Goal: Task Accomplishment & Management: Complete application form

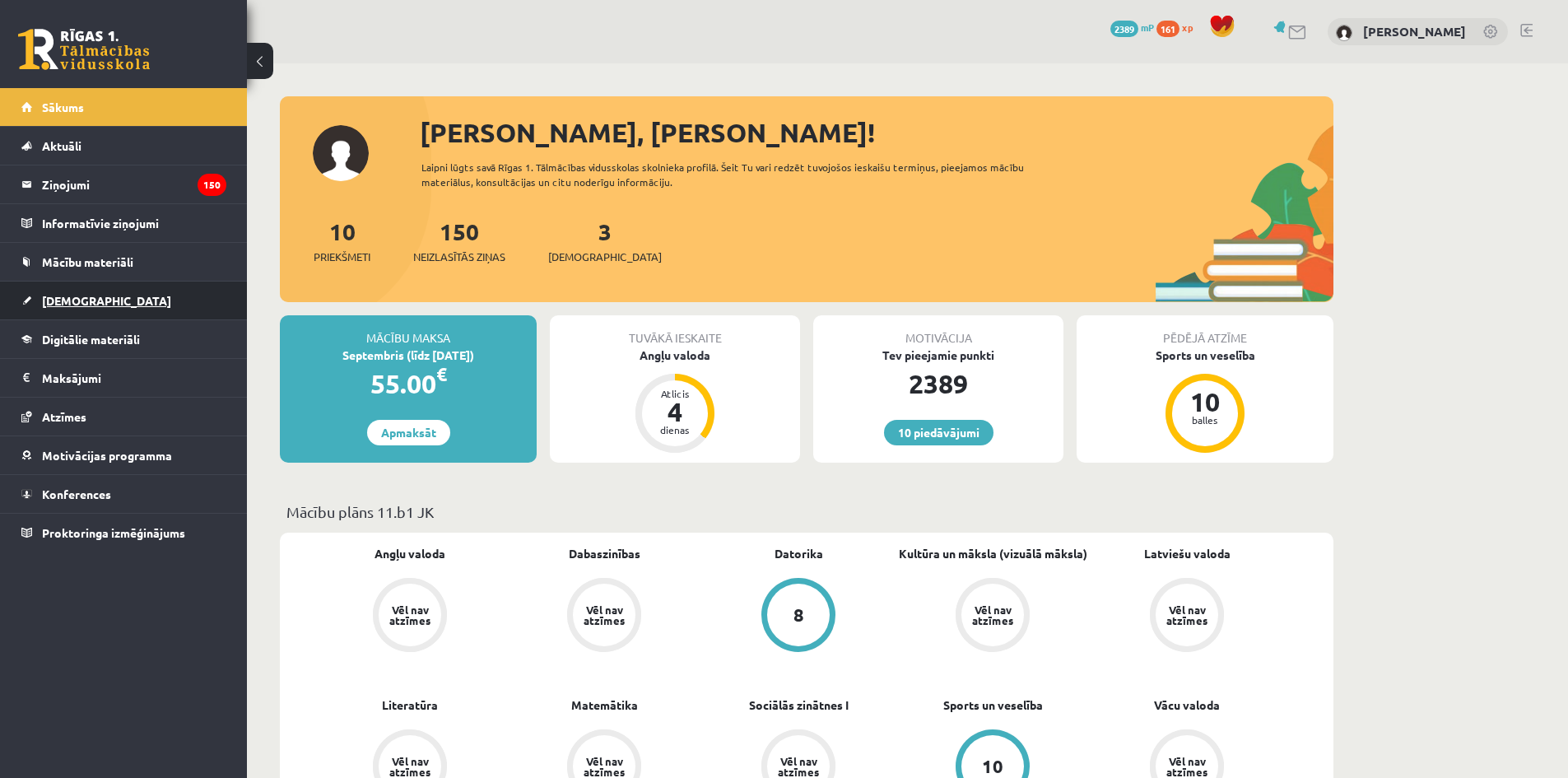
click at [192, 319] on link "[DEMOGRAPHIC_DATA]" at bounding box center [123, 300] width 205 height 38
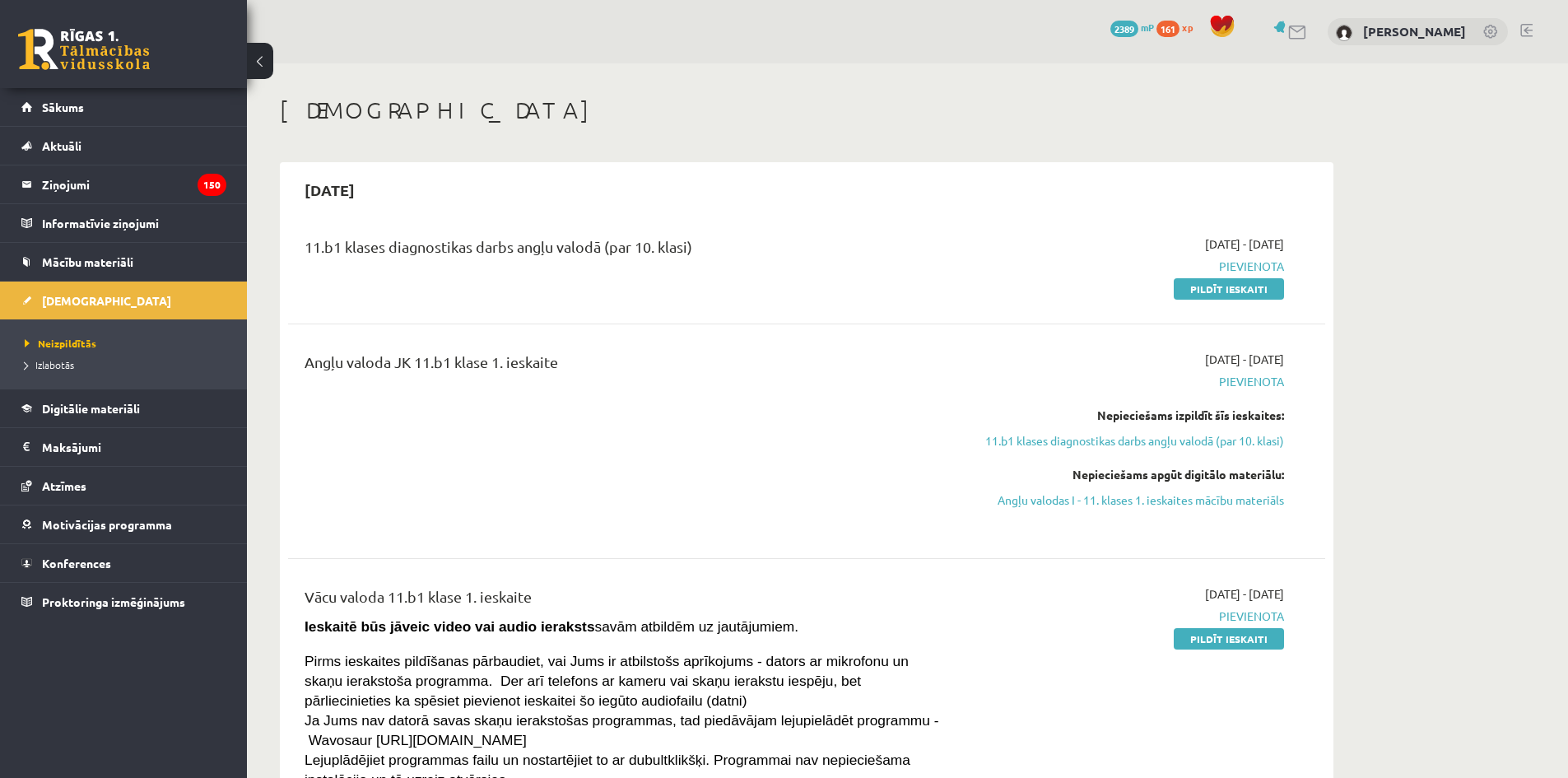
drag, startPoint x: 1150, startPoint y: 500, endPoint x: 857, endPoint y: 88, distance: 505.6
click at [1150, 500] on link "Angļu valodas I - 11. klases 1. ieskaites mācību materiāls" at bounding box center [1129, 500] width 310 height 18
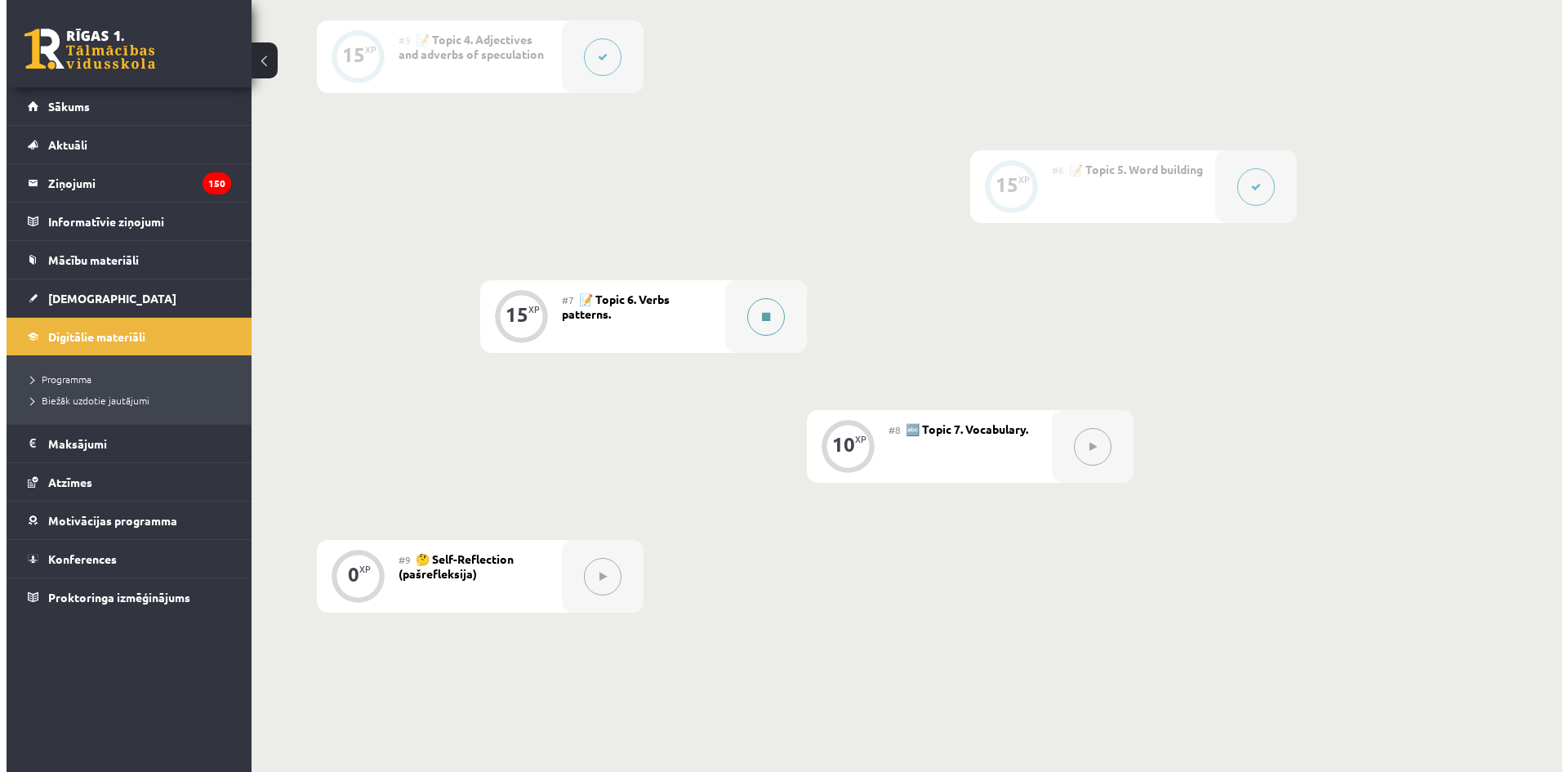
scroll to position [980, 0]
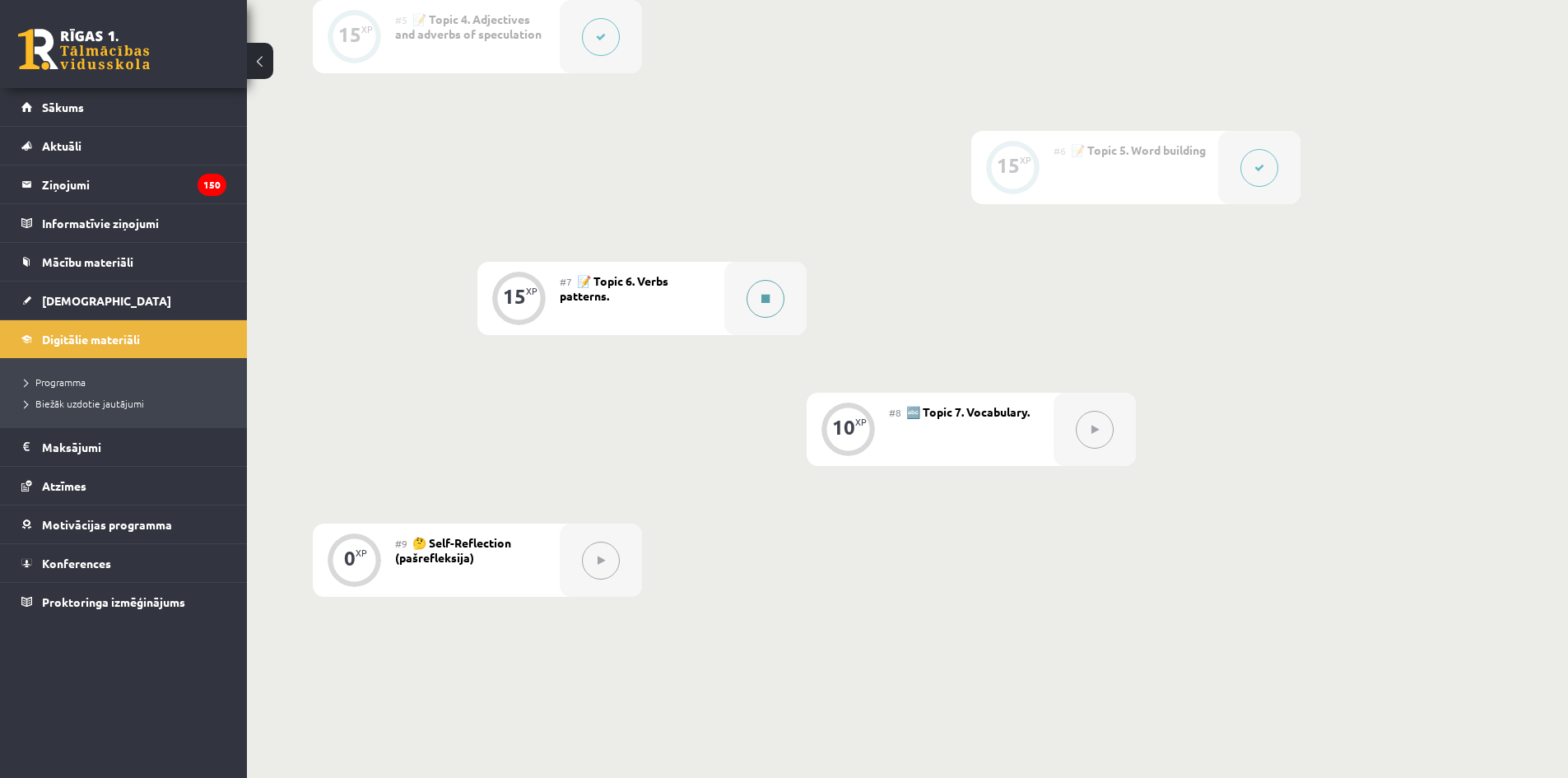
click at [761, 311] on button at bounding box center [766, 299] width 38 height 38
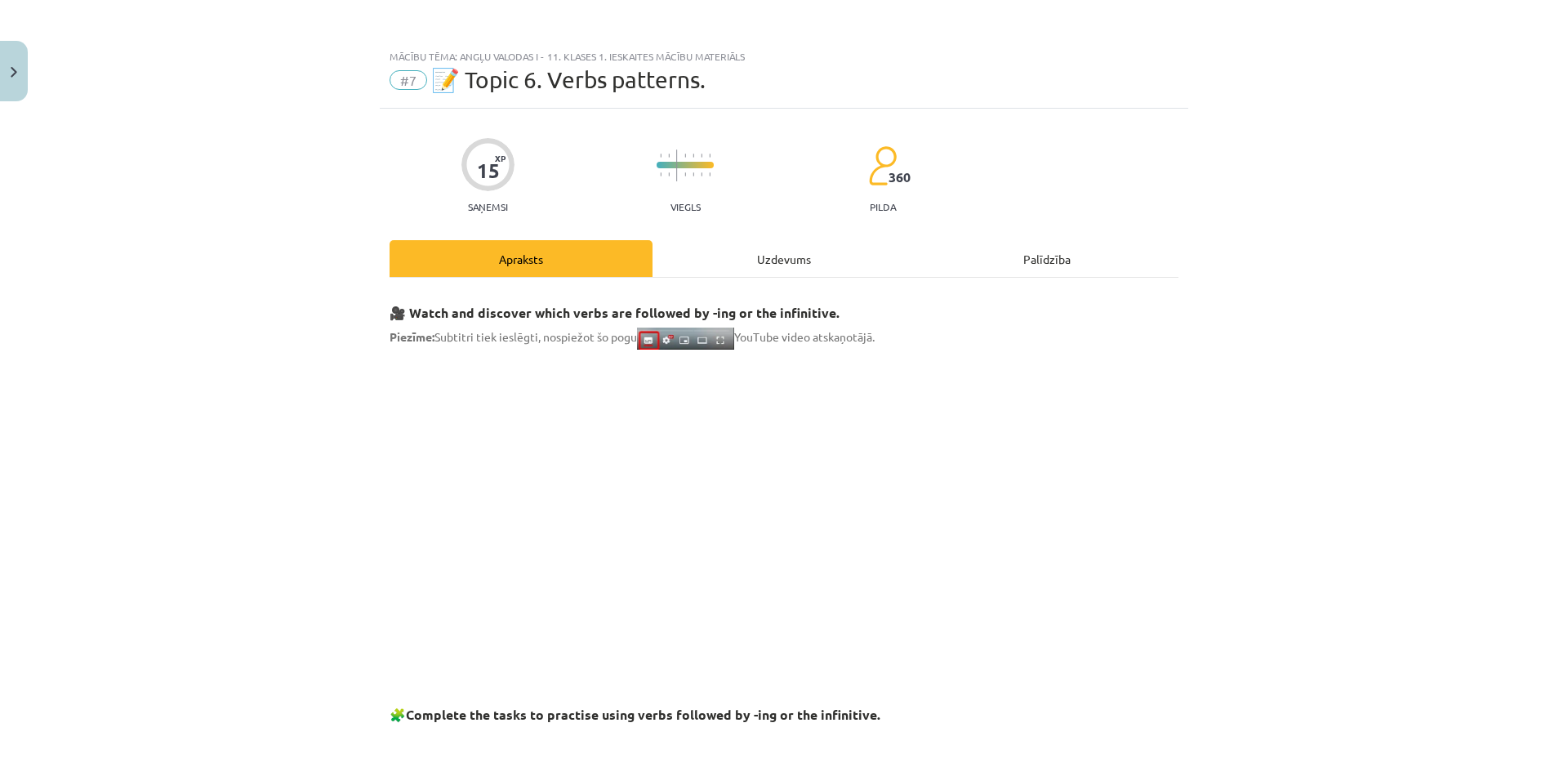
click at [761, 269] on div "Uzdevums" at bounding box center [784, 259] width 263 height 37
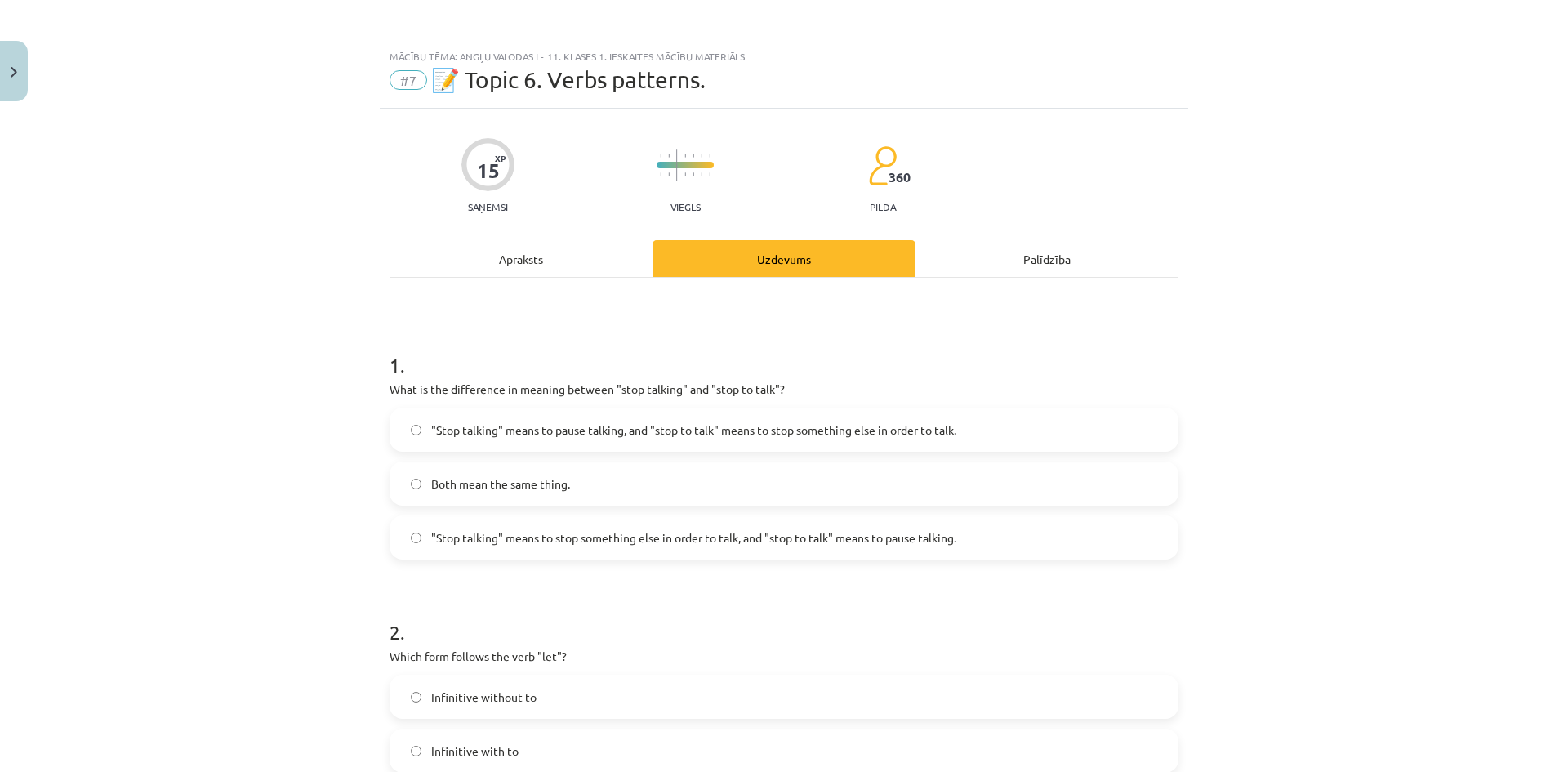
scroll to position [41, 0]
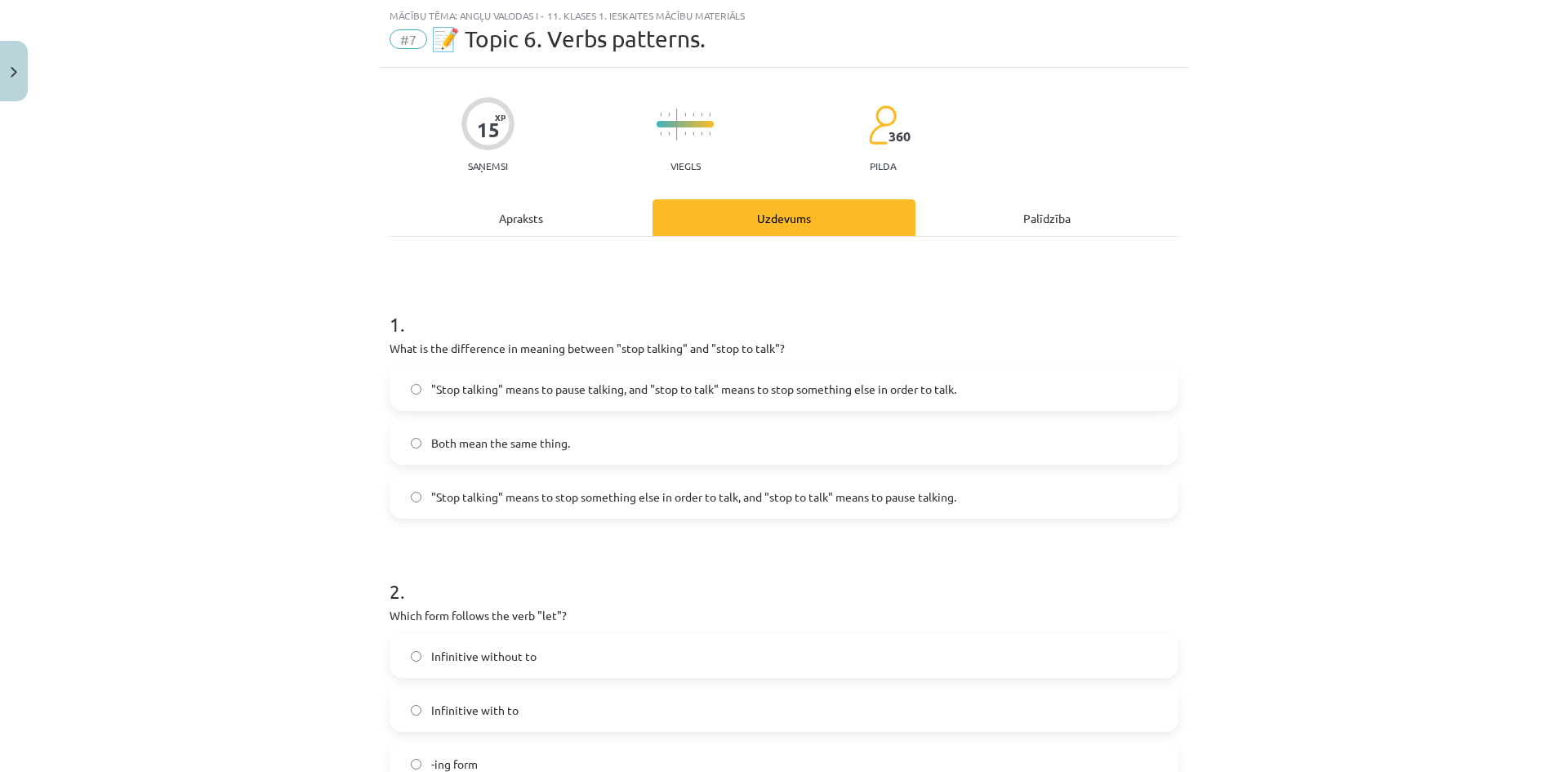
click at [580, 216] on div "Apraksts" at bounding box center [521, 218] width 263 height 37
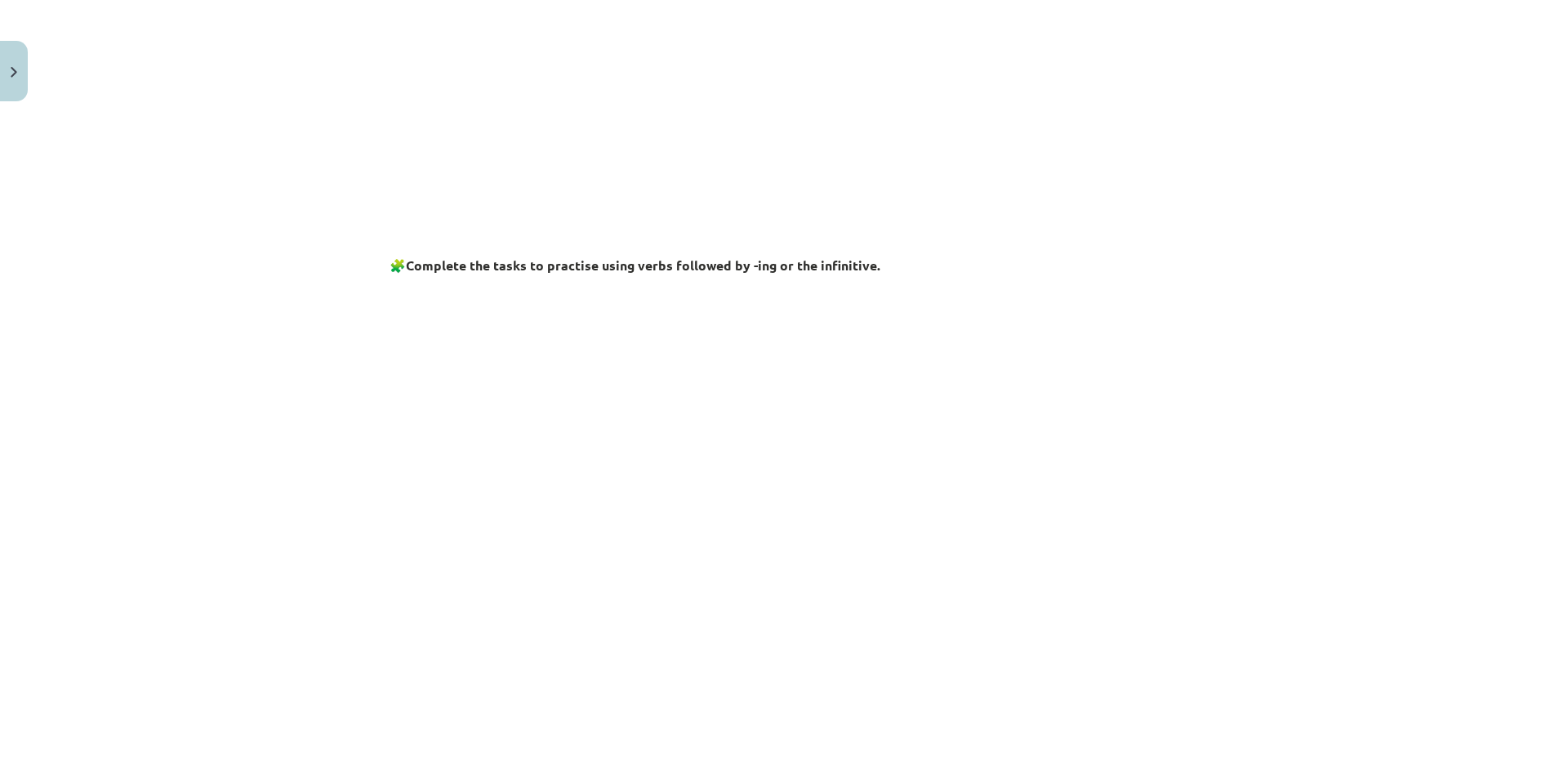
scroll to position [0, 0]
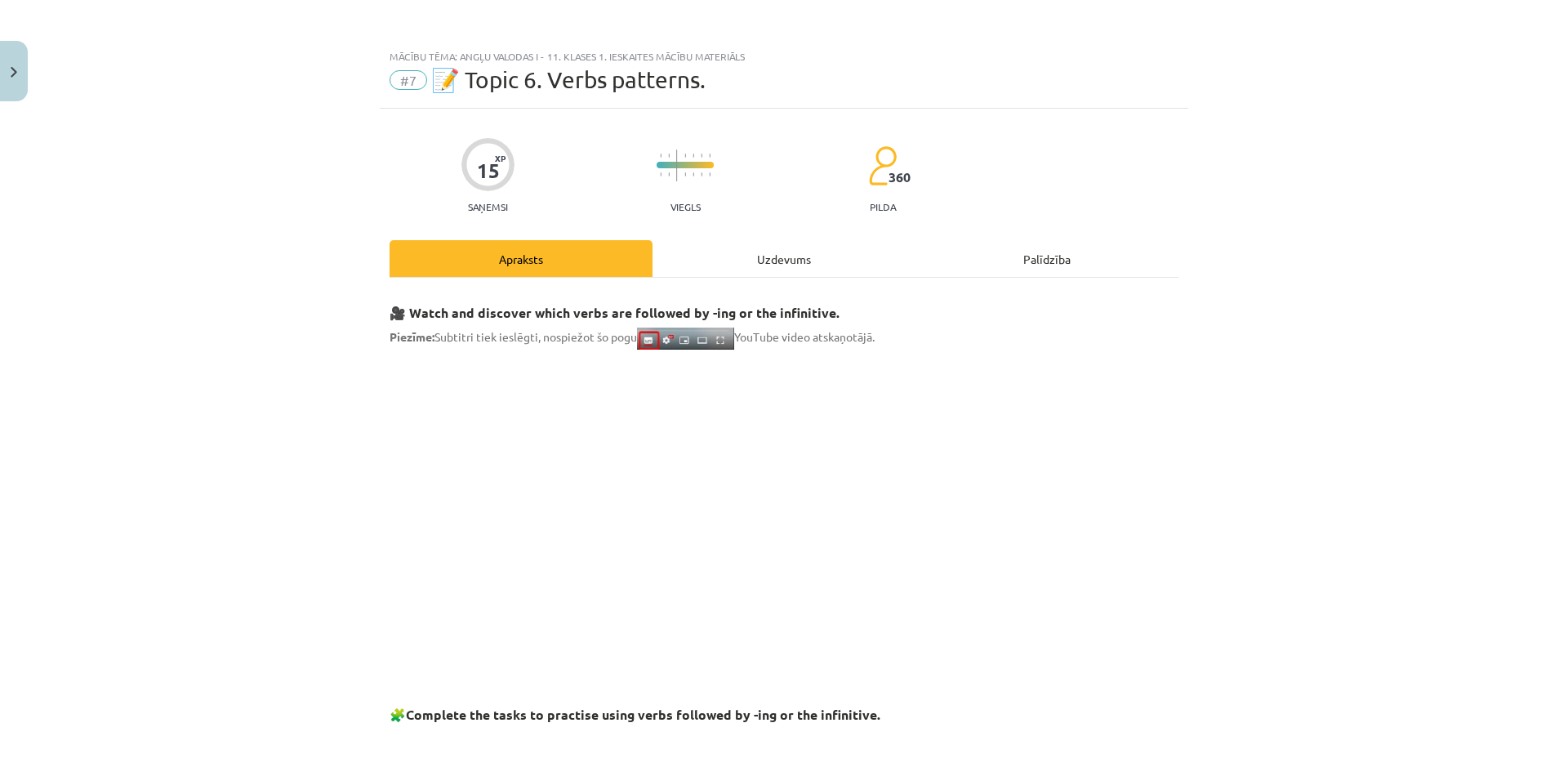
click at [763, 273] on div "Uzdevums" at bounding box center [784, 259] width 263 height 37
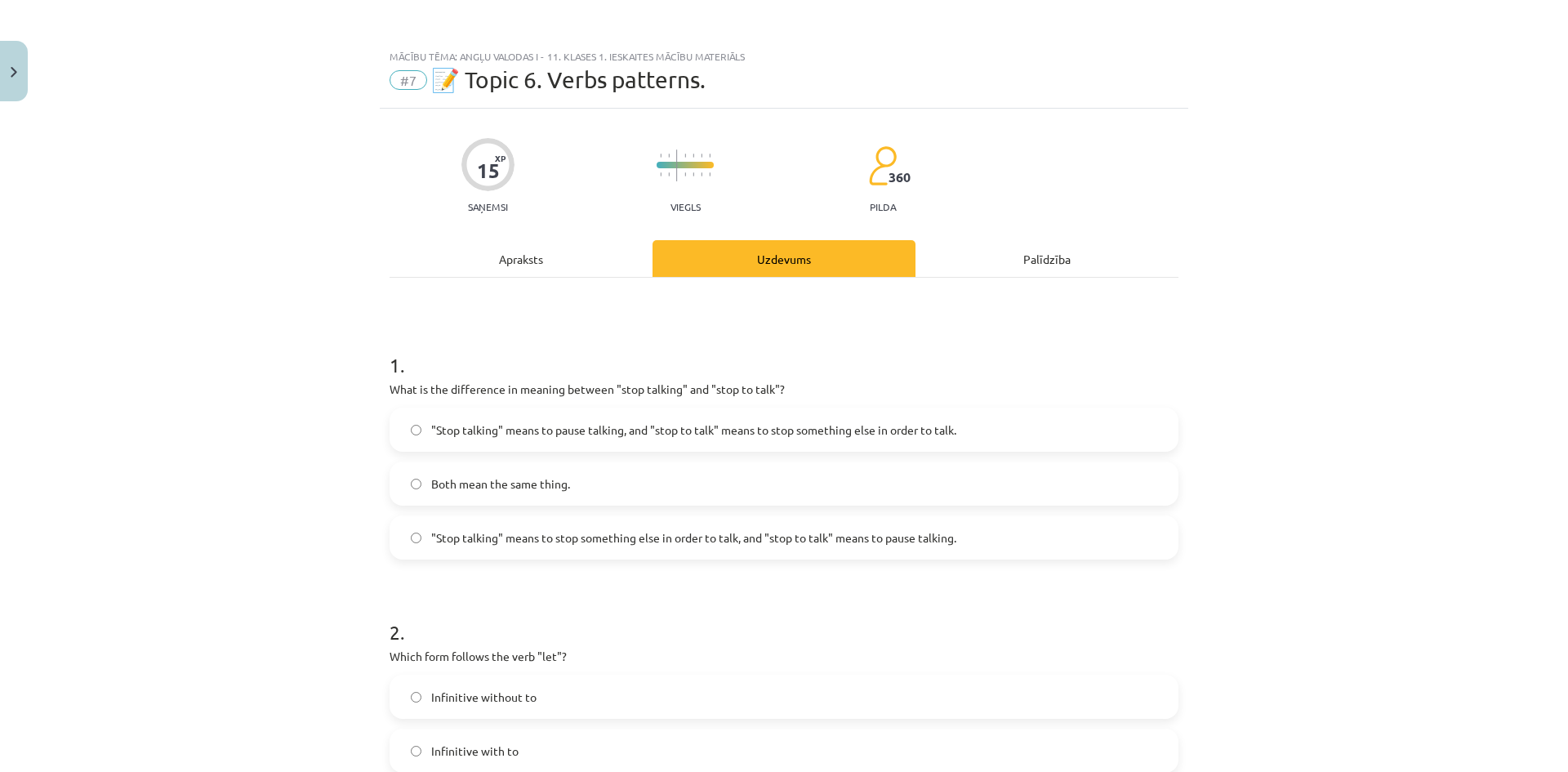
scroll to position [41, 0]
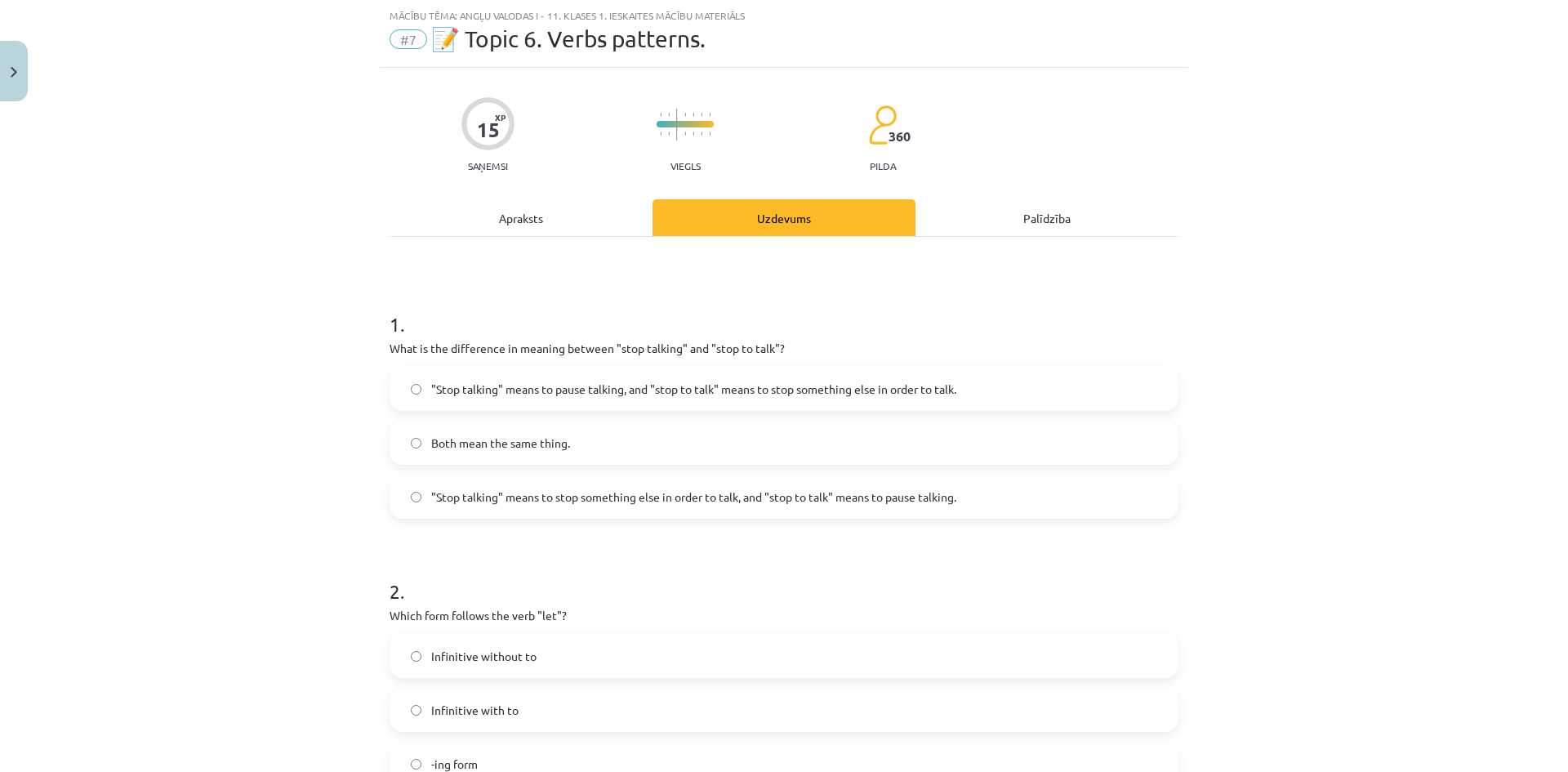
click at [539, 392] on span ""Stop talking" means to pause talking, and "stop to talk" means to stop somethi…" at bounding box center [693, 390] width 525 height 17
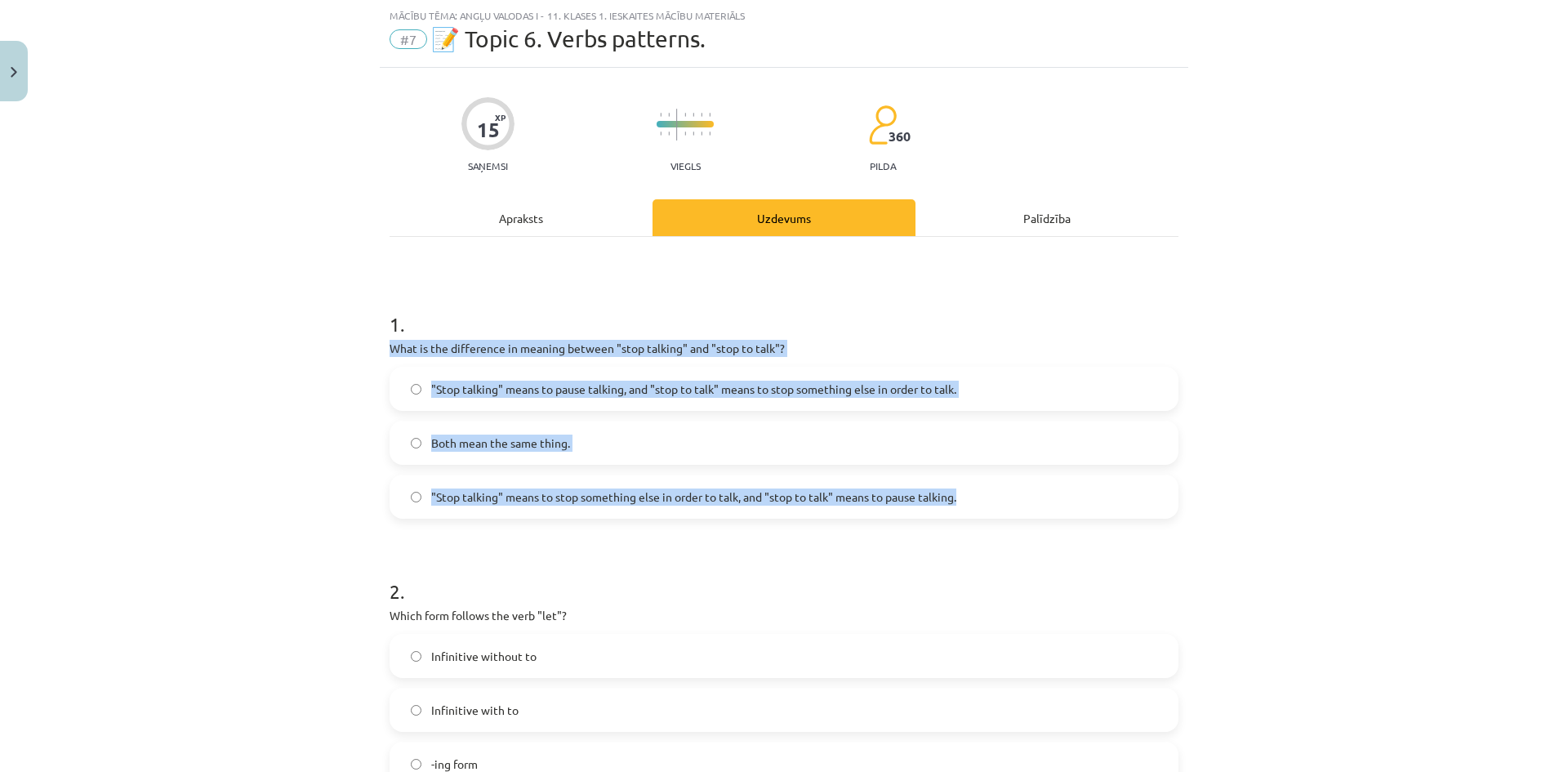
drag, startPoint x: 381, startPoint y: 350, endPoint x: 983, endPoint y: 497, distance: 619.7
copy div "What is the difference in meaning between "stop talking" and "stop to talk"? "S…"
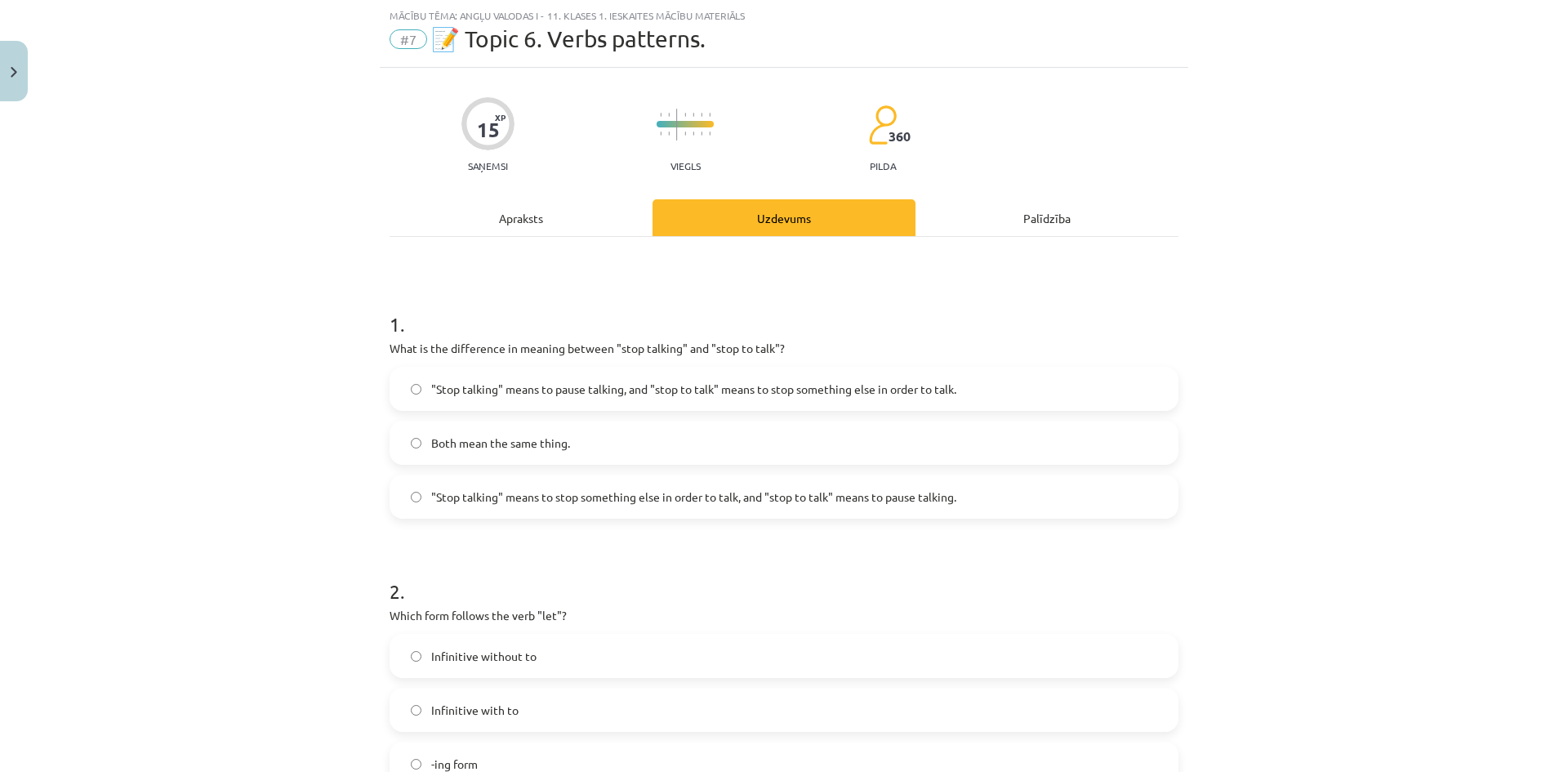
click at [294, 303] on div "Mācību tēma: Angļu valodas i - 11. klases 1. ieskaites mācību materiāls #7 📝 To…" at bounding box center [784, 386] width 1568 height 772
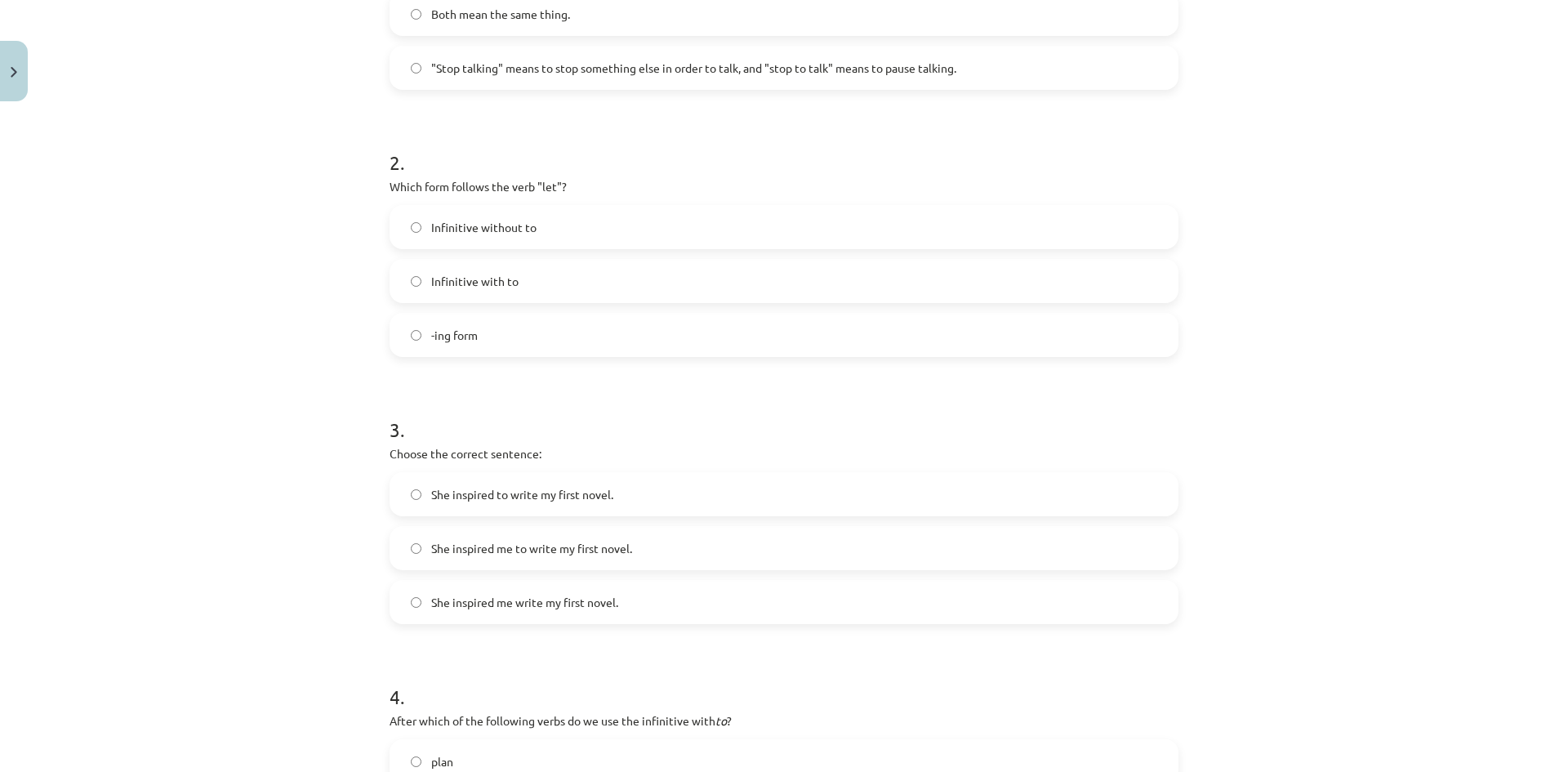
scroll to position [531, 0]
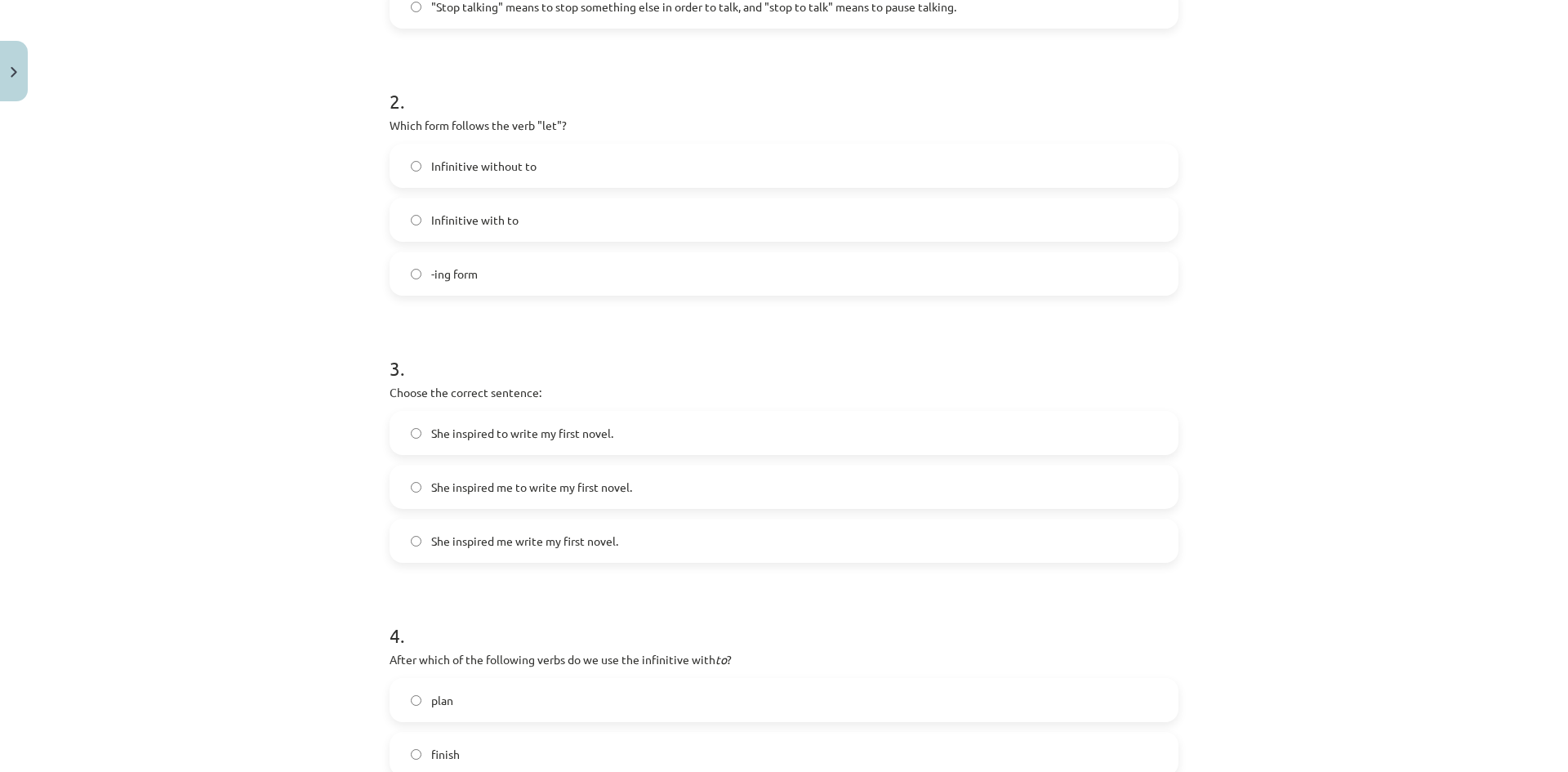
click at [434, 159] on span "Infinitive without to" at bounding box center [483, 166] width 106 height 17
drag, startPoint x: 383, startPoint y: 123, endPoint x: 650, endPoint y: 330, distance: 337.8
click at [650, 330] on form "1 . What is the difference in meaning between "stop talking" and "stop to talk"…" at bounding box center [784, 445] width 789 height 1304
click at [351, 185] on div "Mācību tēma: Angļu valodas i - 11. klases 1. ieskaites mācību materiāls #7 📝 To…" at bounding box center [784, 386] width 1568 height 772
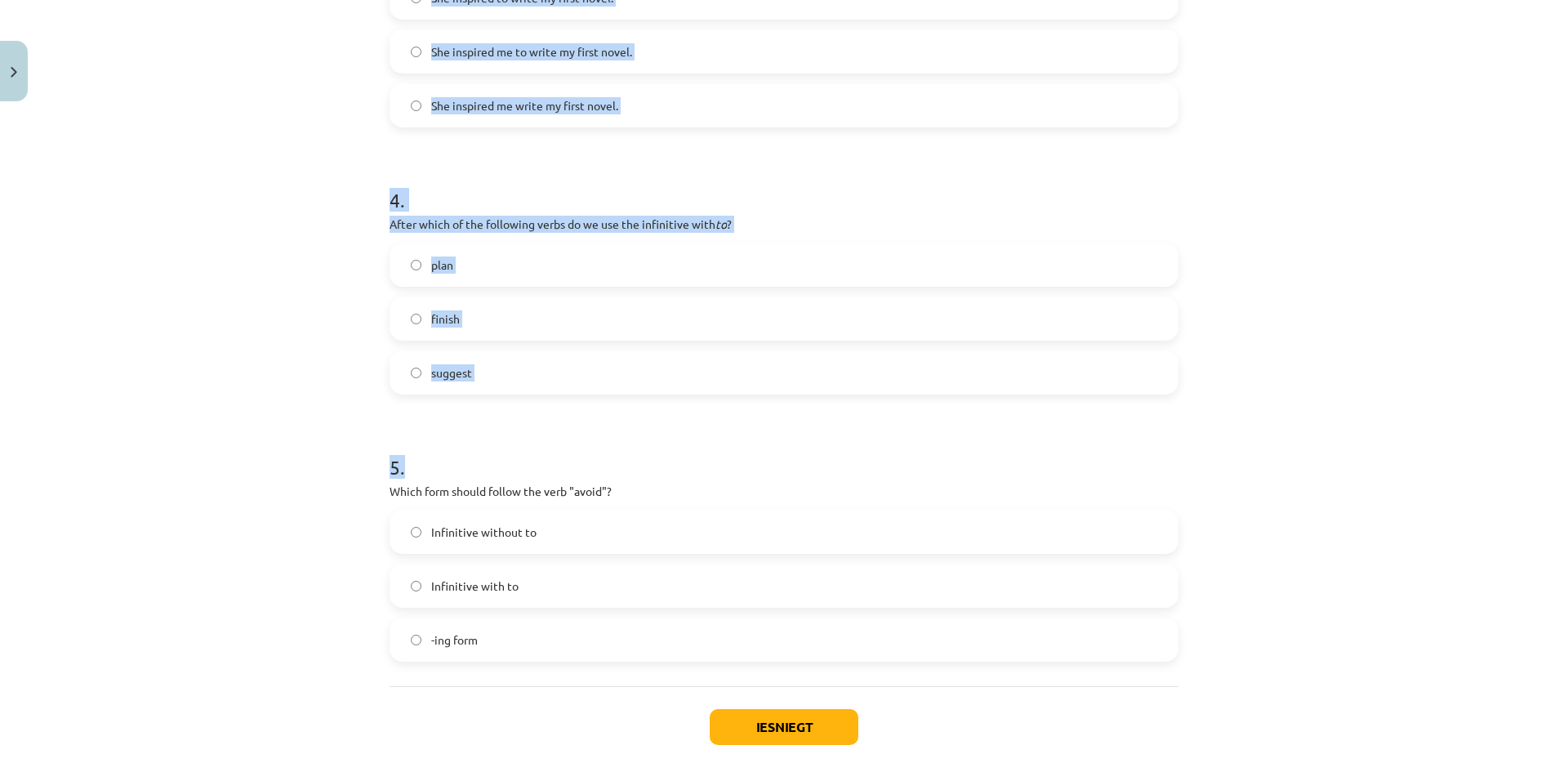
scroll to position [1046, 0]
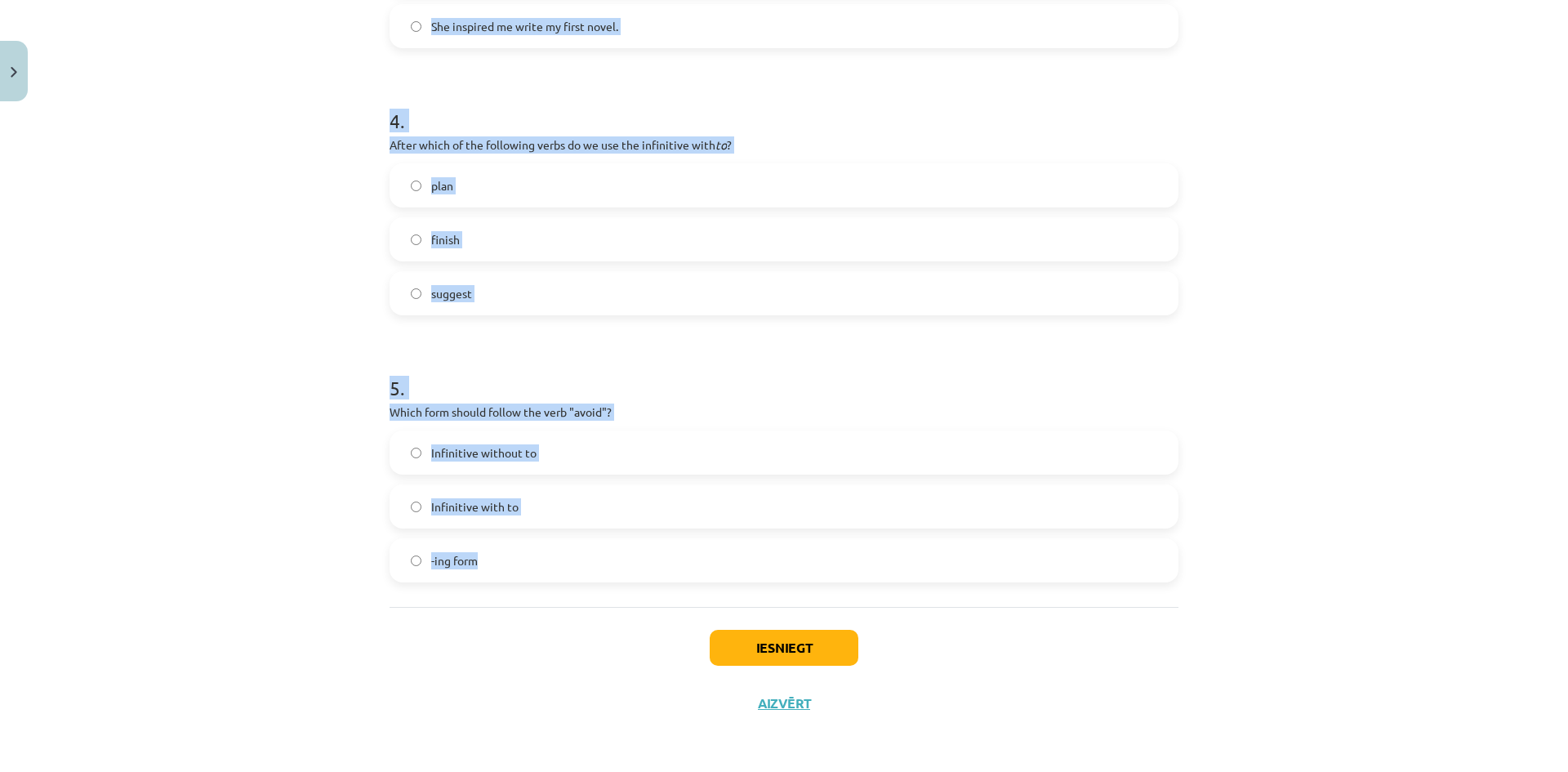
drag, startPoint x: 383, startPoint y: 120, endPoint x: 676, endPoint y: 555, distance: 524.5
copy form "Which form follows the verb "let"? Infinitive without to Infinitive with to -in…"
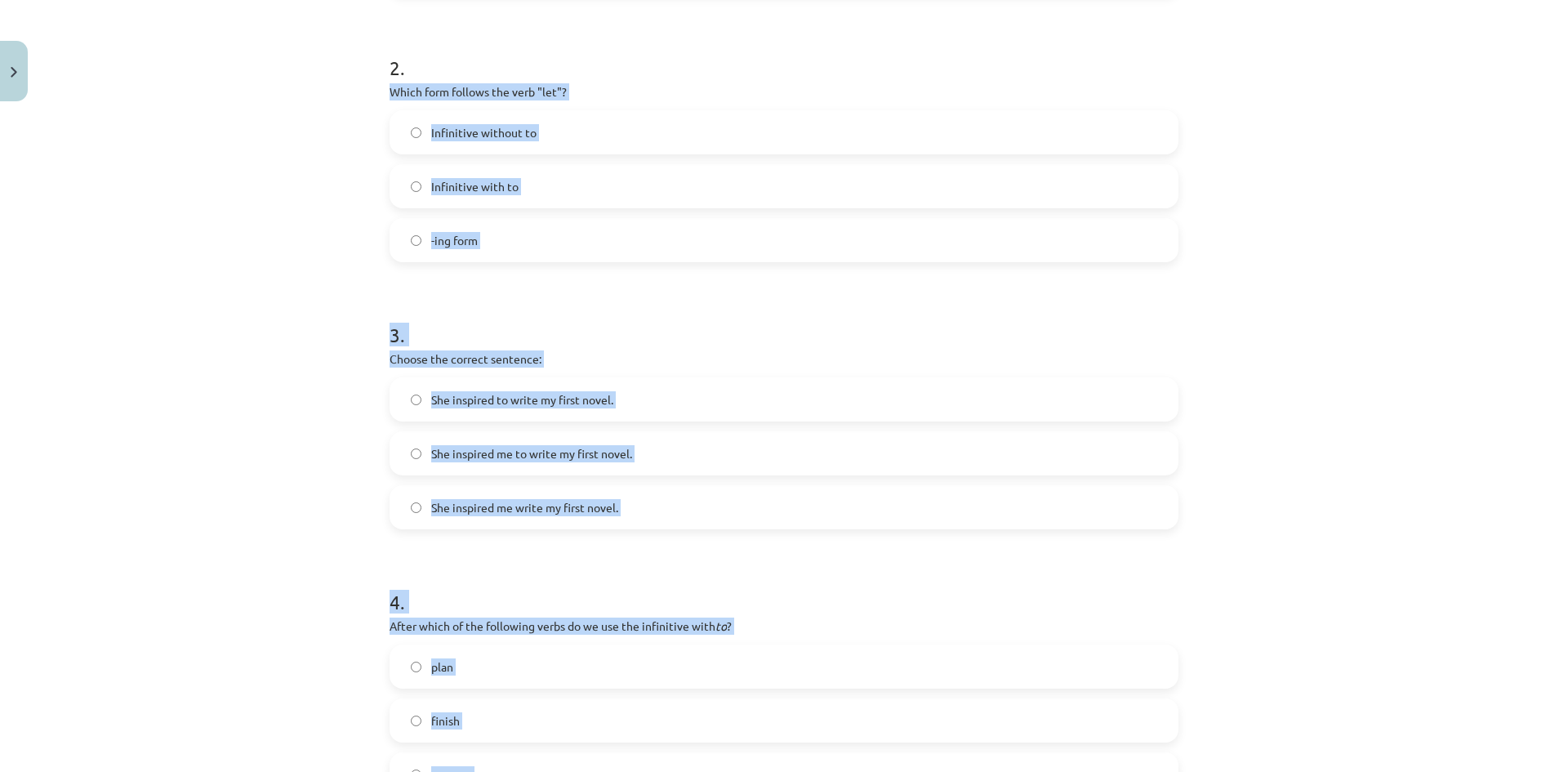
scroll to position [229, 0]
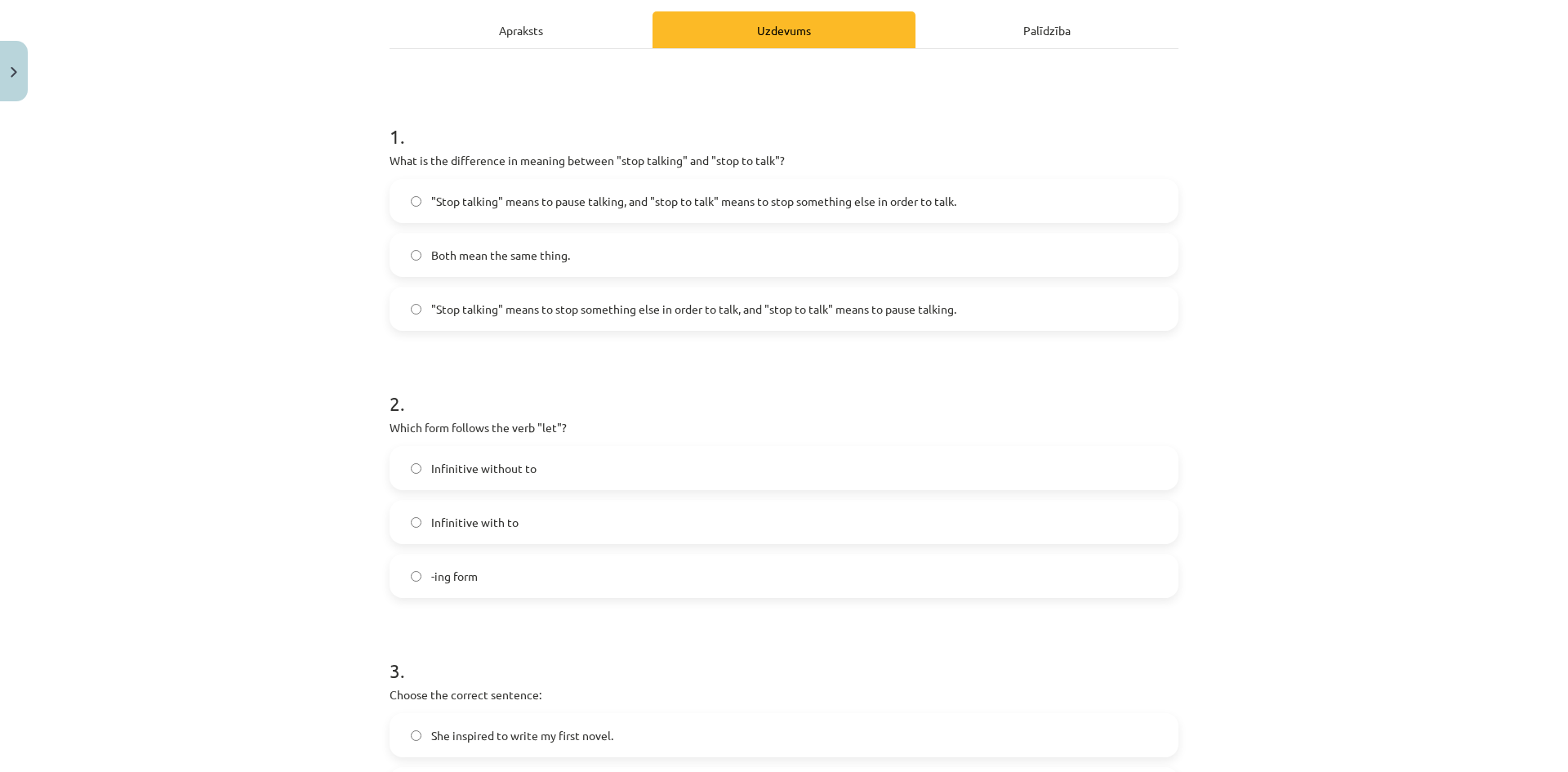
click at [253, 330] on div "Mācību tēma: Angļu valodas i - 11. klases 1. ieskaites mācību materiāls #7 📝 To…" at bounding box center [784, 386] width 1568 height 772
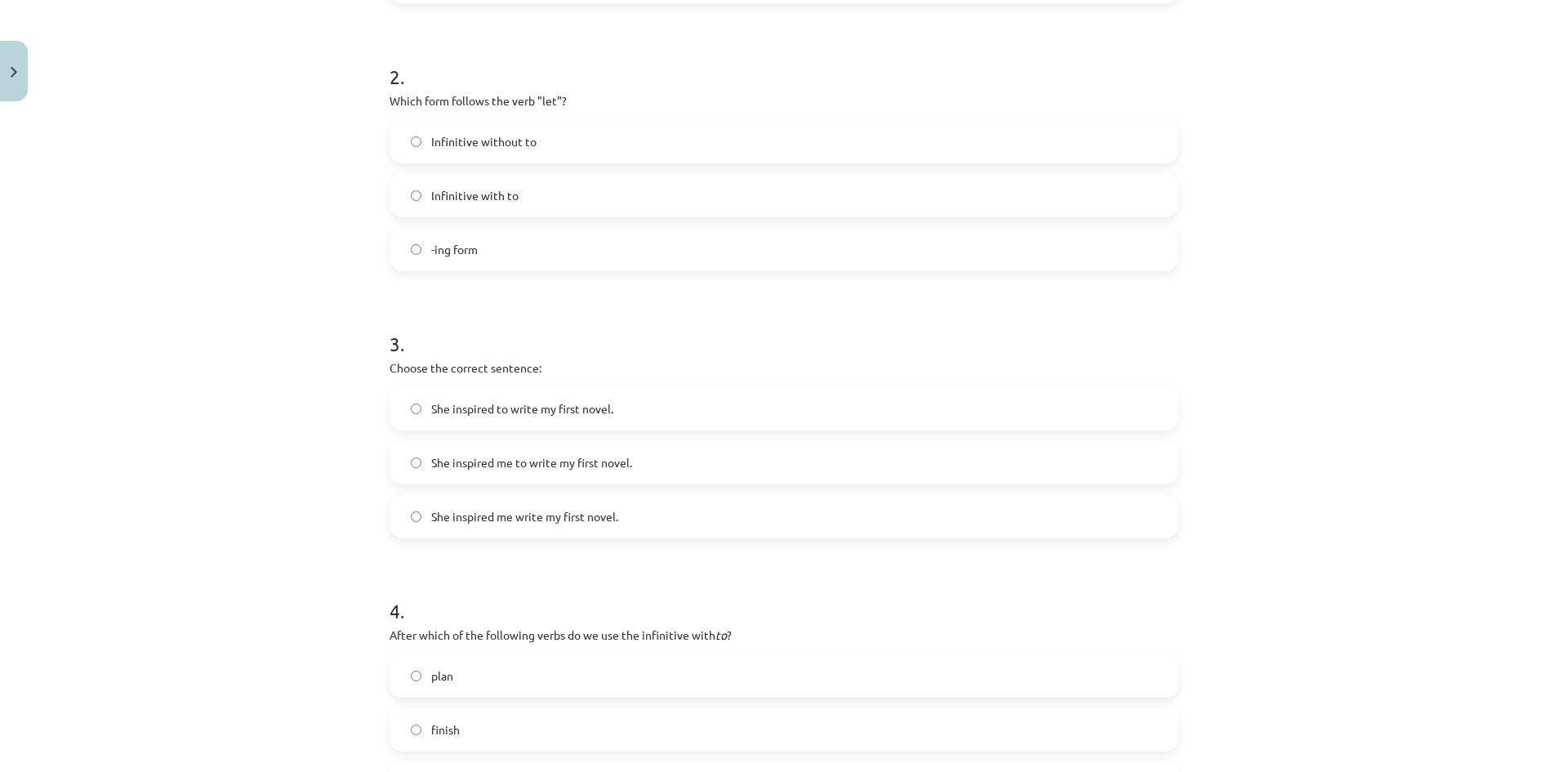
scroll to position [637, 0]
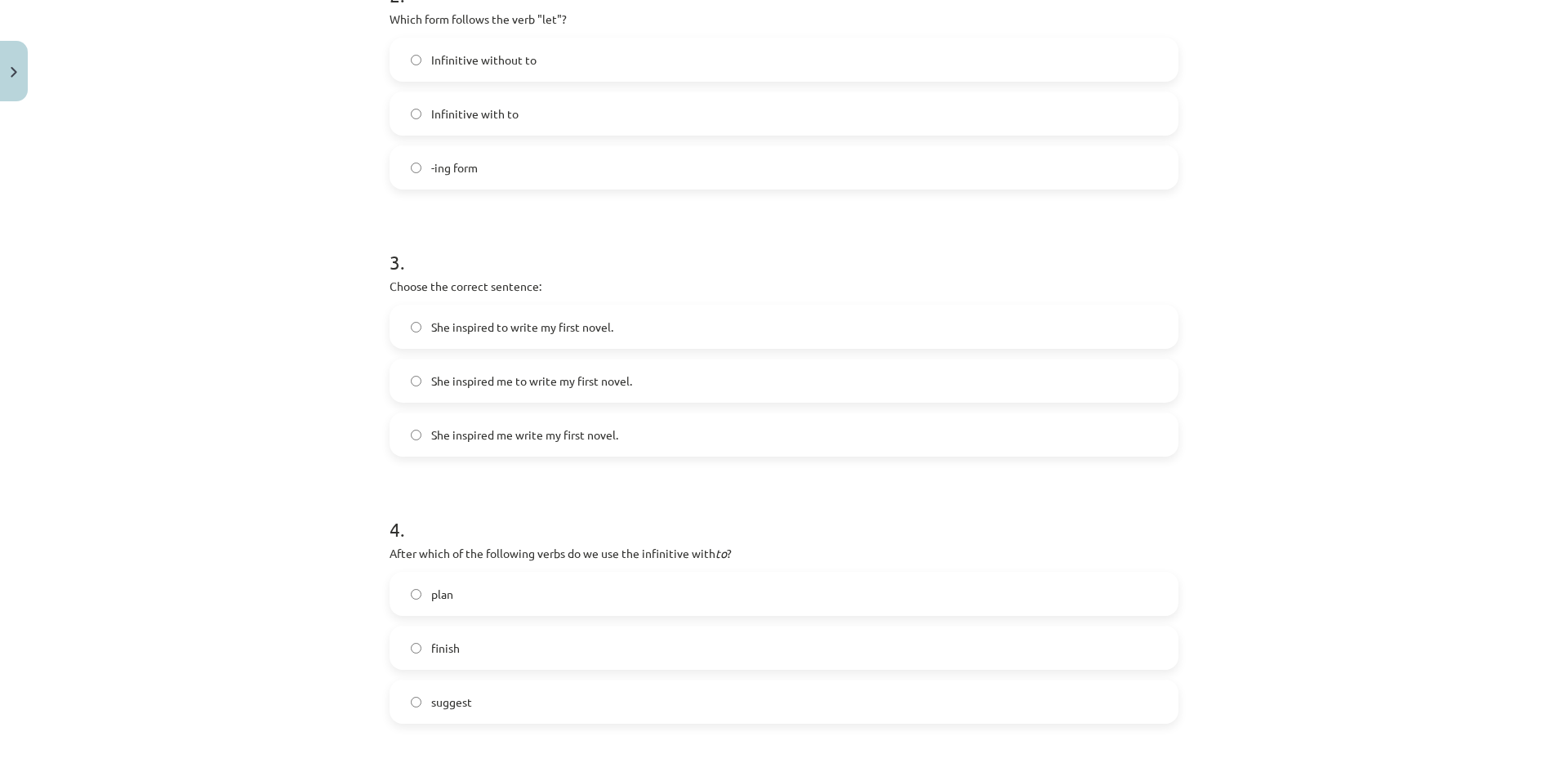
click at [499, 331] on span "She inspired to write my first novel." at bounding box center [522, 327] width 182 height 17
click at [477, 379] on span "She inspired me to write my first novel." at bounding box center [531, 381] width 201 height 17
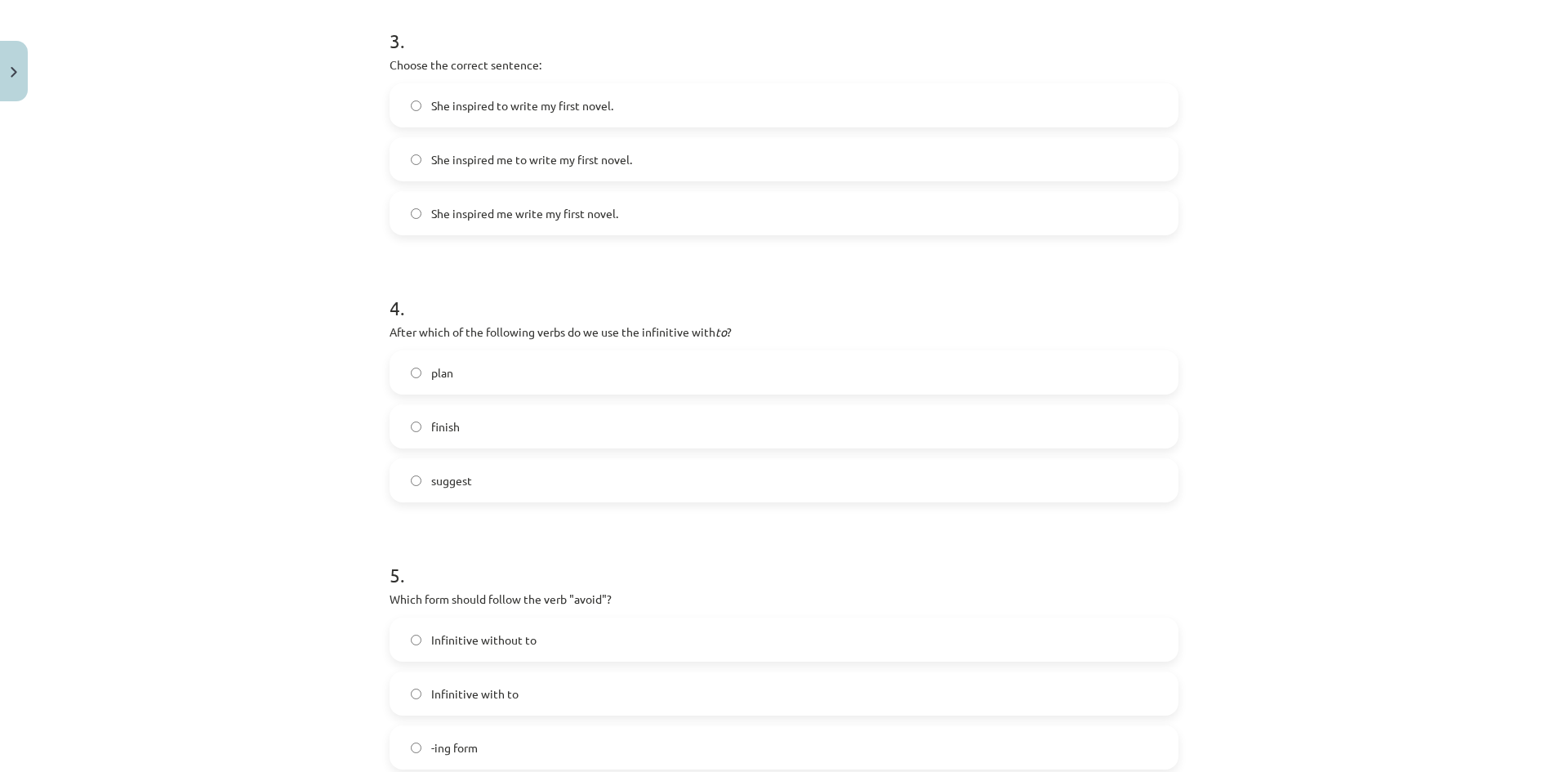
scroll to position [882, 0]
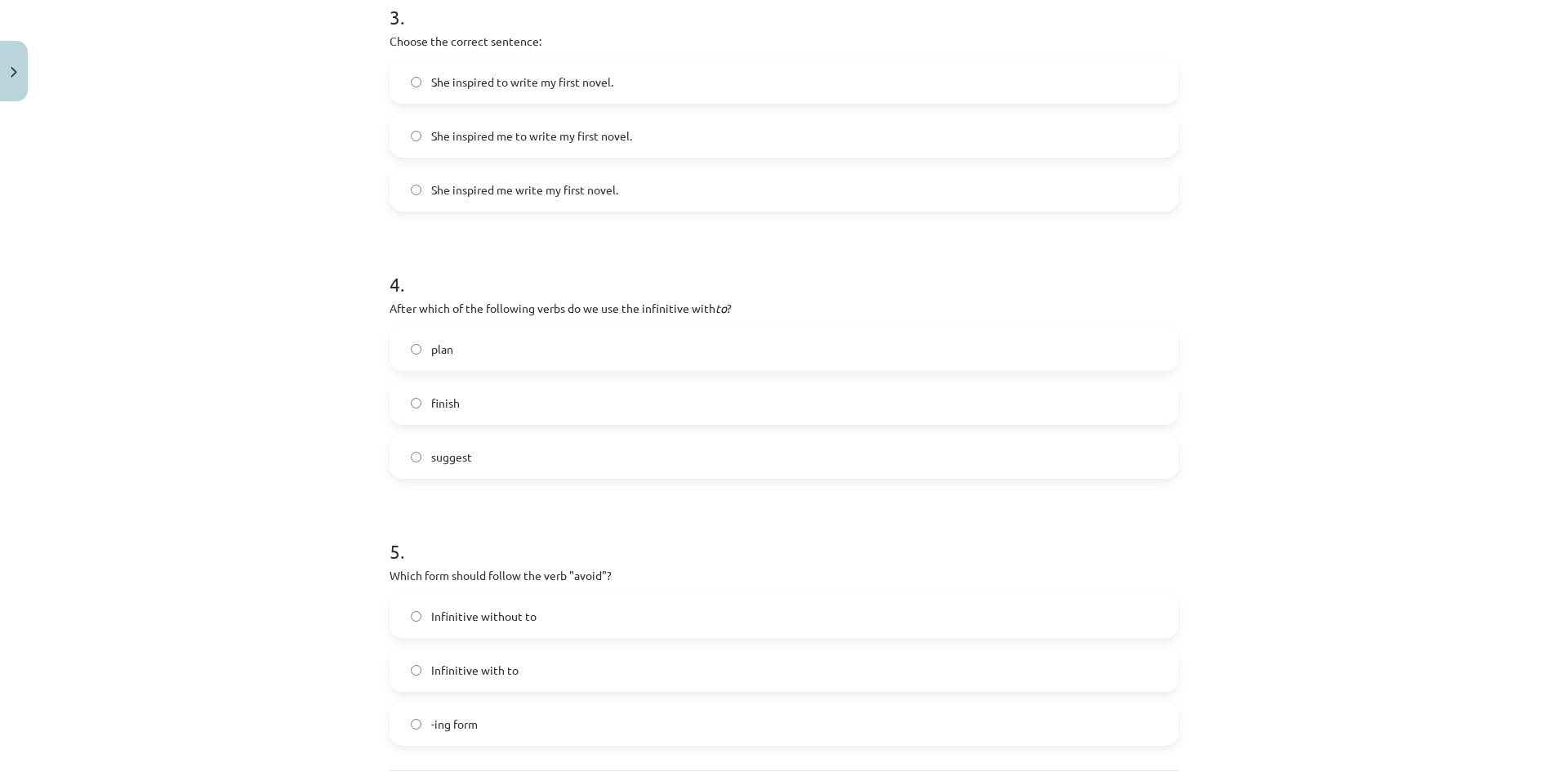
click at [461, 351] on label "plan" at bounding box center [784, 349] width 786 height 41
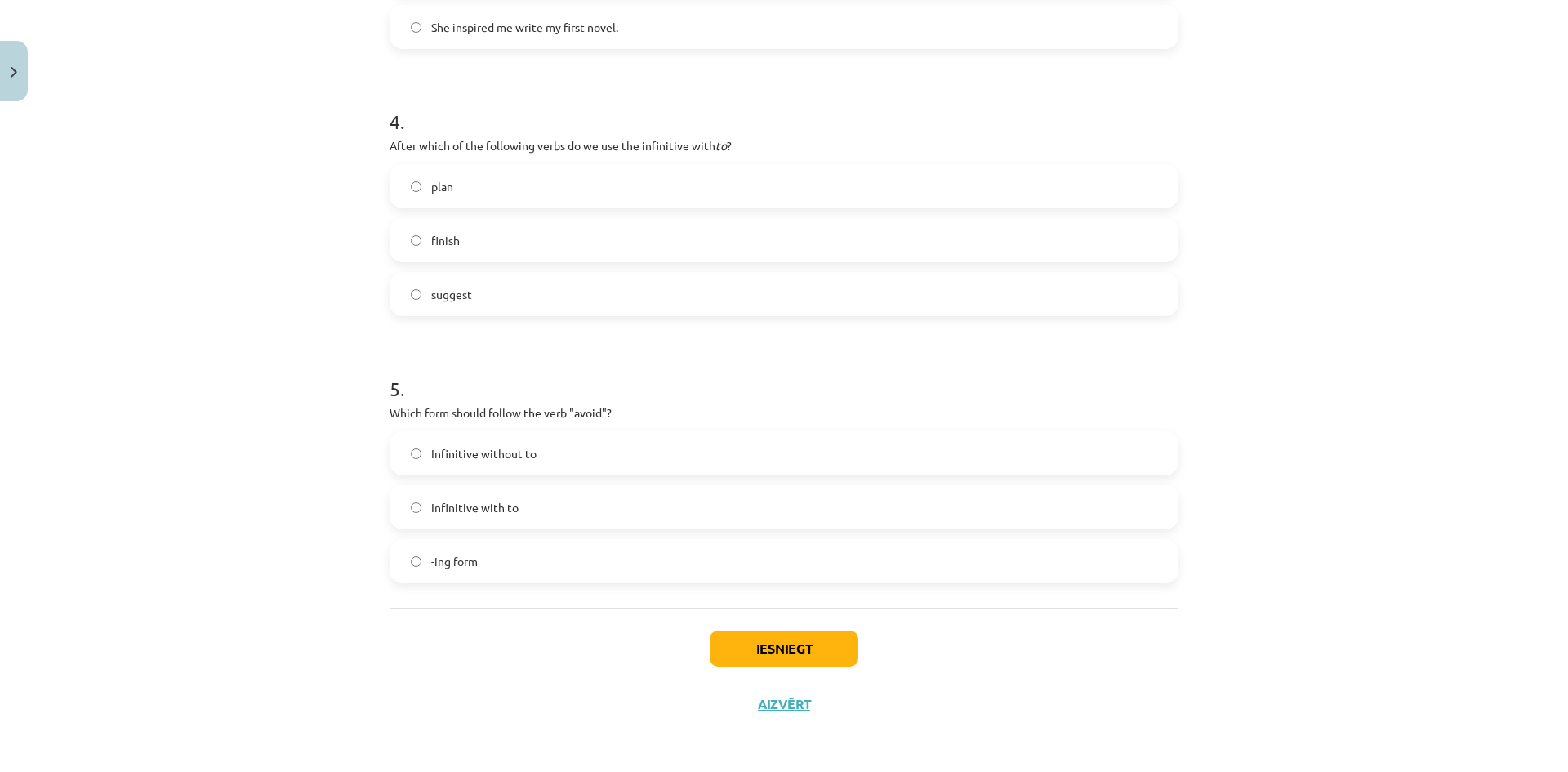
scroll to position [1046, 0]
click at [332, 338] on div "Mācību tēma: Angļu valodas i - 11. klases 1. ieskaites mācību materiāls #7 📝 To…" at bounding box center [784, 386] width 1568 height 772
click at [485, 505] on span "Infinitive with to" at bounding box center [475, 507] width 87 height 17
click at [510, 553] on label "-ing form" at bounding box center [784, 560] width 786 height 41
click at [764, 663] on button "Iesniegt" at bounding box center [784, 648] width 149 height 36
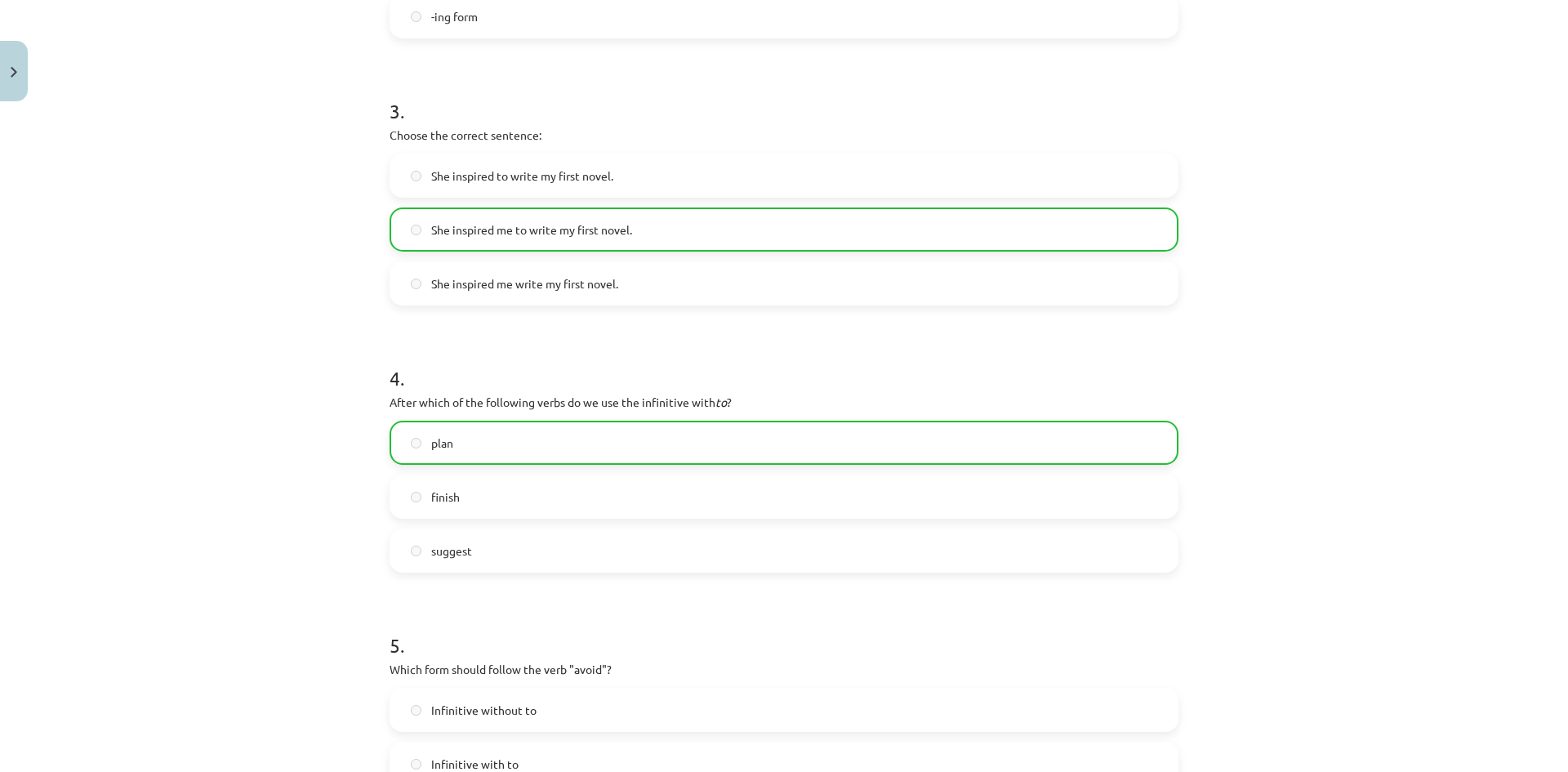
scroll to position [1098, 0]
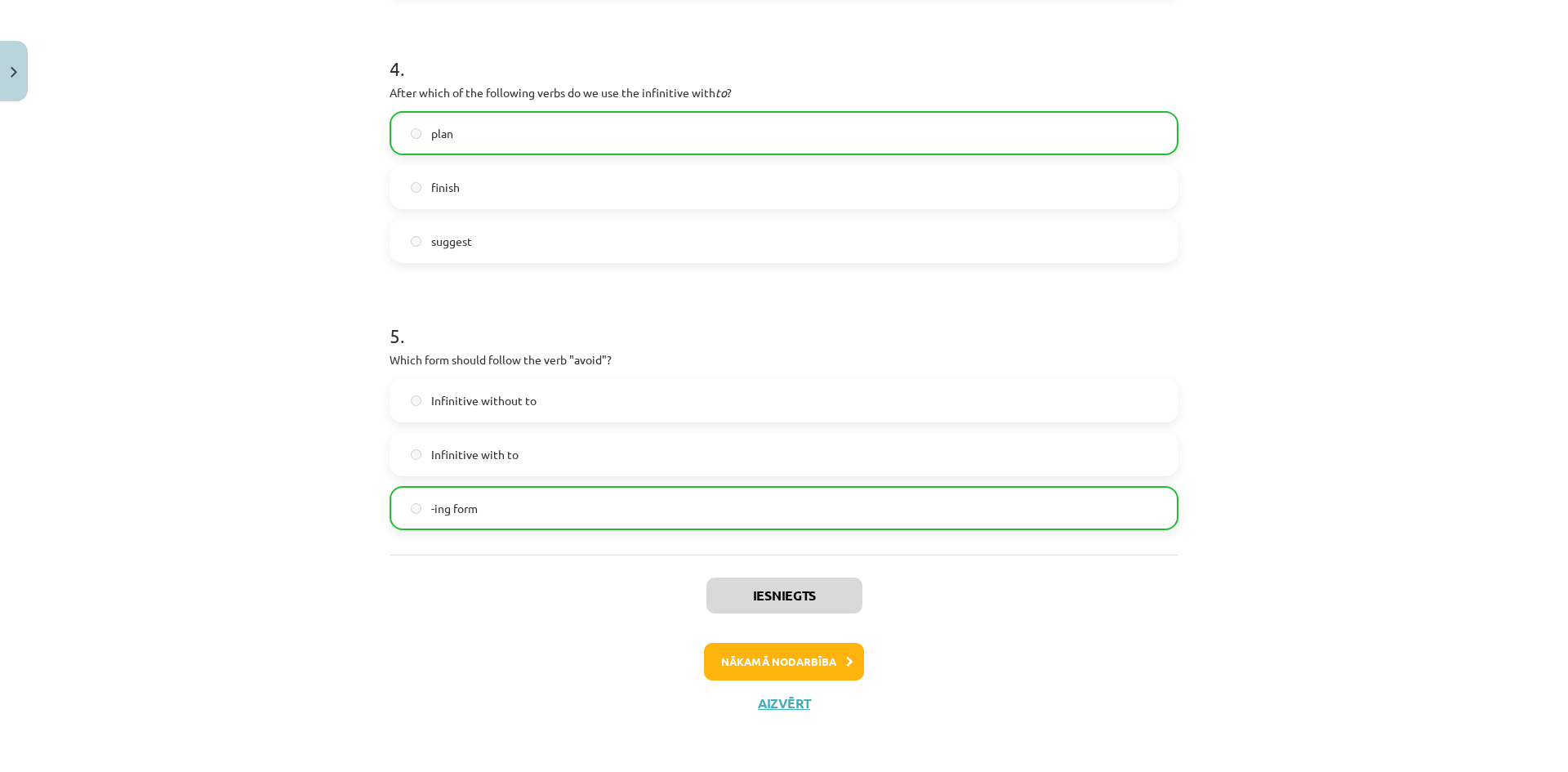
click at [760, 691] on div "Iesniegts Nākamā nodarbība Aizvērt" at bounding box center [784, 638] width 789 height 167
click at [768, 689] on div "Iesniegts Nākamā nodarbība Aizvērt" at bounding box center [784, 638] width 789 height 167
click at [768, 695] on button "Aizvērt" at bounding box center [784, 703] width 62 height 17
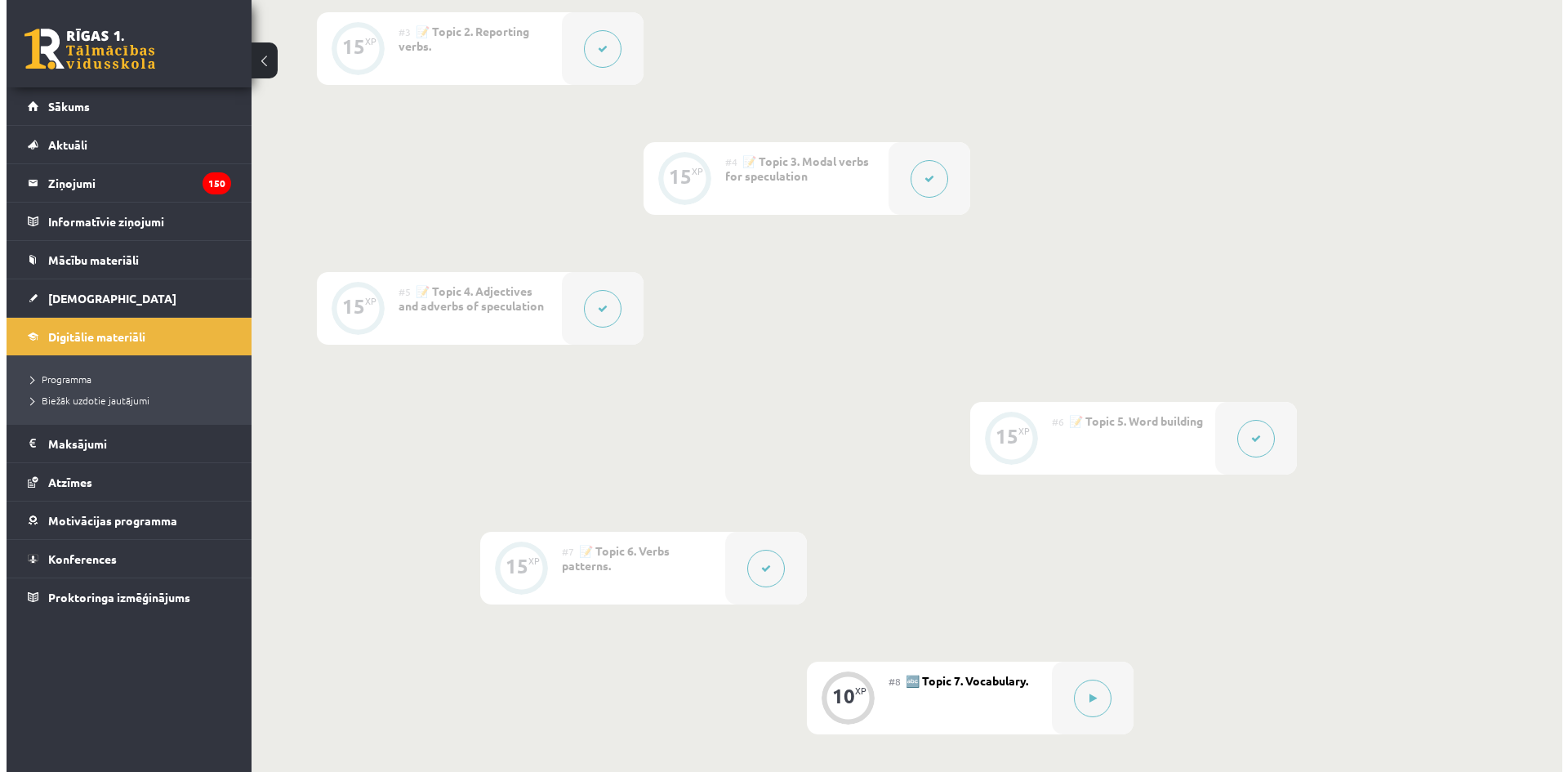
scroll to position [899, 0]
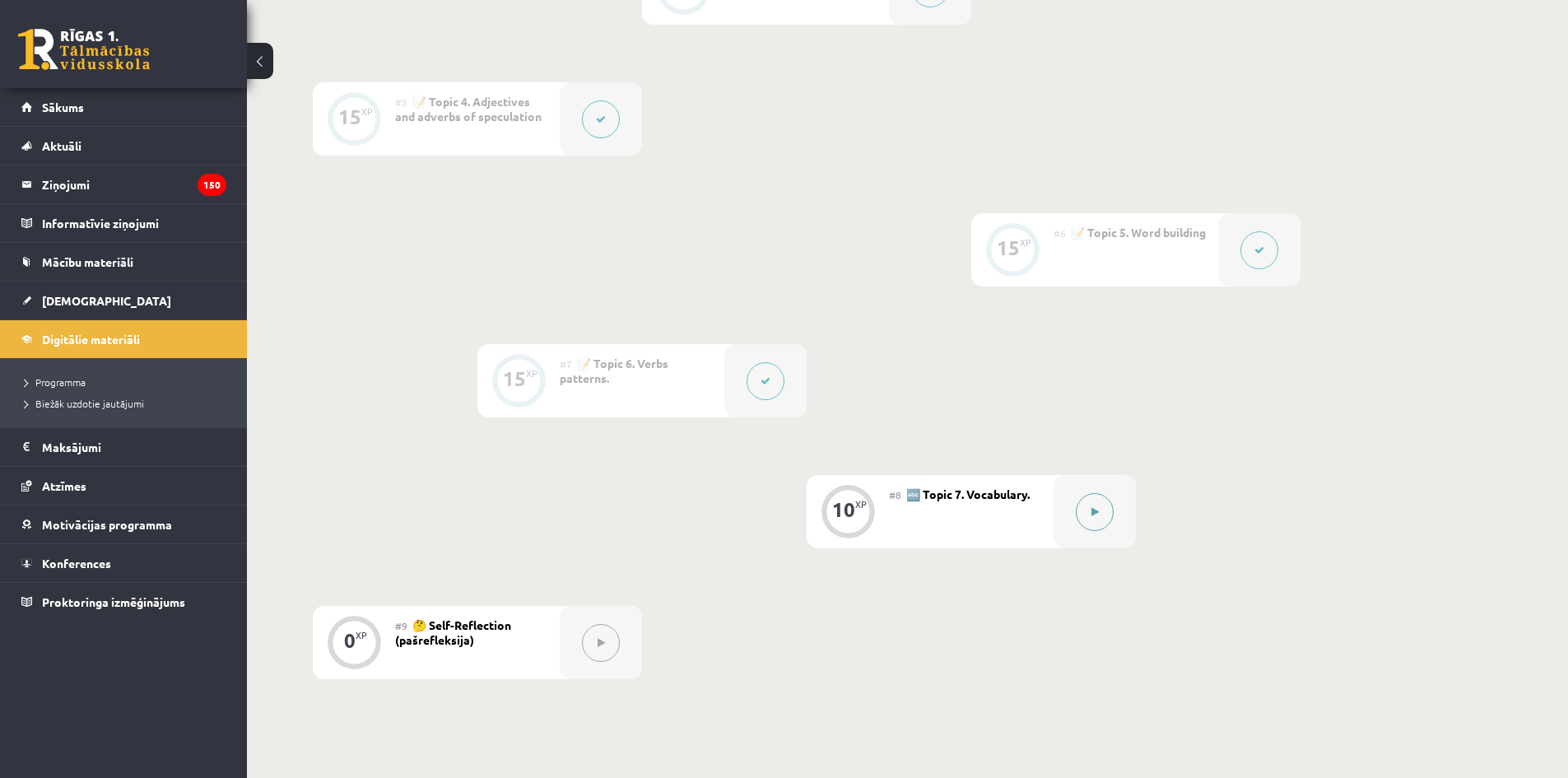
click at [1066, 513] on div at bounding box center [1094, 511] width 82 height 73
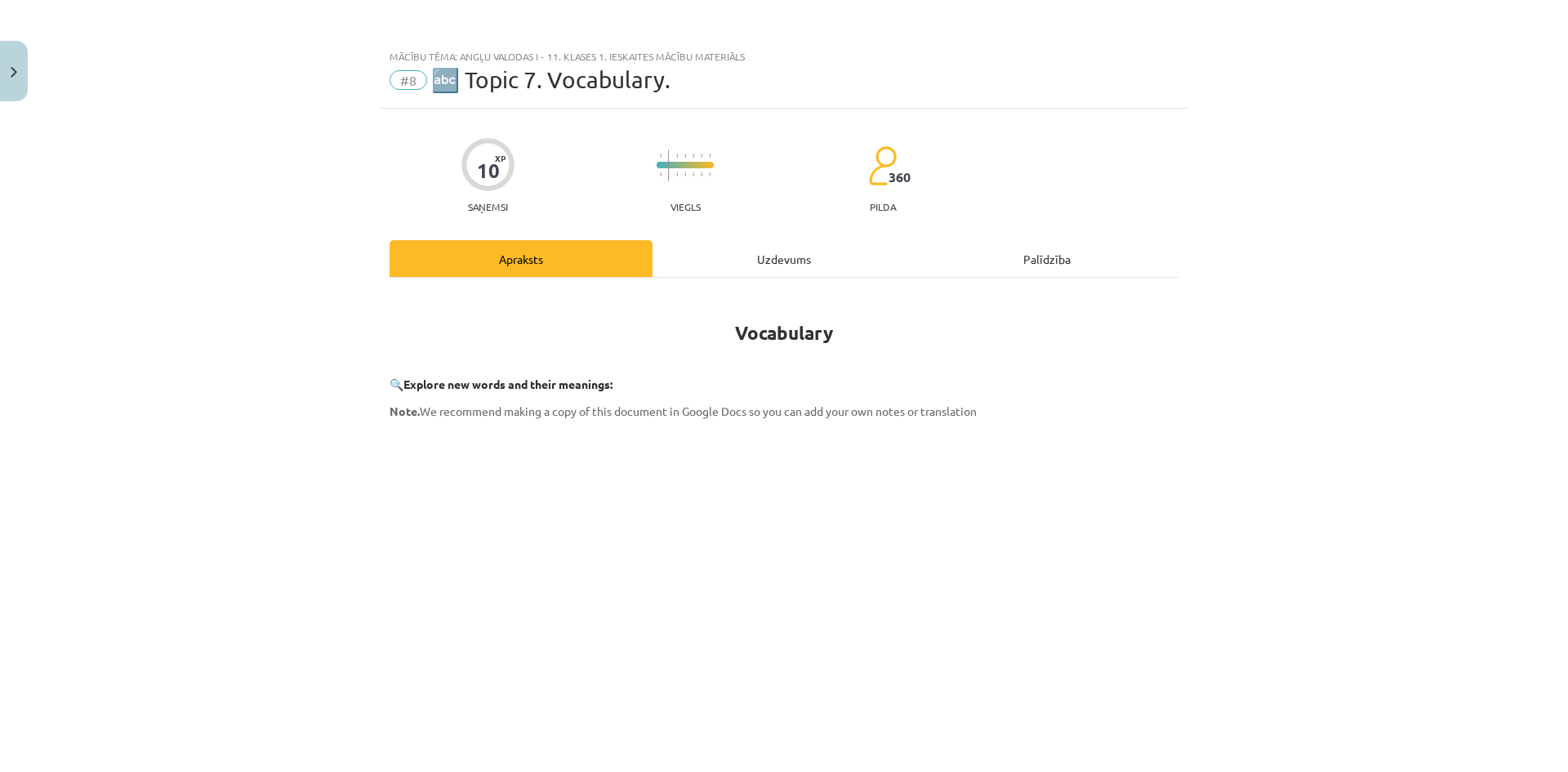
click at [828, 245] on div "Uzdevums" at bounding box center [784, 259] width 263 height 37
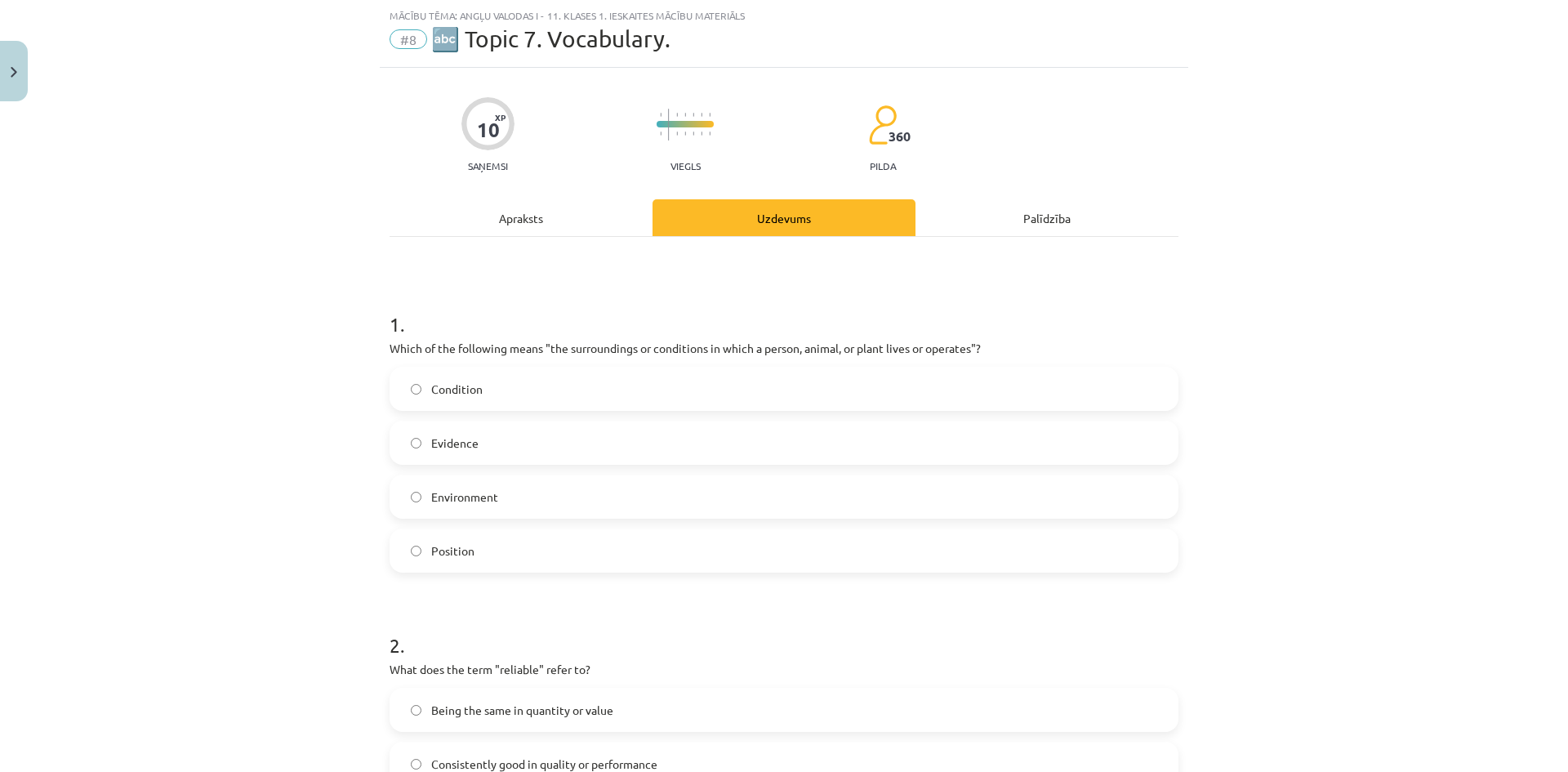
click at [460, 485] on label "Environment" at bounding box center [784, 497] width 786 height 41
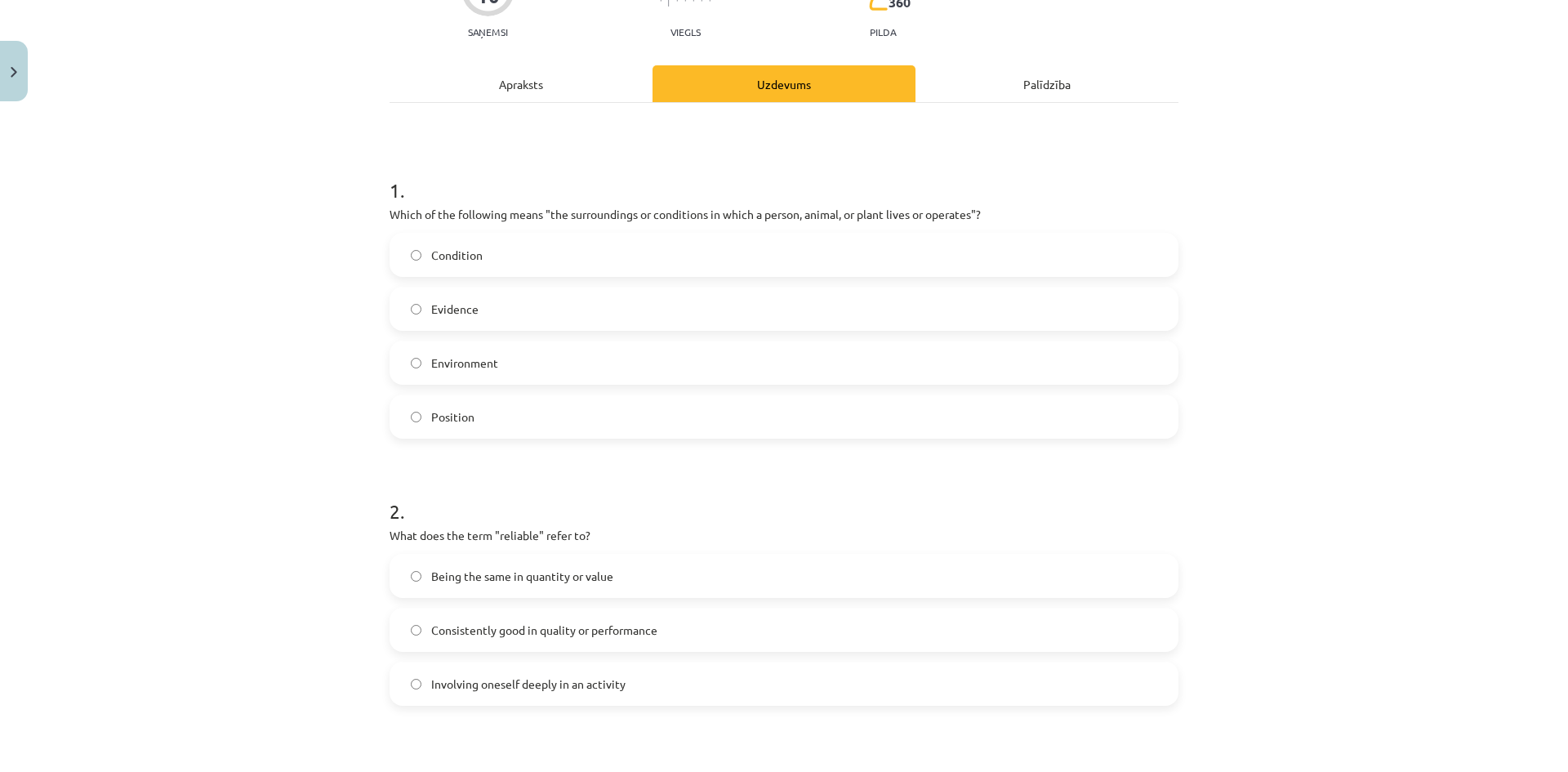
scroll to position [368, 0]
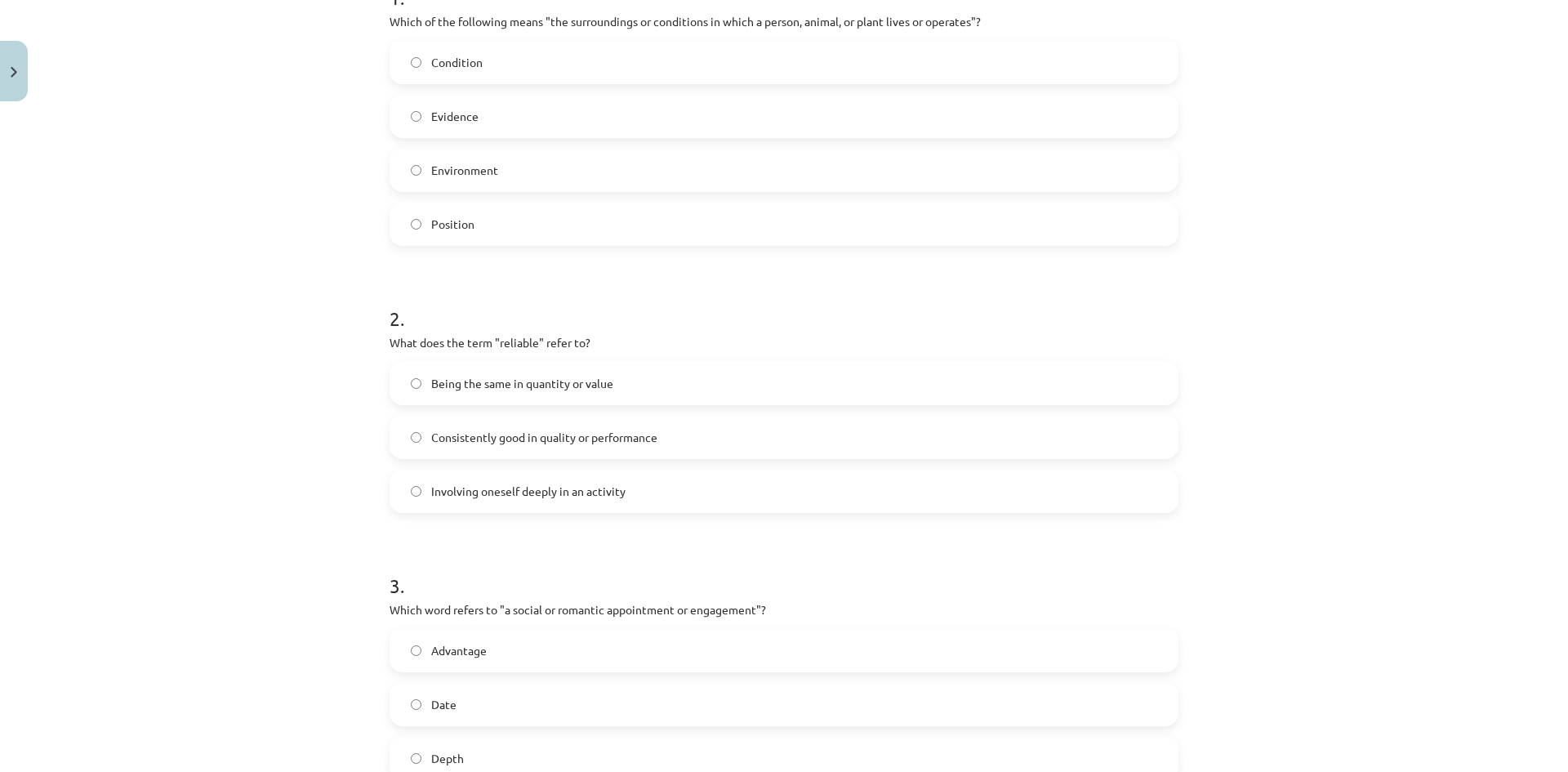
click at [571, 423] on label "Consistently good in quality or performance" at bounding box center [784, 437] width 786 height 41
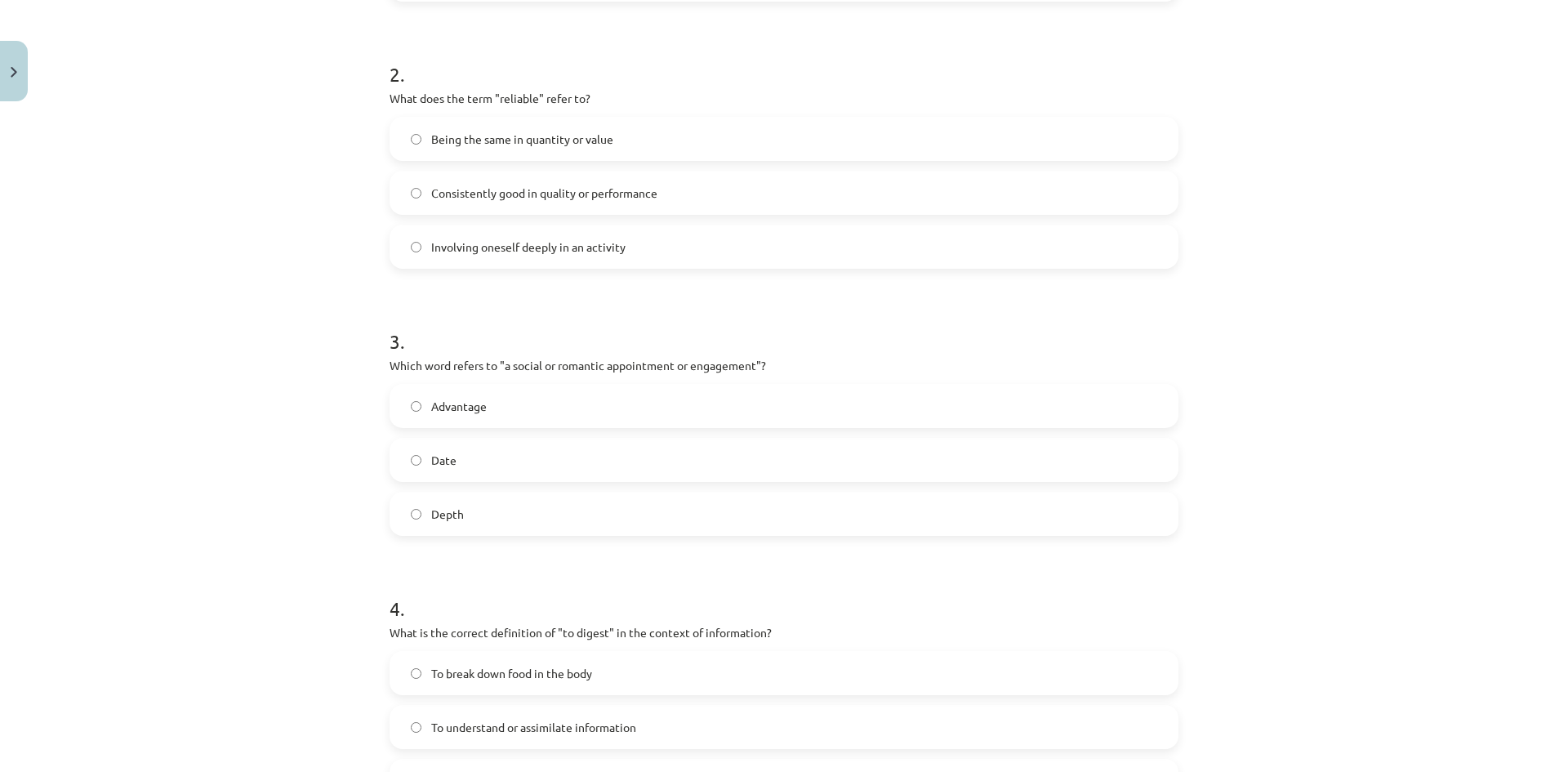
scroll to position [613, 0]
click at [431, 460] on span "Date" at bounding box center [443, 460] width 25 height 17
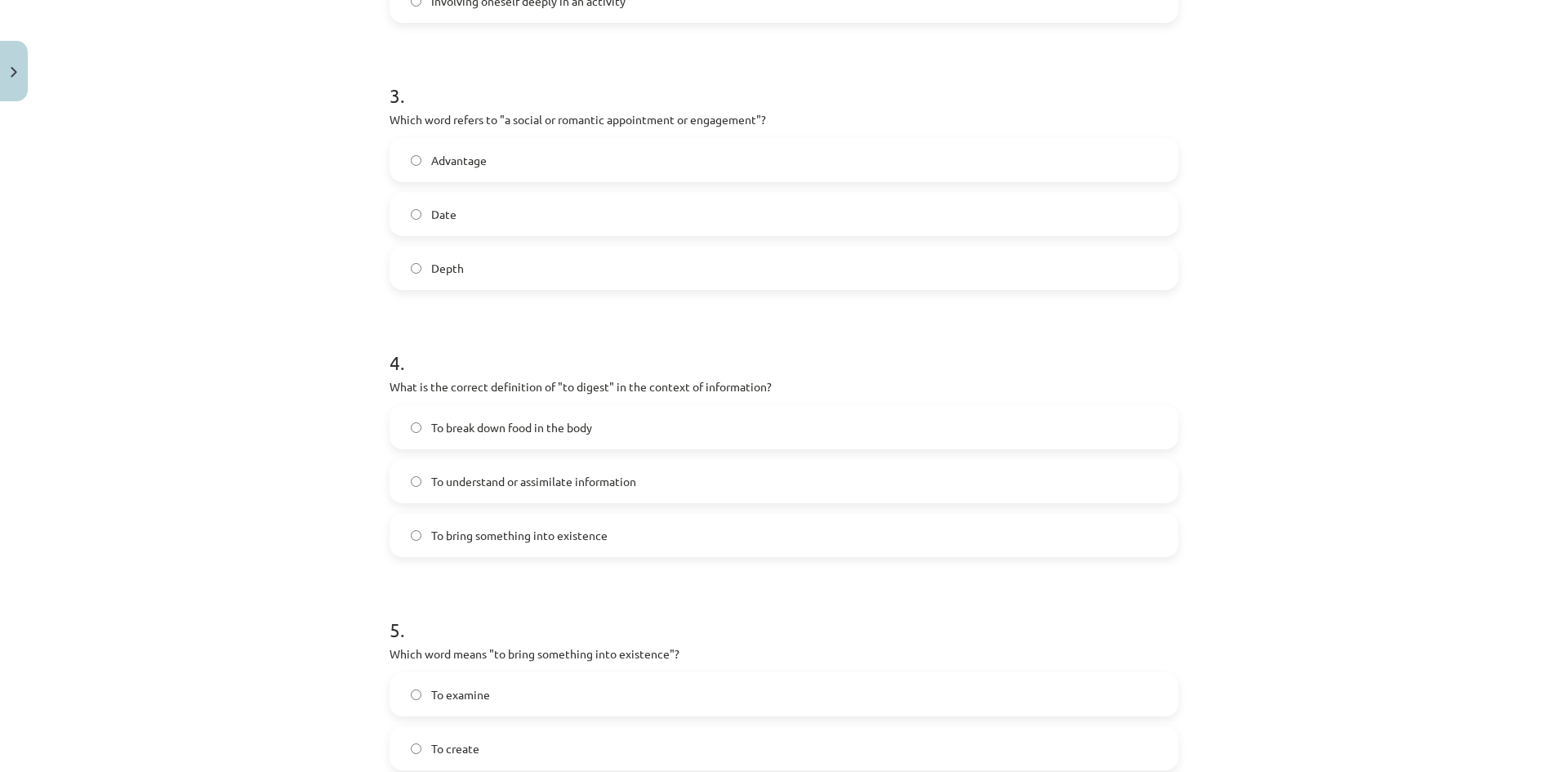
scroll to position [940, 0]
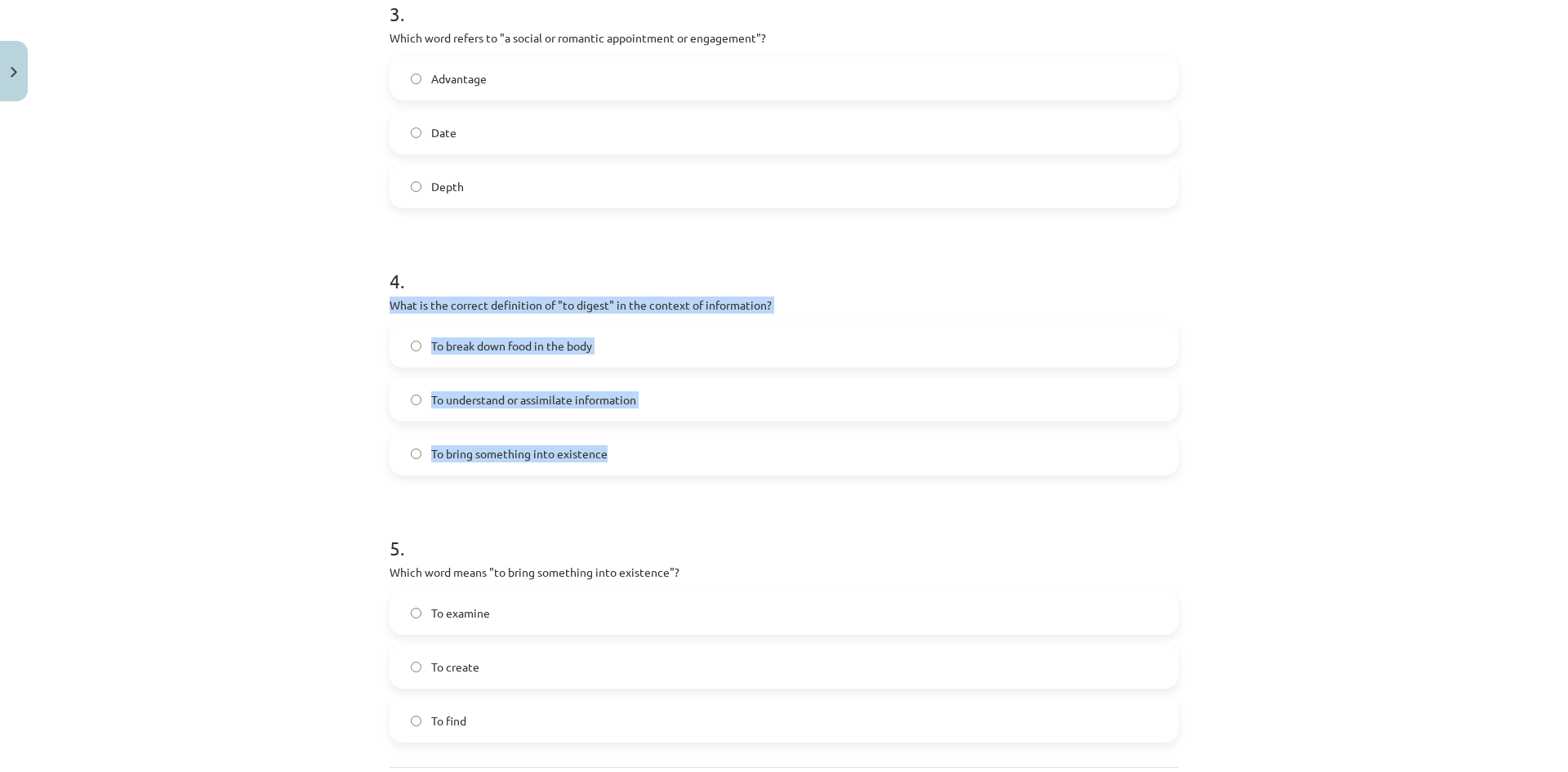
drag, startPoint x: 354, startPoint y: 303, endPoint x: 646, endPoint y: 442, distance: 323.4
click at [646, 442] on div "Mācību tēma: Angļu valodas i - 11. klases 1. ieskaites mācību materiāls #8 🔤 To…" at bounding box center [784, 386] width 1568 height 772
copy div "What is the correct definition of "to digest" in the context of information? To…"
click at [336, 342] on div "Mācību tēma: Angļu valodas i - 11. klases 1. ieskaites mācību materiāls #8 🔤 To…" at bounding box center [784, 386] width 1568 height 772
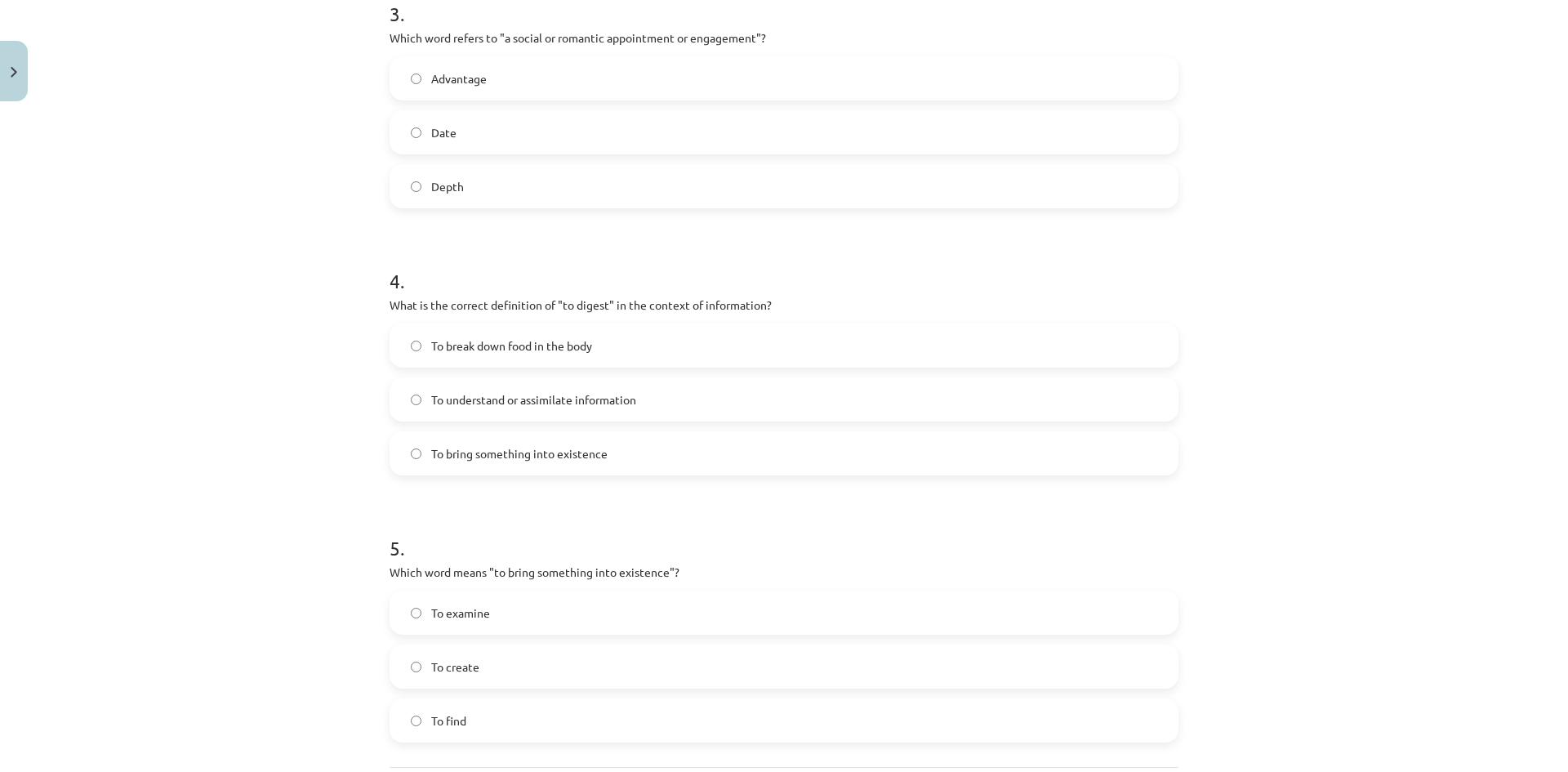
click at [419, 391] on label "To understand or assimilate information" at bounding box center [784, 400] width 786 height 41
click at [245, 299] on div "Mācību tēma: Angļu valodas i - 11. klases 1. ieskaites mācību materiāls #8 🔤 To…" at bounding box center [784, 386] width 1568 height 772
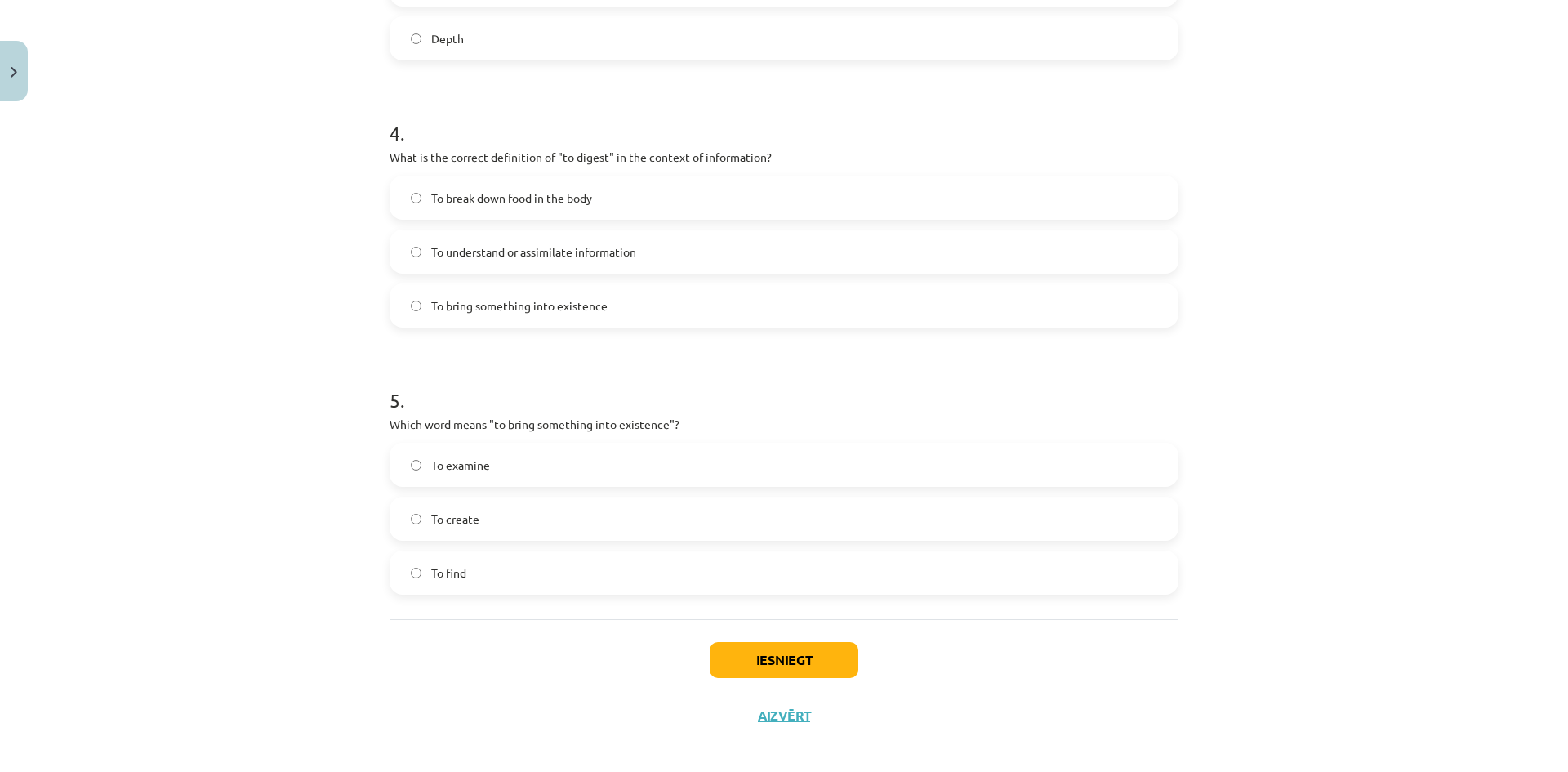
scroll to position [1100, 0]
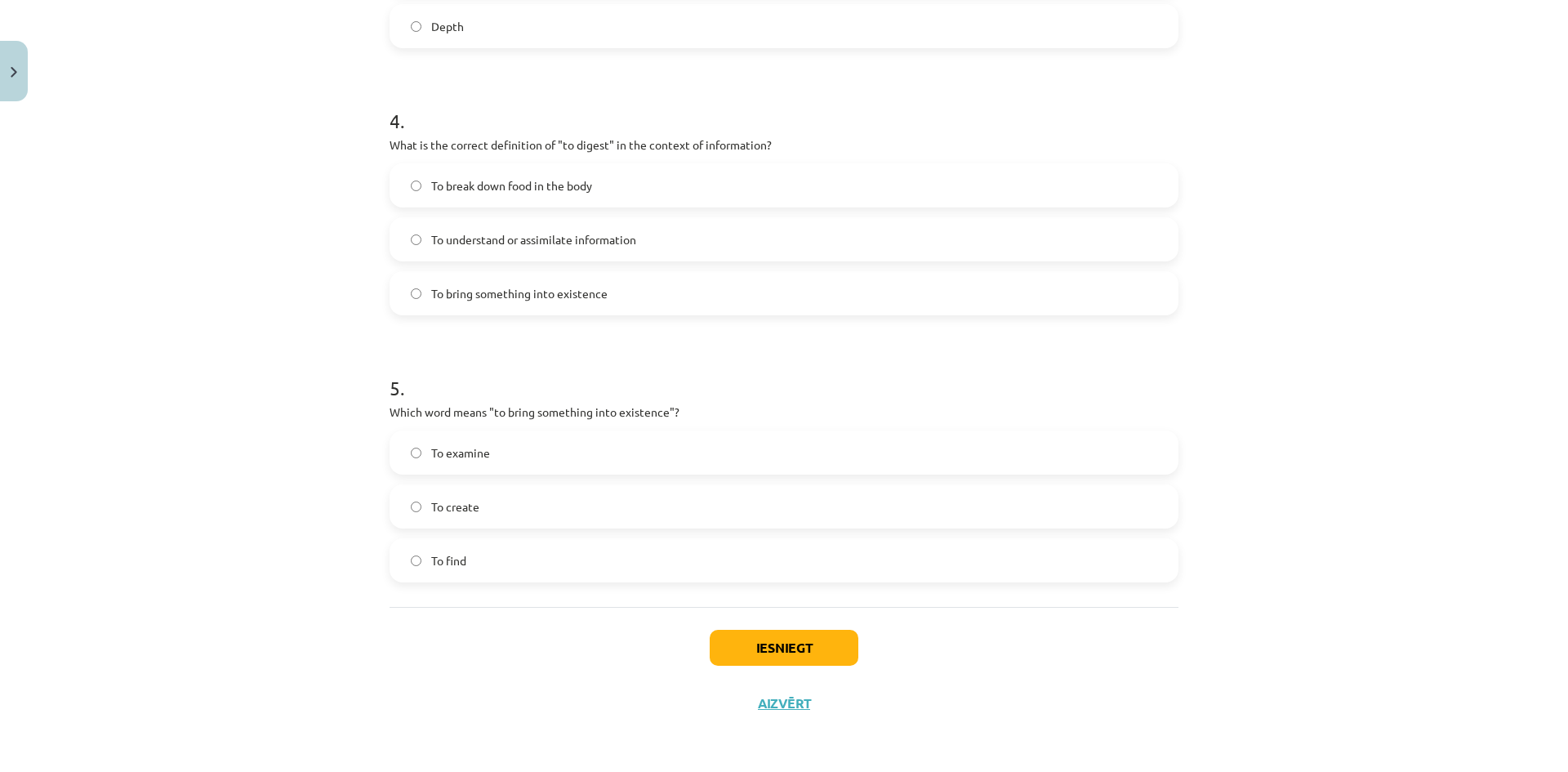
click at [461, 510] on span "To create" at bounding box center [454, 507] width 48 height 17
click at [277, 388] on div "Mācību tēma: Angļu valodas i - 11. klases 1. ieskaites mācību materiāls #8 🔤 To…" at bounding box center [784, 386] width 1568 height 772
click at [768, 643] on button "Iesniegt" at bounding box center [784, 648] width 149 height 36
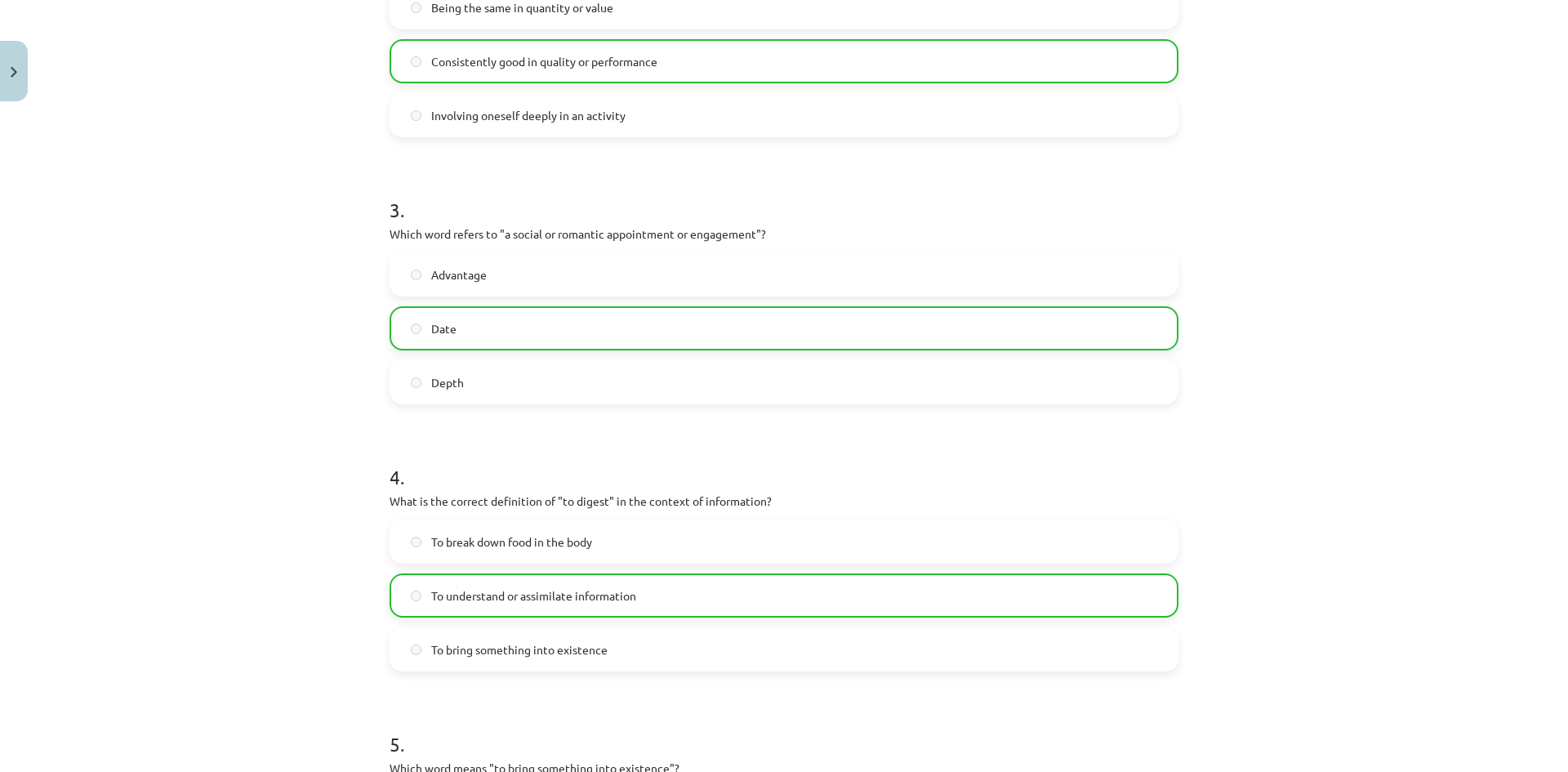
scroll to position [1152, 0]
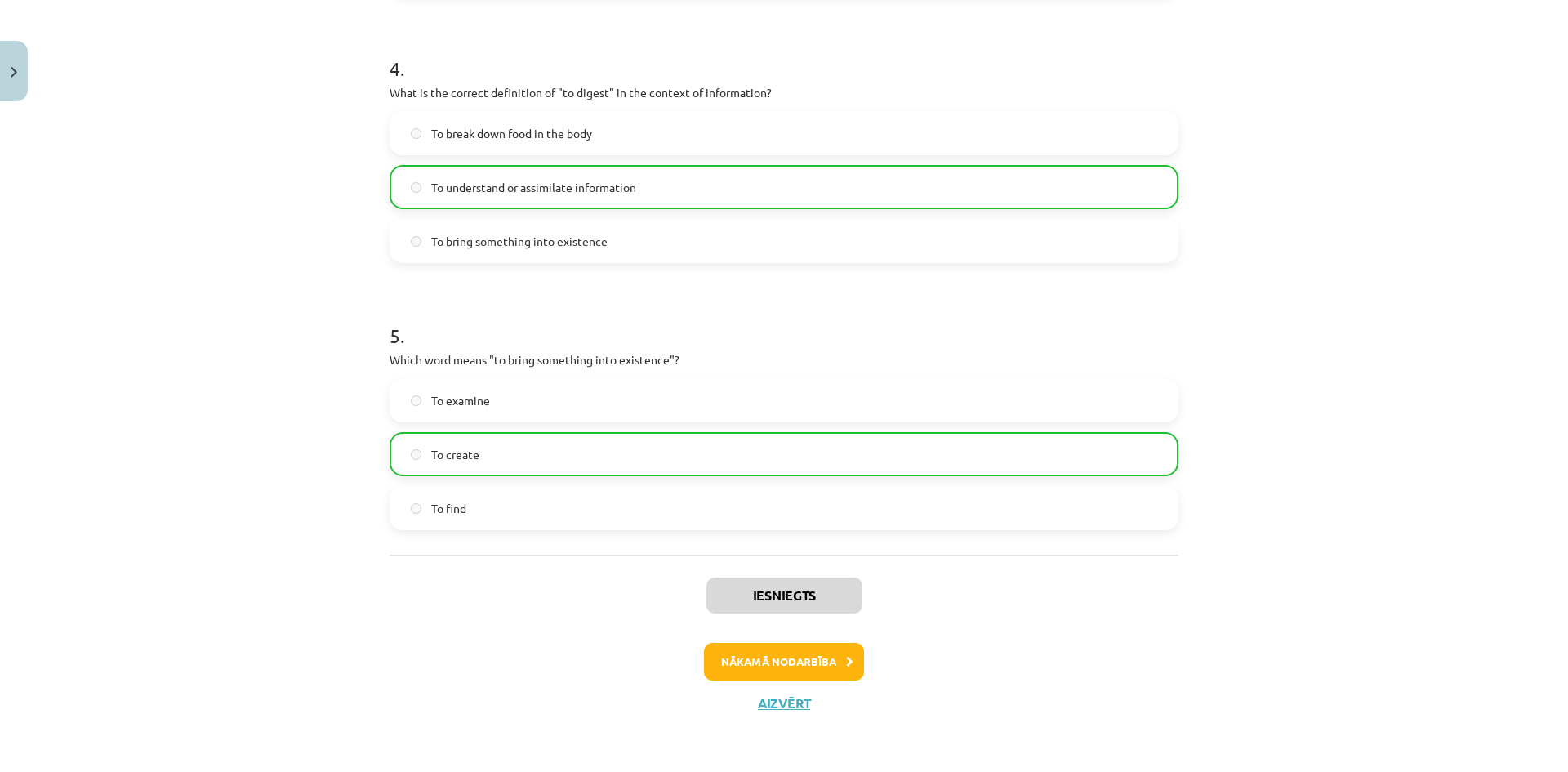
click at [776, 690] on div "Iesniegts Nākamā nodarbība Aizvērt" at bounding box center [784, 638] width 789 height 167
click at [777, 695] on button "Aizvērt" at bounding box center [784, 703] width 62 height 17
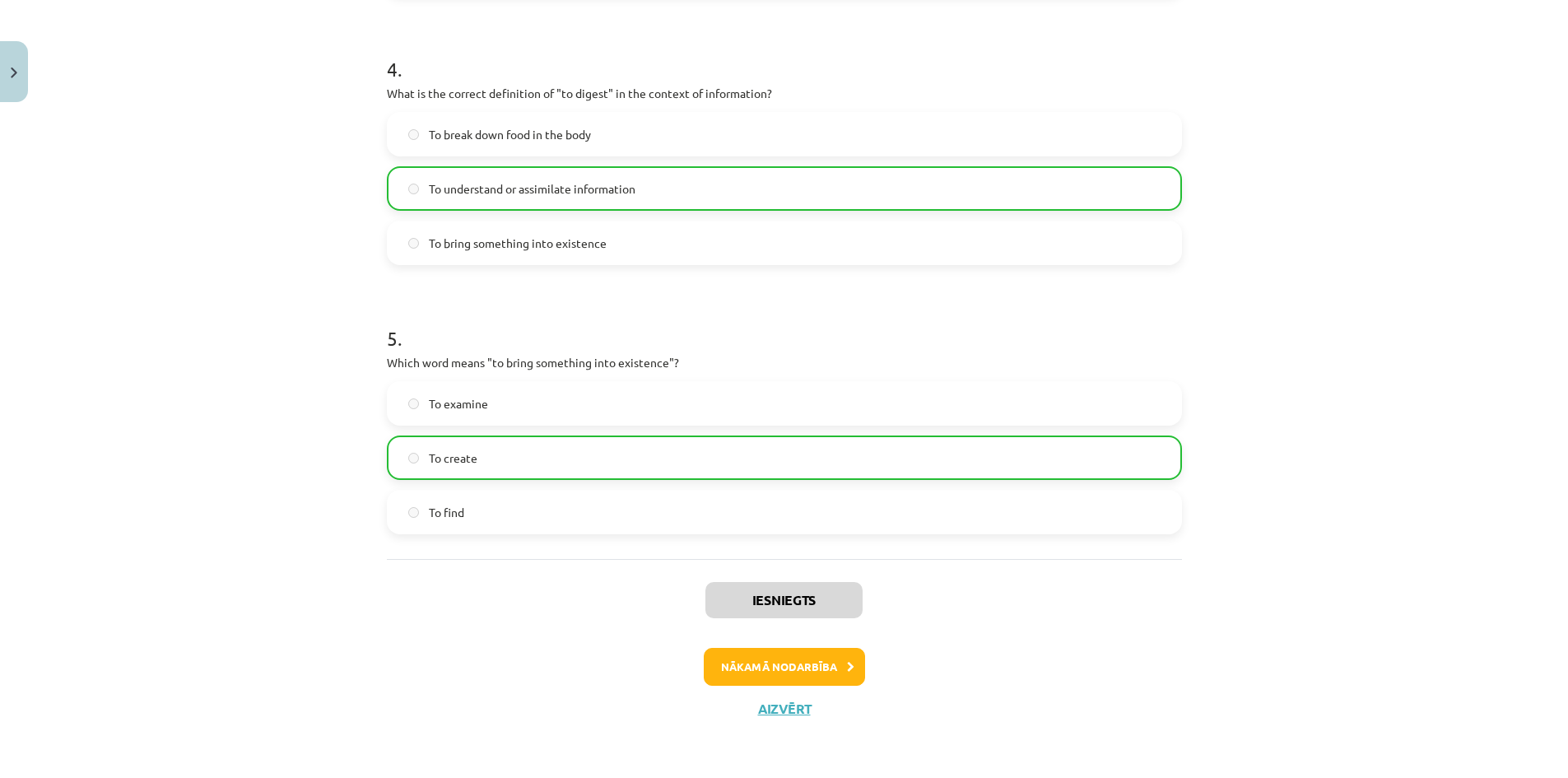
click at [623, 631] on div at bounding box center [601, 642] width 82 height 73
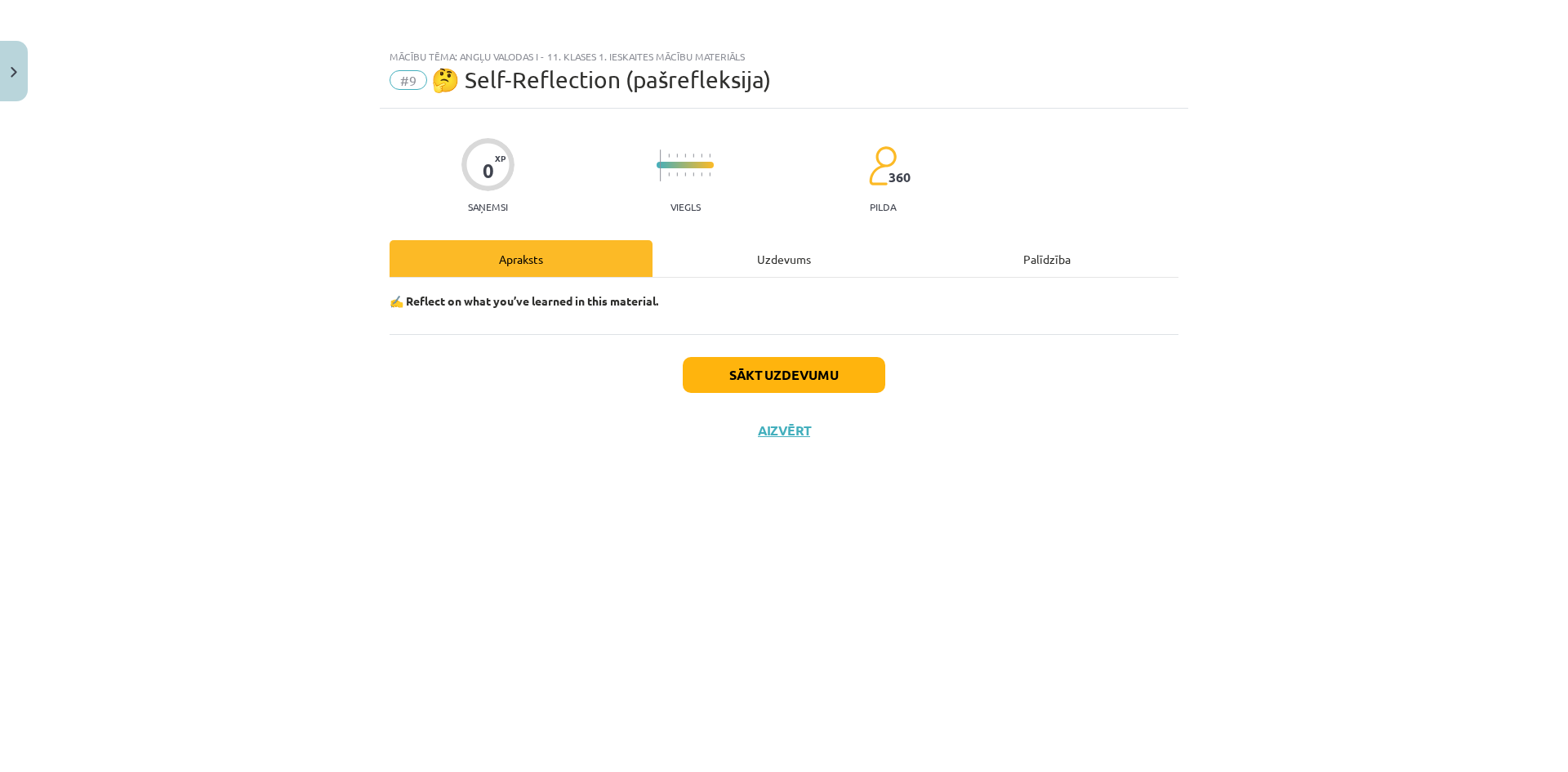
click at [745, 266] on div "Uzdevums" at bounding box center [784, 259] width 263 height 37
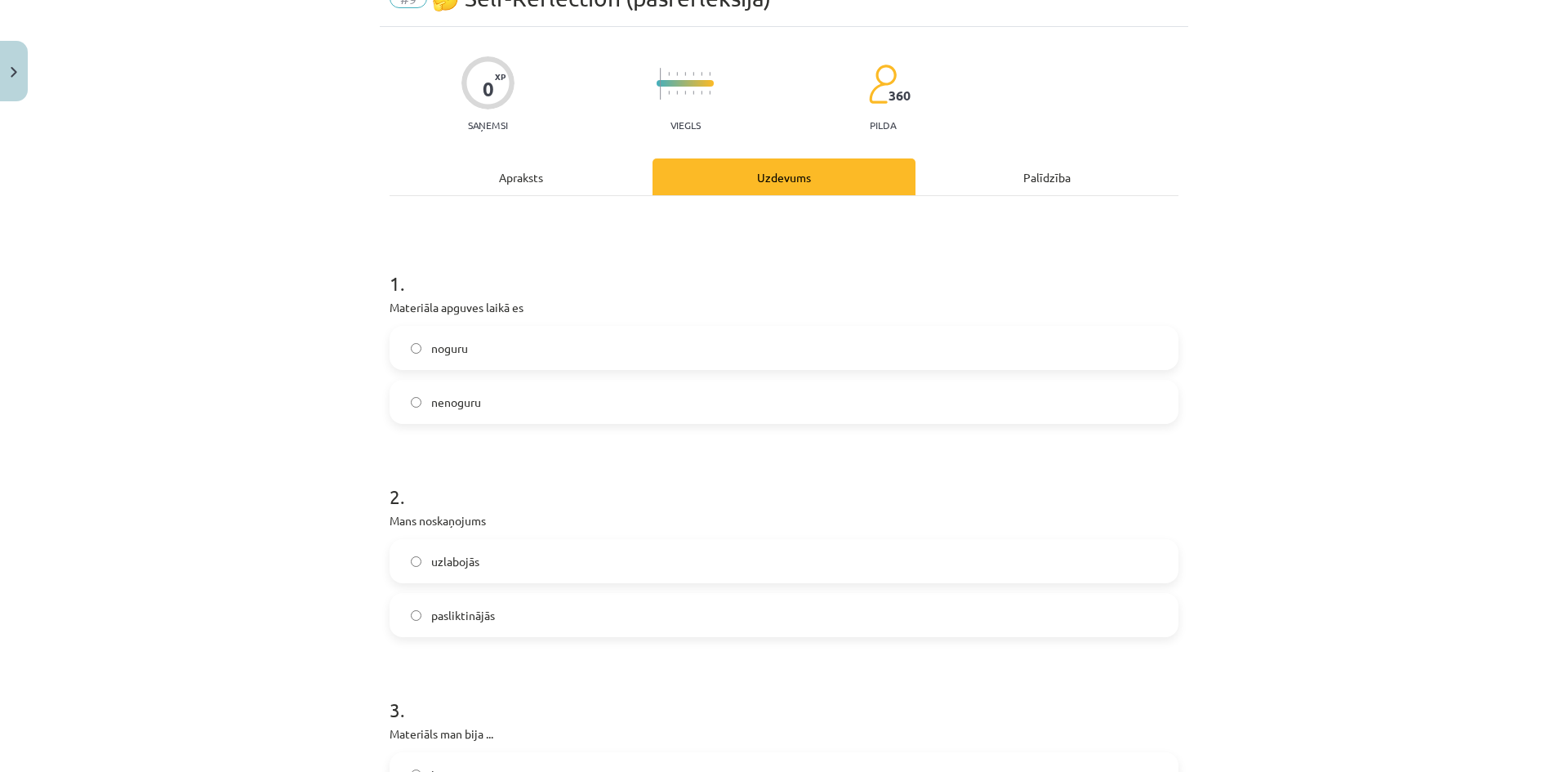
click at [468, 400] on span "nenoguru" at bounding box center [455, 402] width 50 height 17
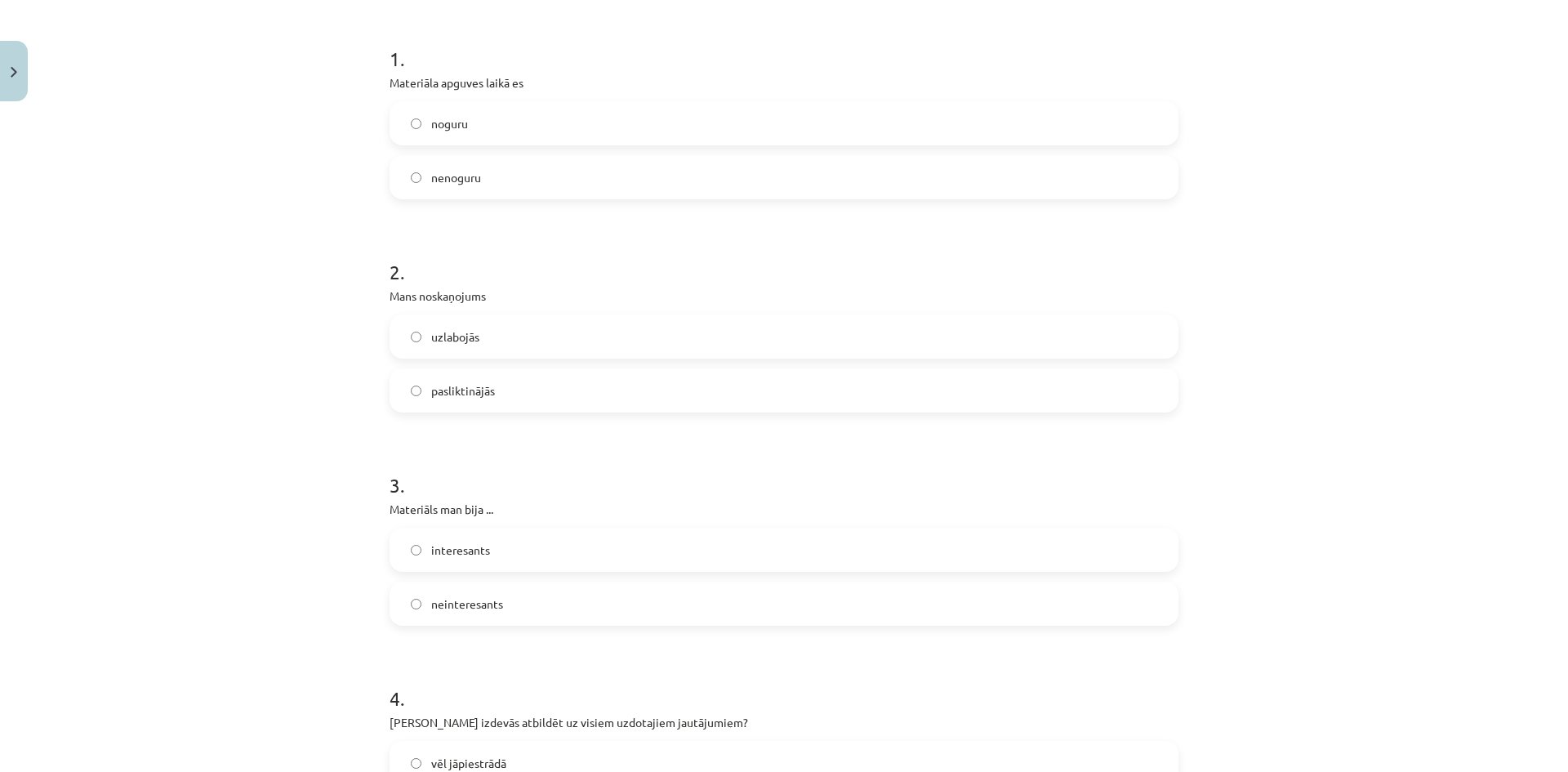
scroll to position [327, 0]
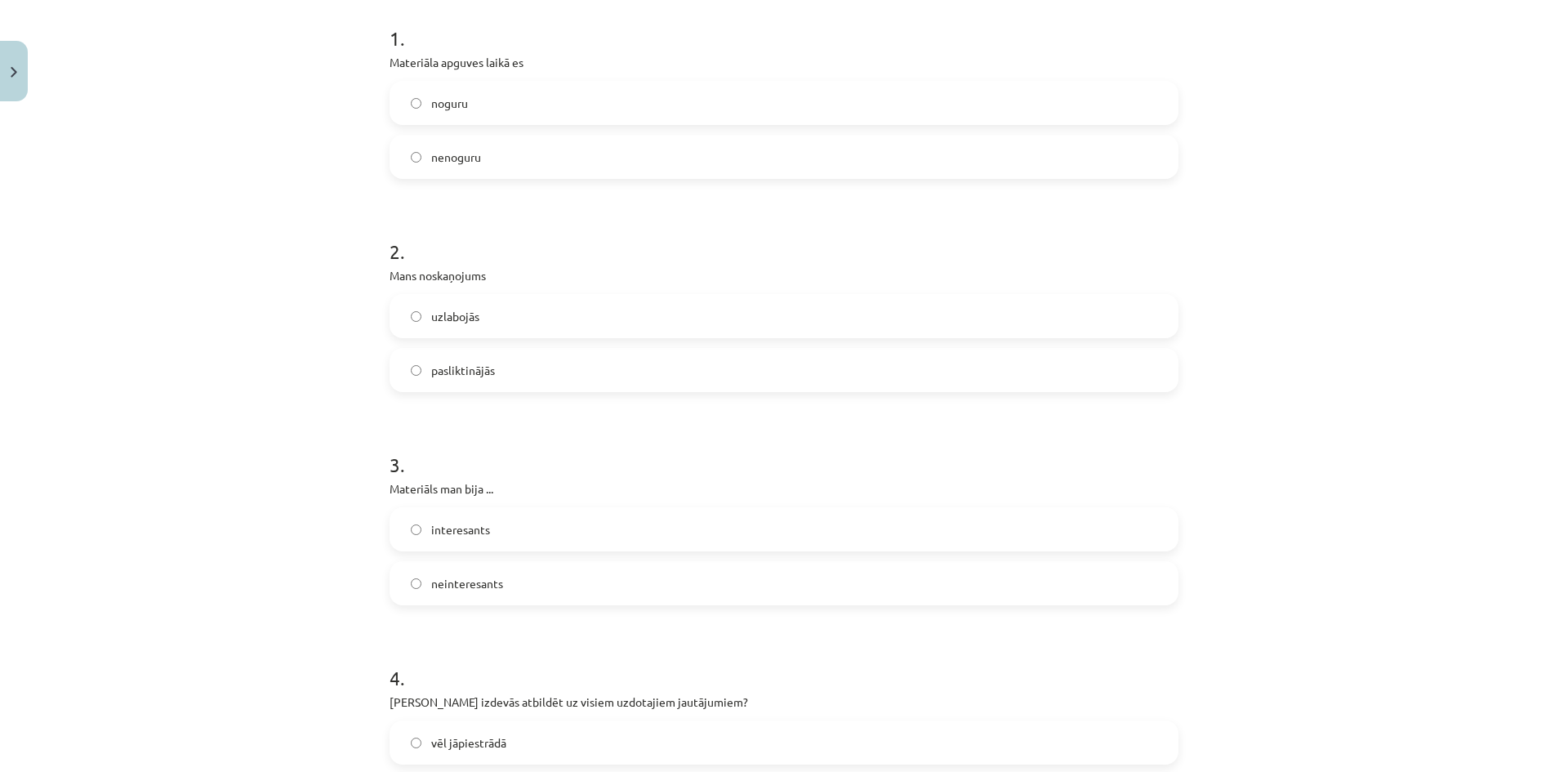
click at [499, 320] on label "uzlabojās" at bounding box center [784, 316] width 786 height 41
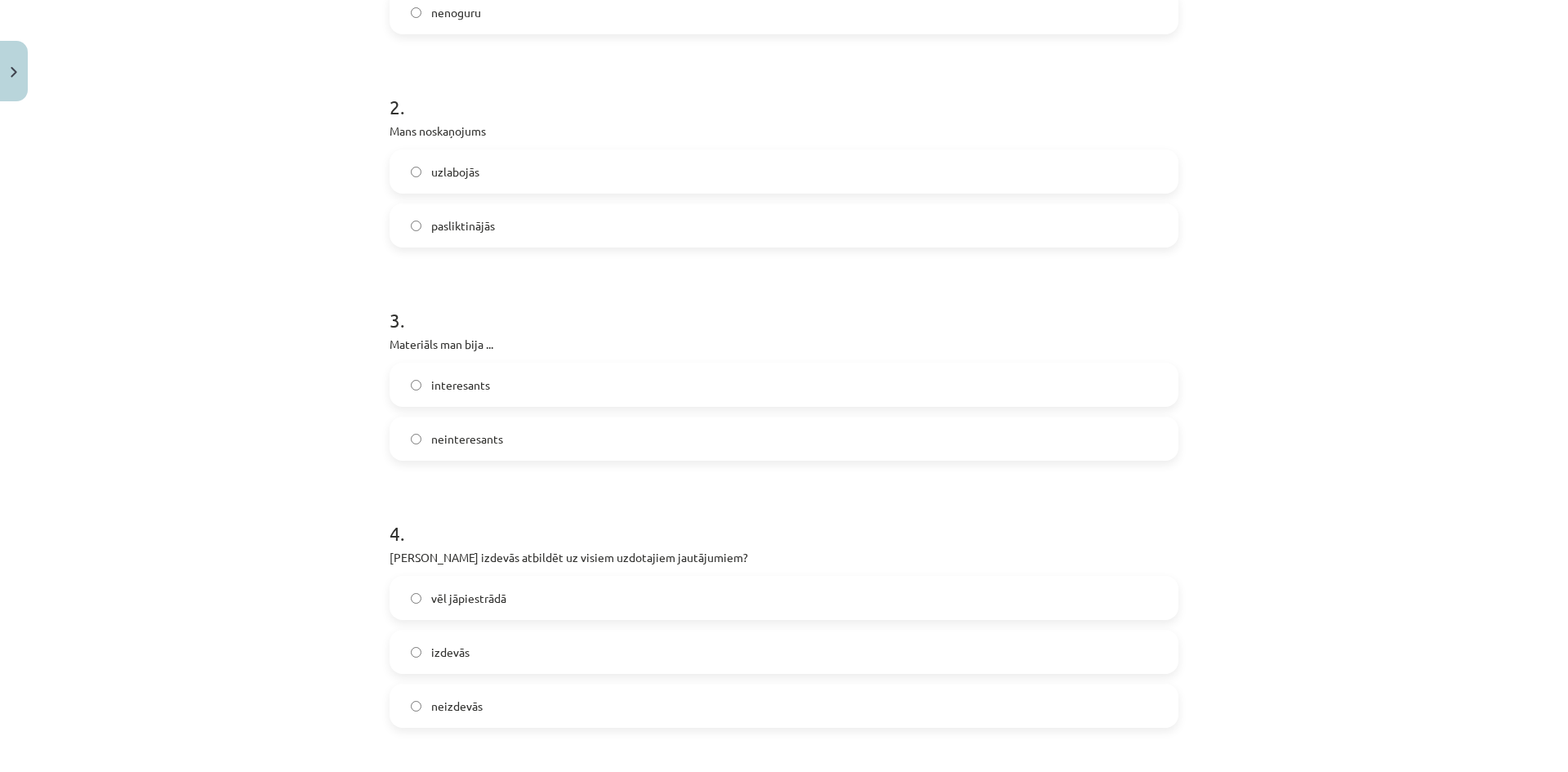
scroll to position [490, 0]
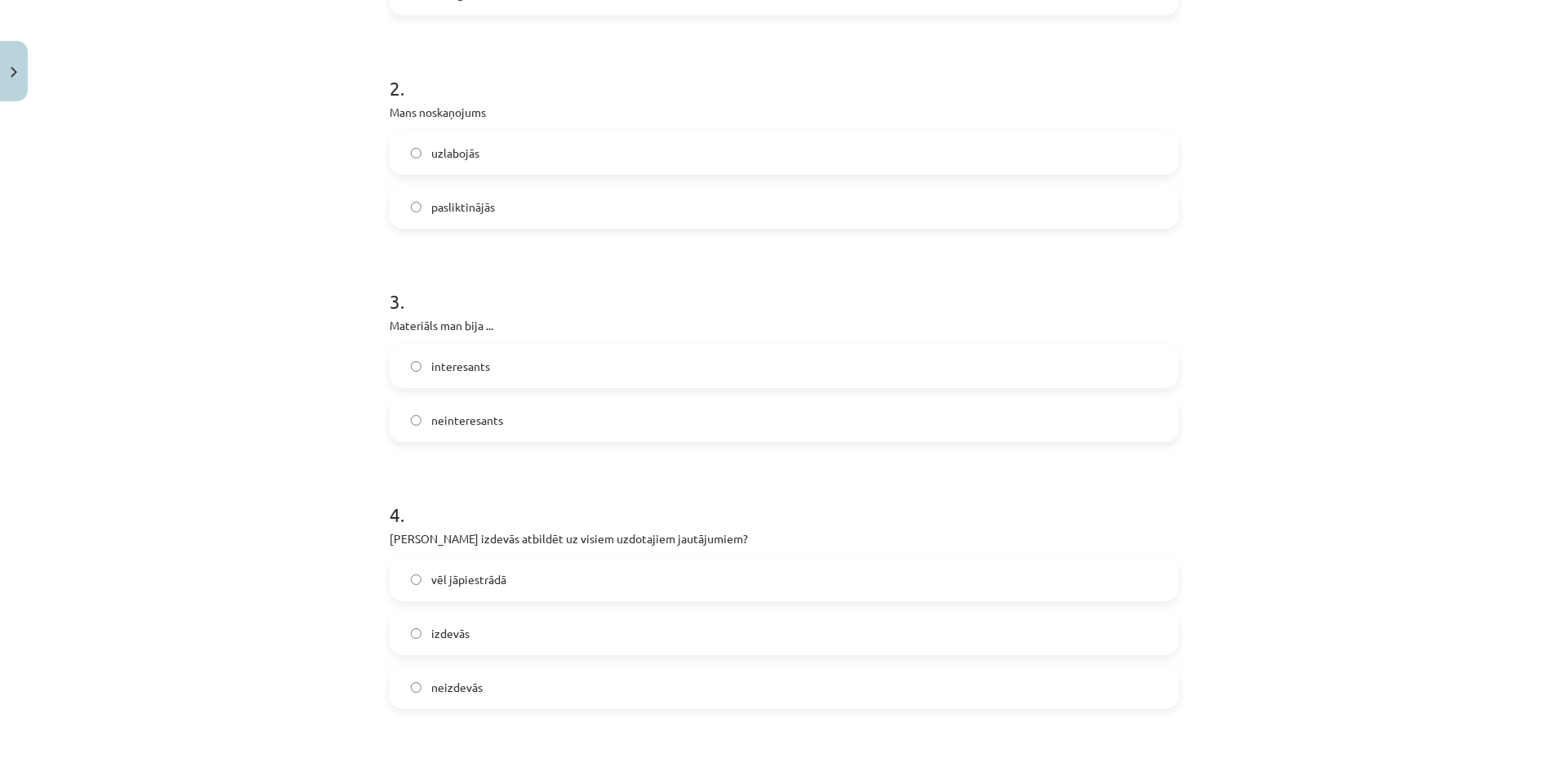
click at [509, 356] on label "interesants" at bounding box center [784, 365] width 786 height 41
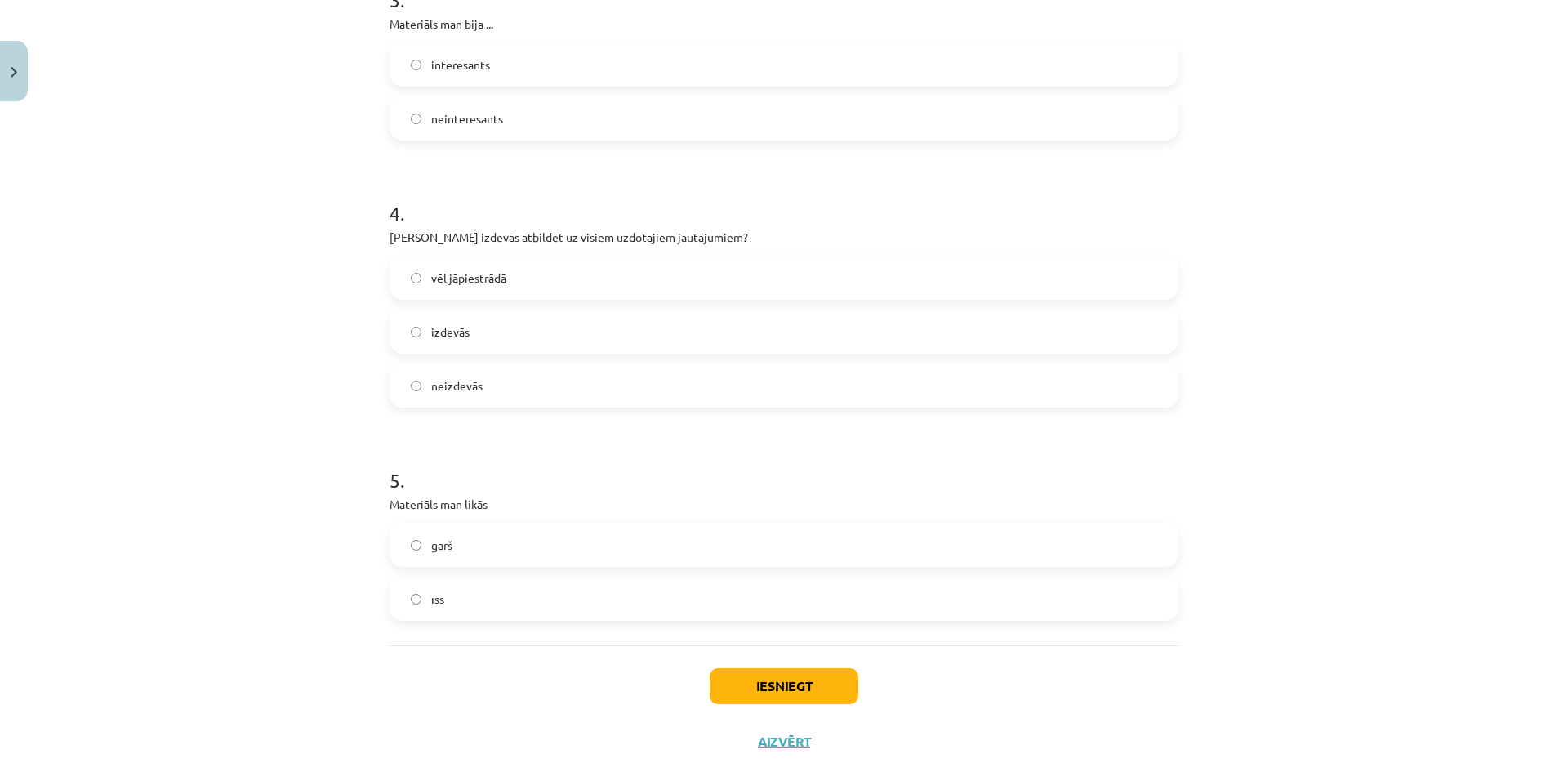
scroll to position [831, 0]
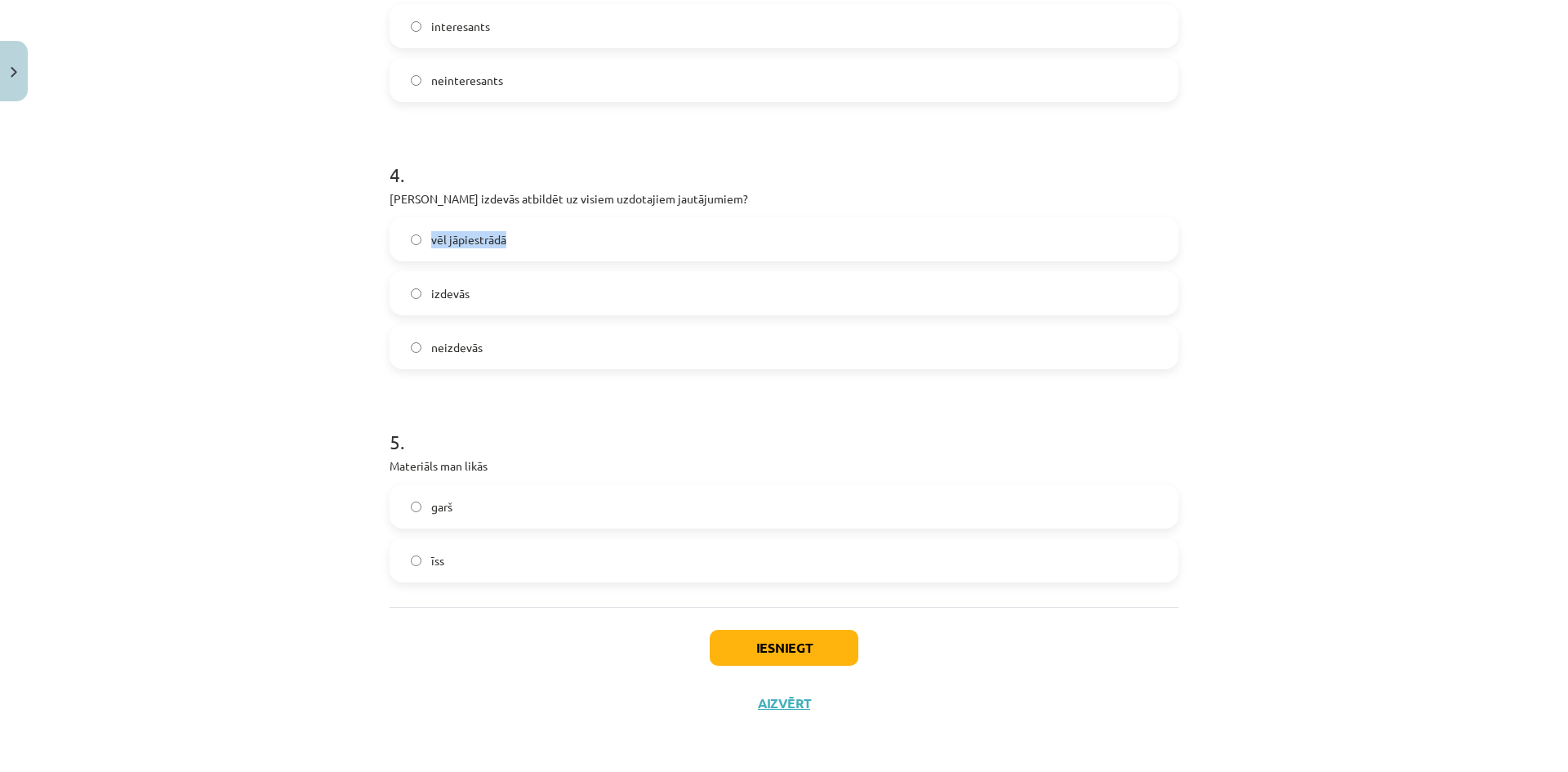
drag, startPoint x: 359, startPoint y: 209, endPoint x: 928, endPoint y: 261, distance: 571.4
click at [600, 224] on div "Mācību tēma: Angļu valodas i - 11. klases 1. ieskaites mācību materiāls #9 🤔 Se…" at bounding box center [784, 386] width 1568 height 772
click at [707, 210] on div "4 . Vai Tev izdevās atbildēt uz visiem uzdotajiem jautājumiem? vēl jāpiestrādā …" at bounding box center [784, 252] width 789 height 234
click at [456, 289] on span "izdevās" at bounding box center [450, 294] width 38 height 17
click at [451, 555] on label "īss" at bounding box center [784, 560] width 786 height 41
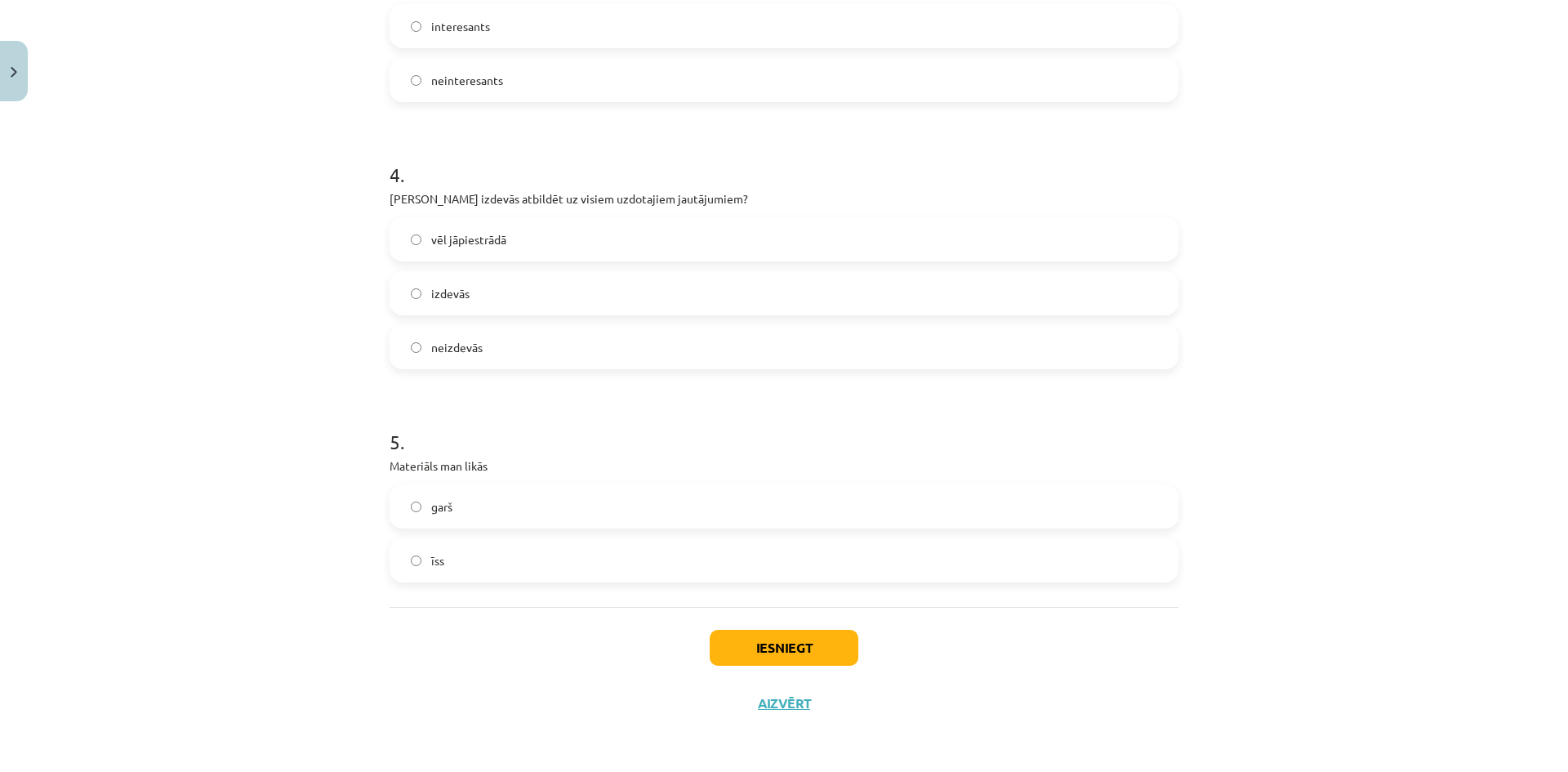
click at [798, 668] on div "Iesniegt Aizvērt" at bounding box center [784, 664] width 789 height 115
click at [782, 645] on button "Iesniegt" at bounding box center [784, 648] width 149 height 36
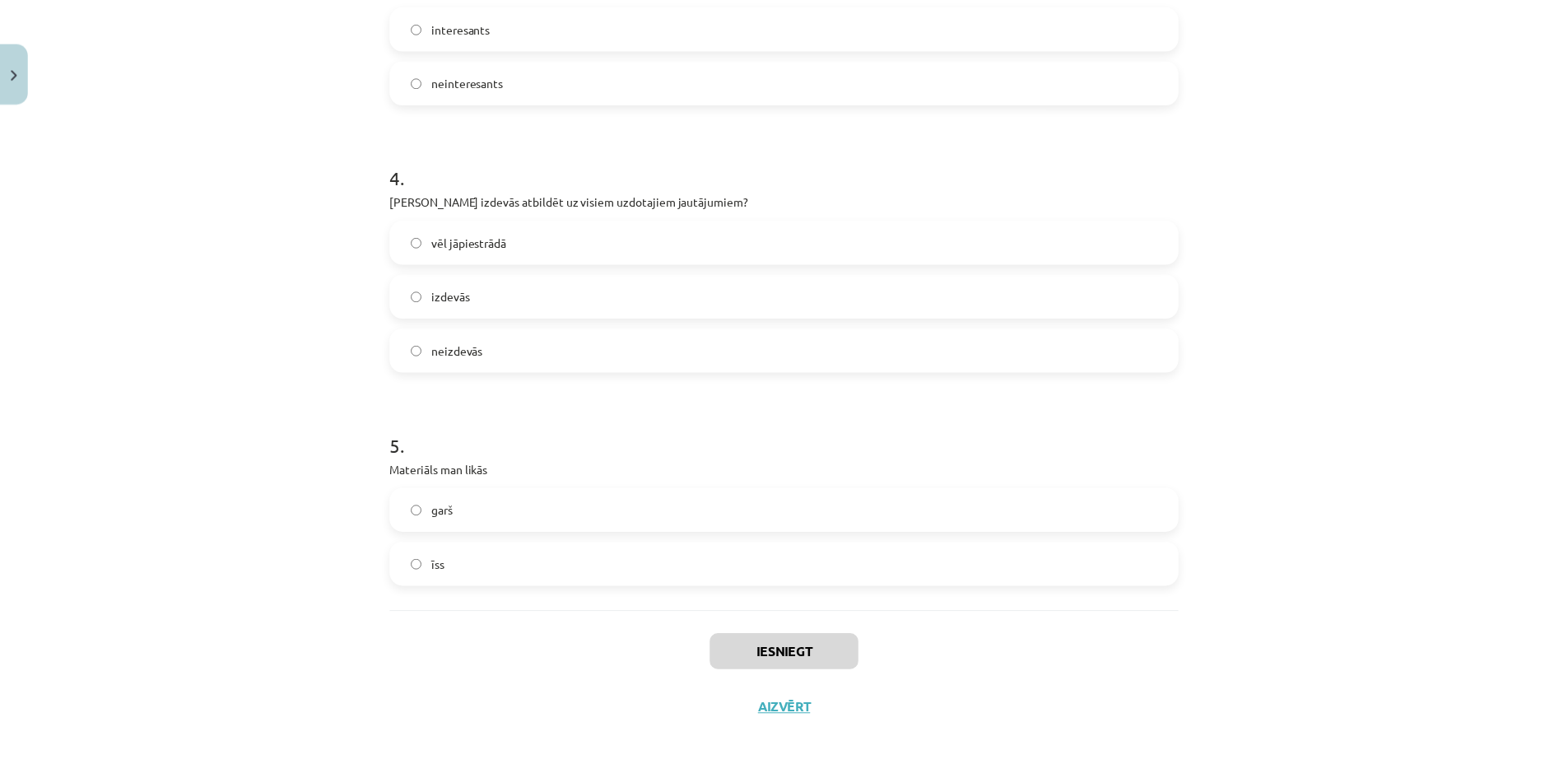
scroll to position [904, 0]
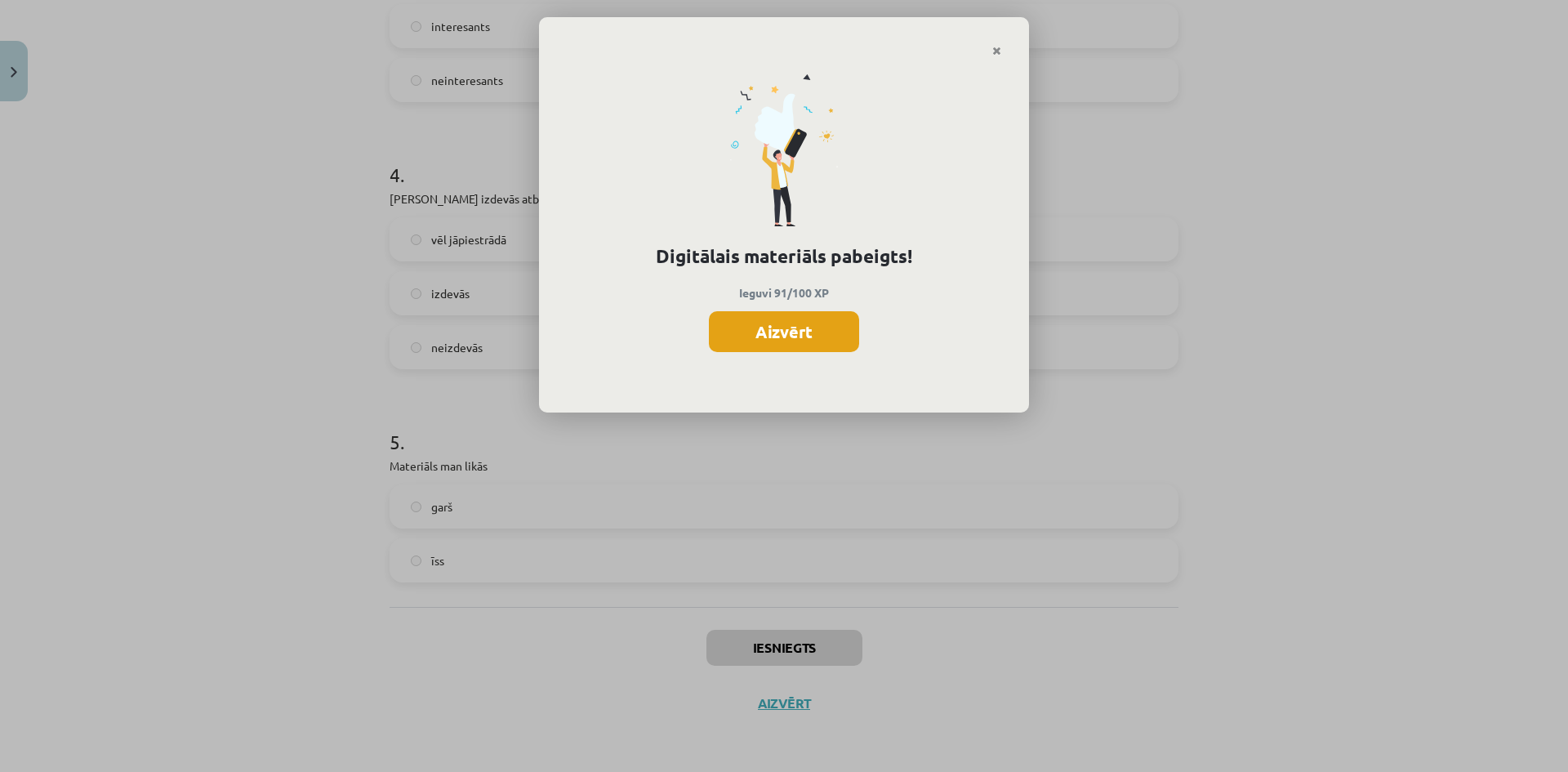
click at [831, 333] on button "Aizvērt" at bounding box center [784, 331] width 150 height 41
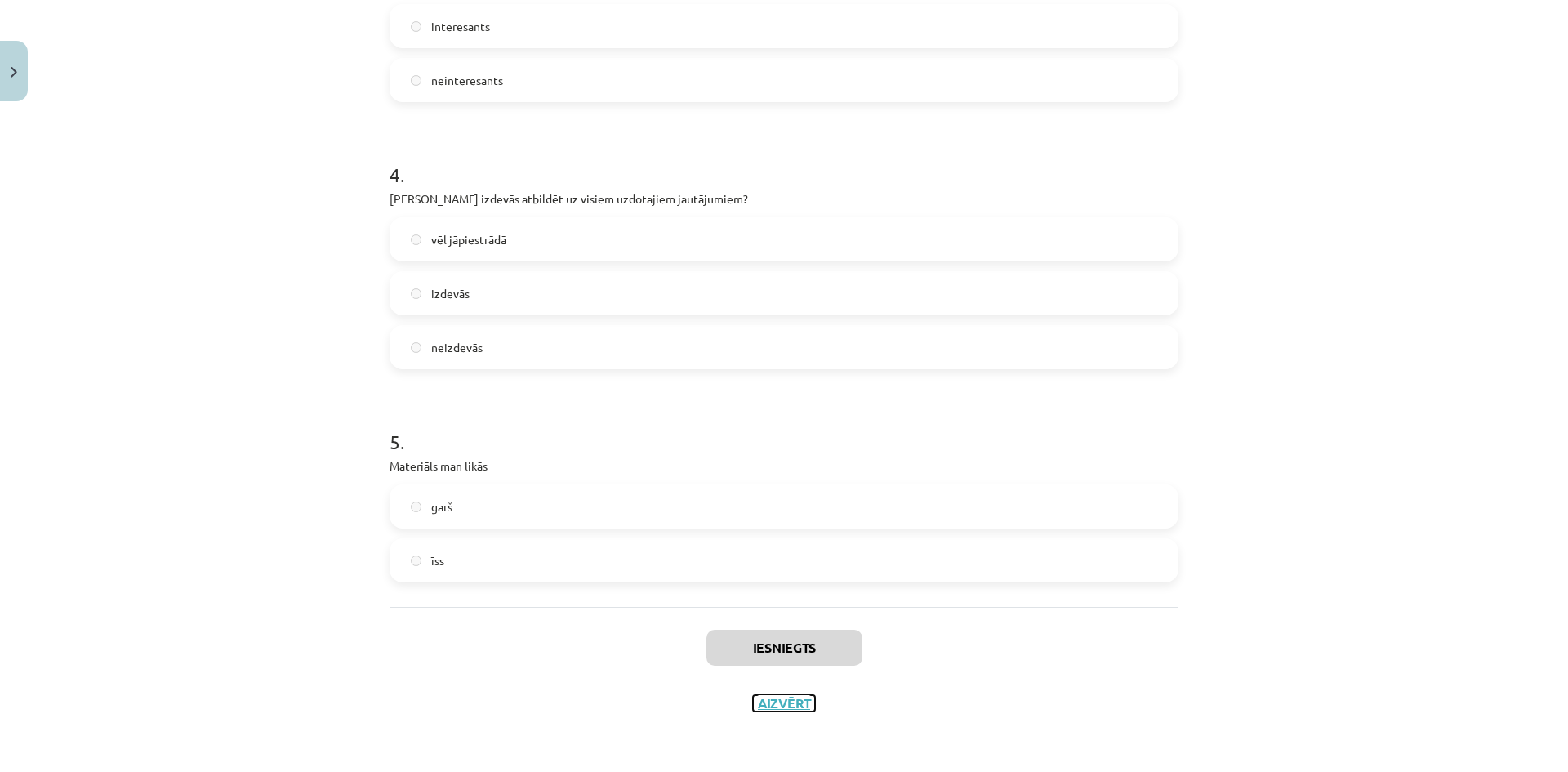
click at [805, 702] on button "Aizvērt" at bounding box center [784, 703] width 62 height 17
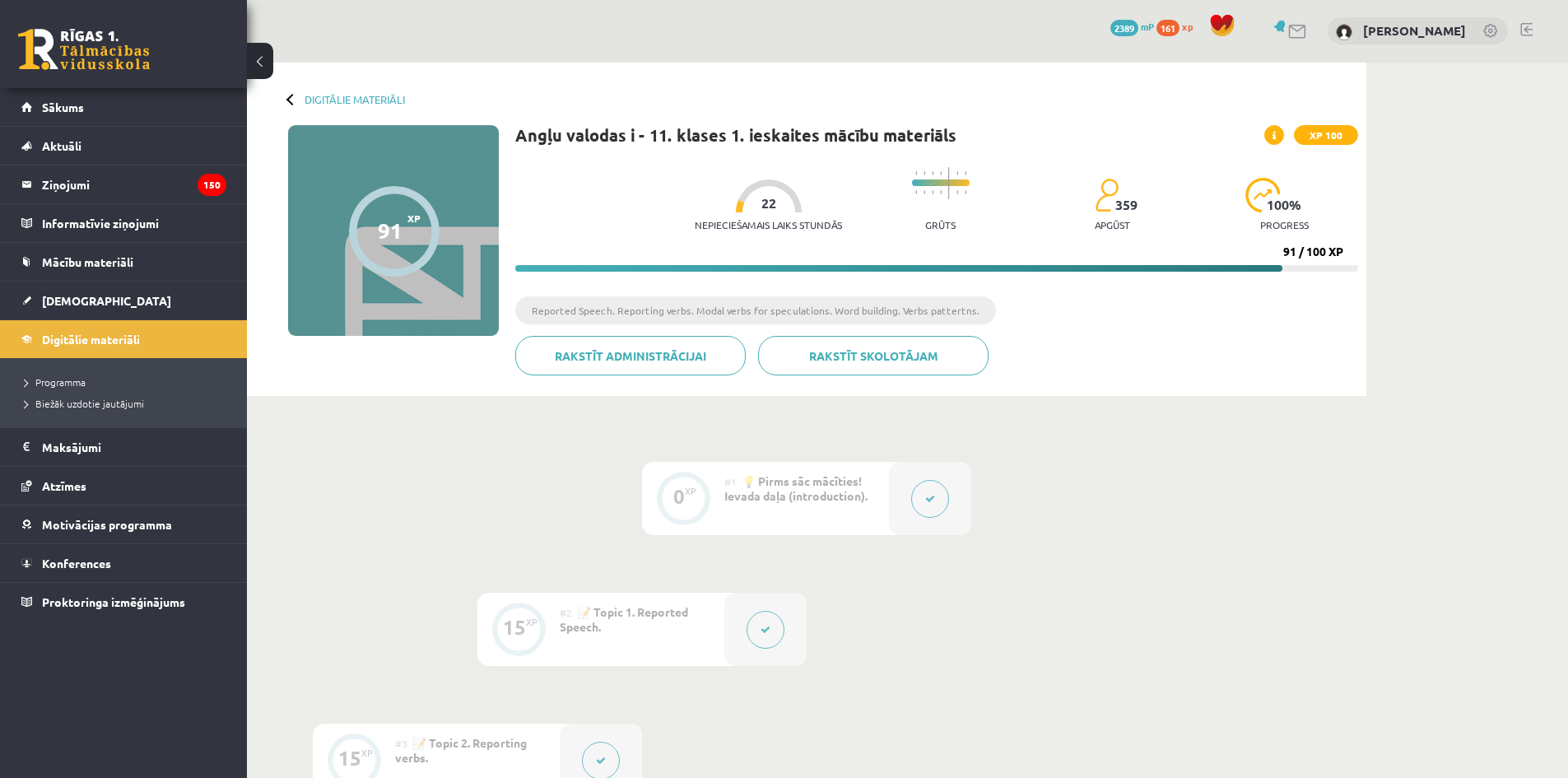
scroll to position [0, 0]
click at [169, 313] on link "[DEMOGRAPHIC_DATA]" at bounding box center [123, 300] width 205 height 38
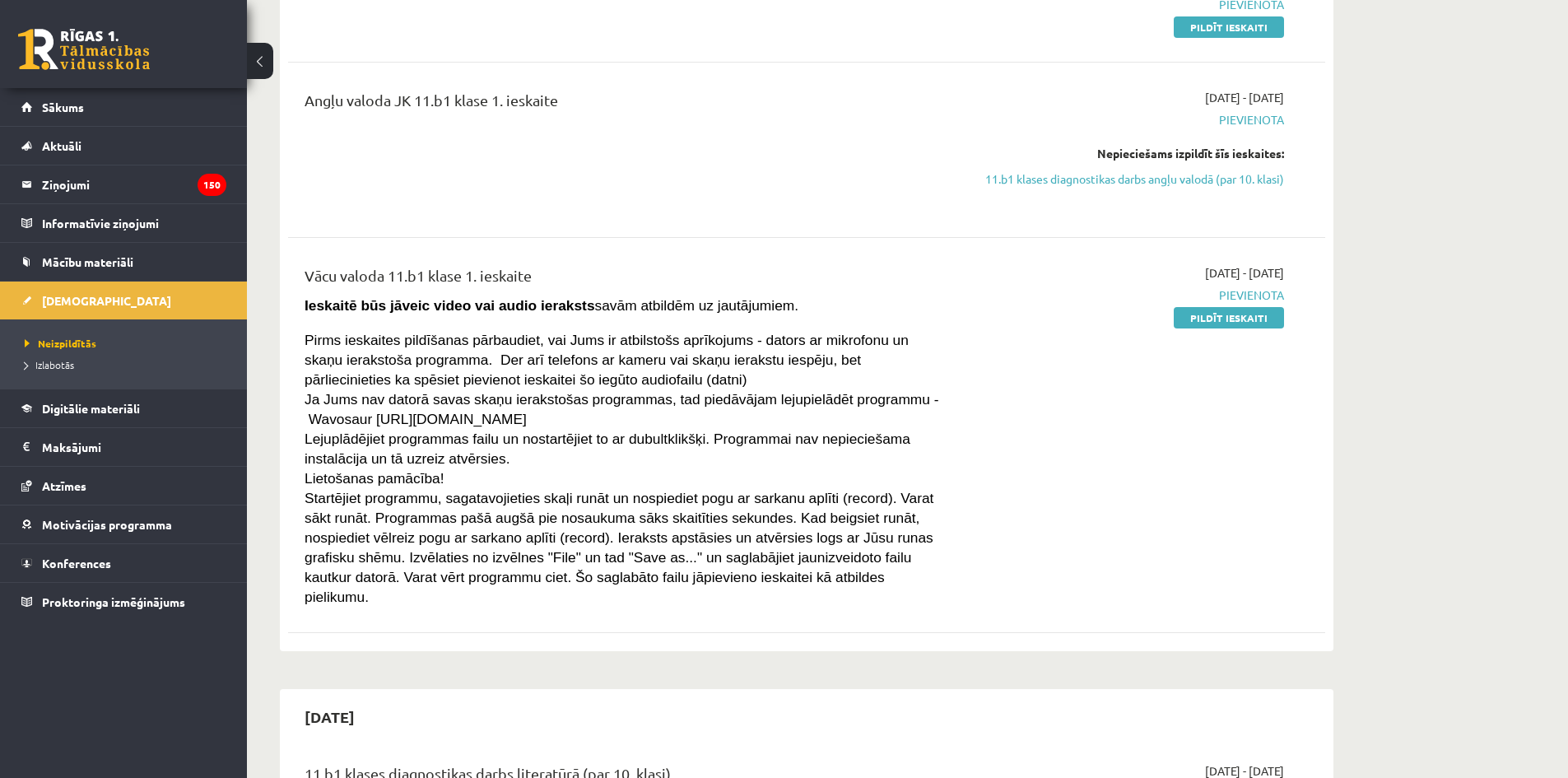
scroll to position [330, 0]
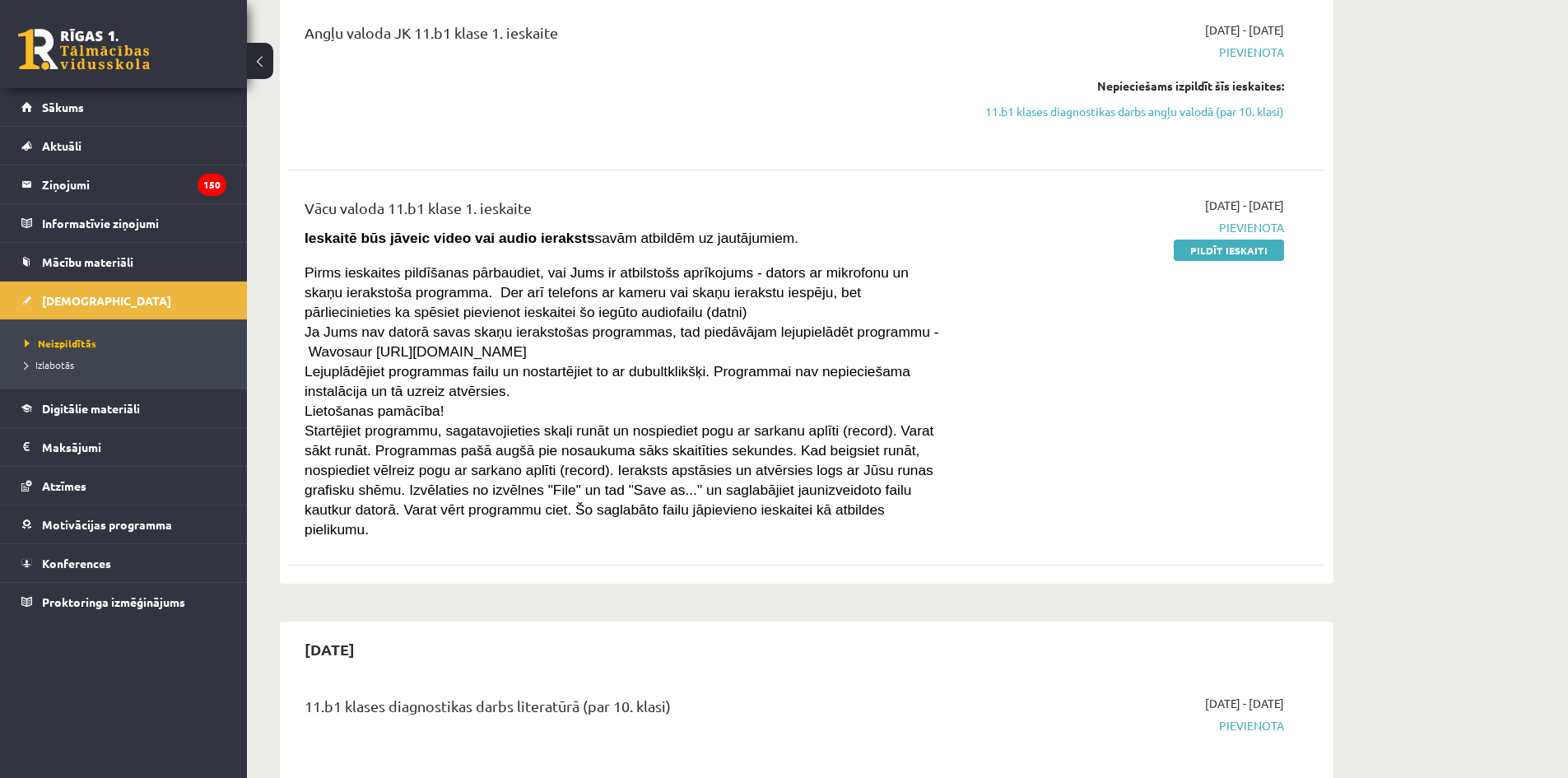
drag, startPoint x: 744, startPoint y: 521, endPoint x: 377, endPoint y: 231, distance: 467.7
click at [377, 231] on div "Vācu valoda 11.b1 klase 1. ieskaite Ieskaitē būs jāveic video vai audio ierakst…" at bounding box center [627, 367] width 669 height 342
click at [1007, 457] on div "2025-09-01 - 2025-09-15 Pievienota Pildīt ieskaiti" at bounding box center [1129, 367] width 335 height 342
click at [1231, 256] on link "Pildīt ieskaiti" at bounding box center [1229, 250] width 110 height 21
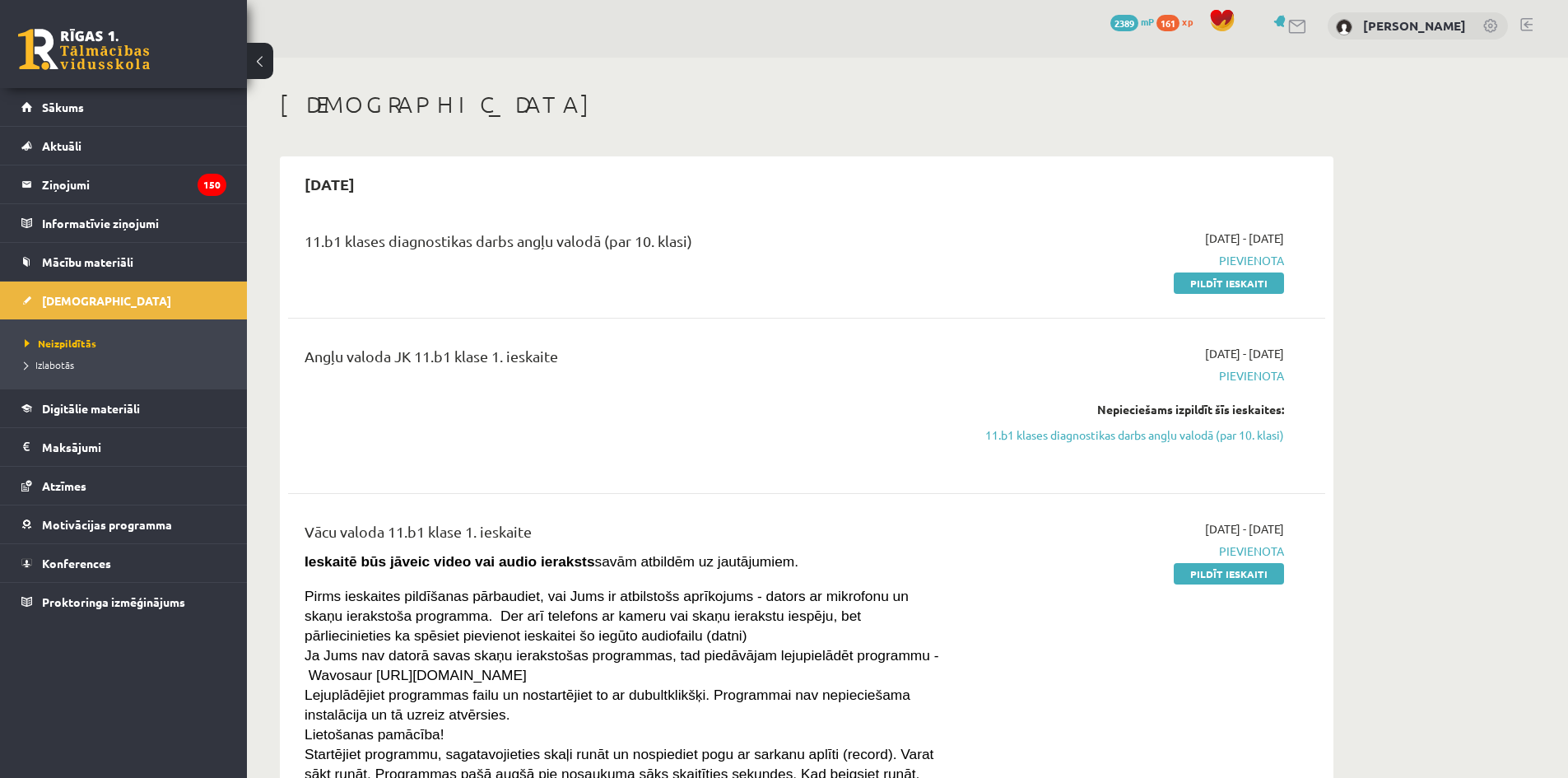
scroll to position [0, 0]
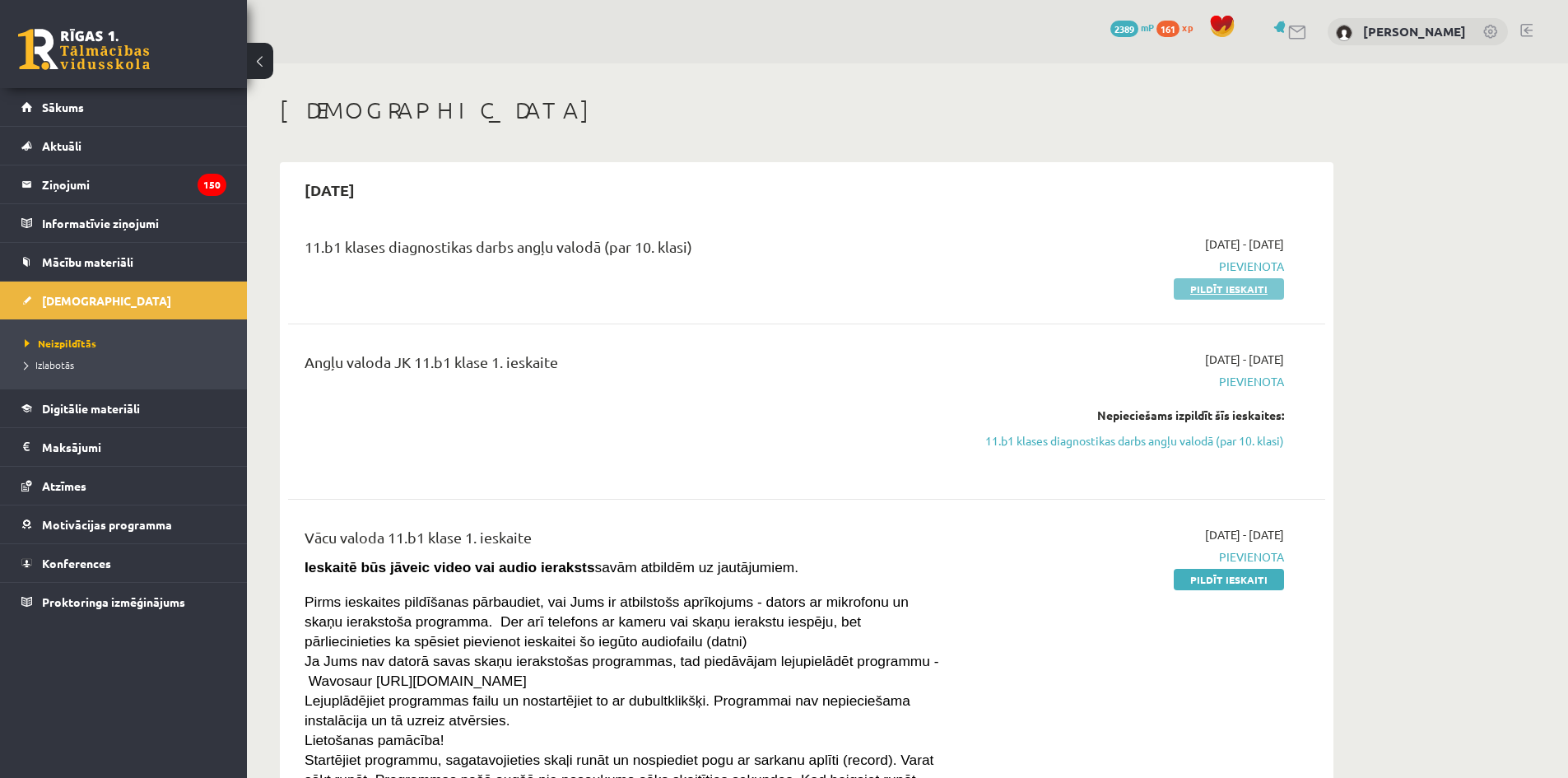
click at [1211, 286] on link "Pildīt ieskaiti" at bounding box center [1229, 289] width 110 height 21
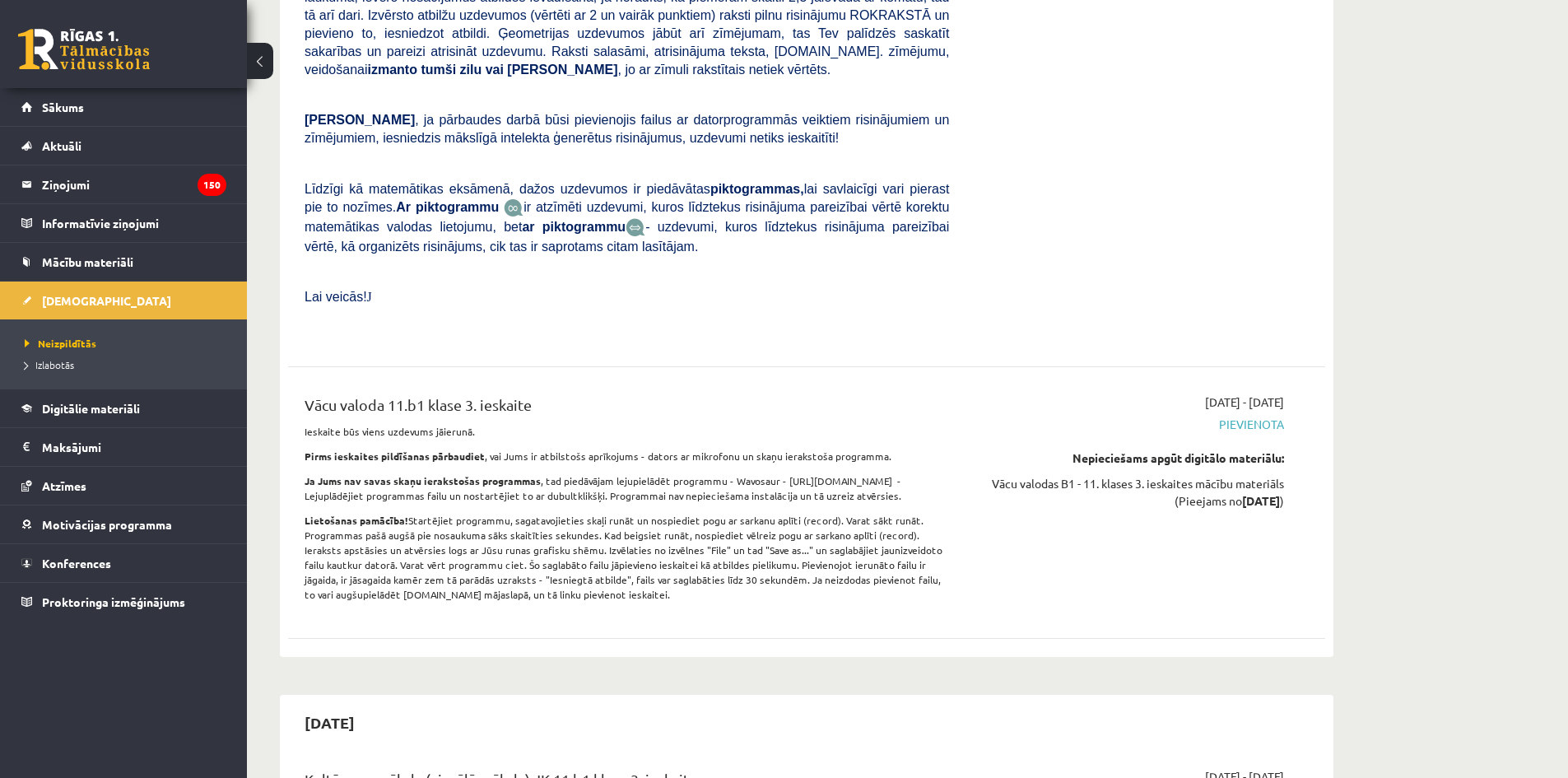
scroll to position [8481, 0]
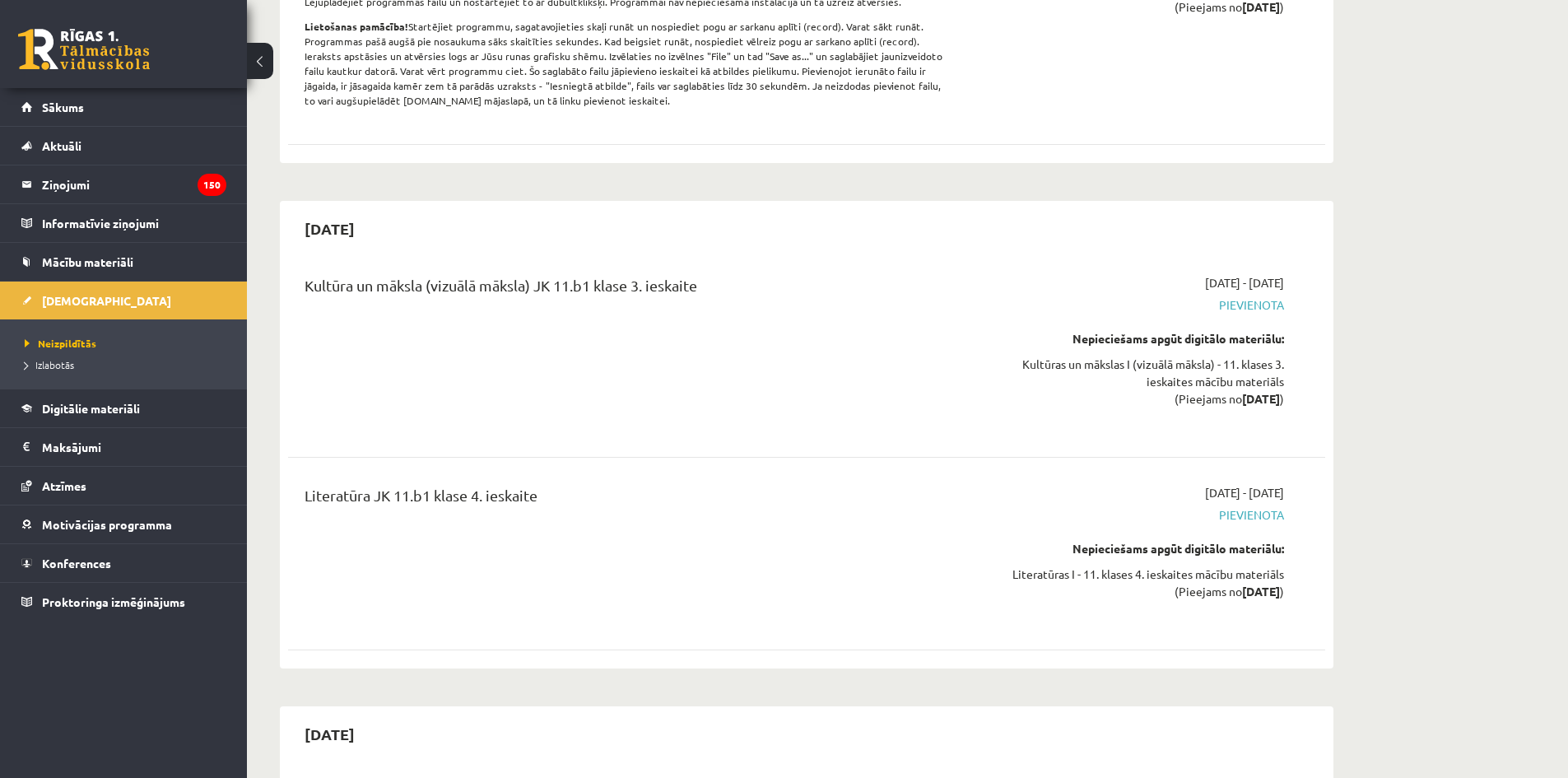
click at [313, 209] on div "[DATE]" at bounding box center [807, 228] width 1038 height 39
click at [532, 274] on div "Kultūra un māksla (vizuālā māksla) JK 11.b1 klase 3. ieskaite" at bounding box center [627, 352] width 669 height 157
drag, startPoint x: 382, startPoint y: 78, endPoint x: 358, endPoint y: 94, distance: 28.8
click at [344, 201] on div "2026-03-15 Kultūra un māksla (vizuālā māksla) JK 11.b1 klase 3. ieskaite 2026-0…" at bounding box center [807, 434] width 1054 height 468
click at [447, 201] on div "2026-03-15 Kultūra un māksla (vizuālā māksla) JK 11.b1 klase 3. ieskaite 2026-0…" at bounding box center [807, 434] width 1054 height 468
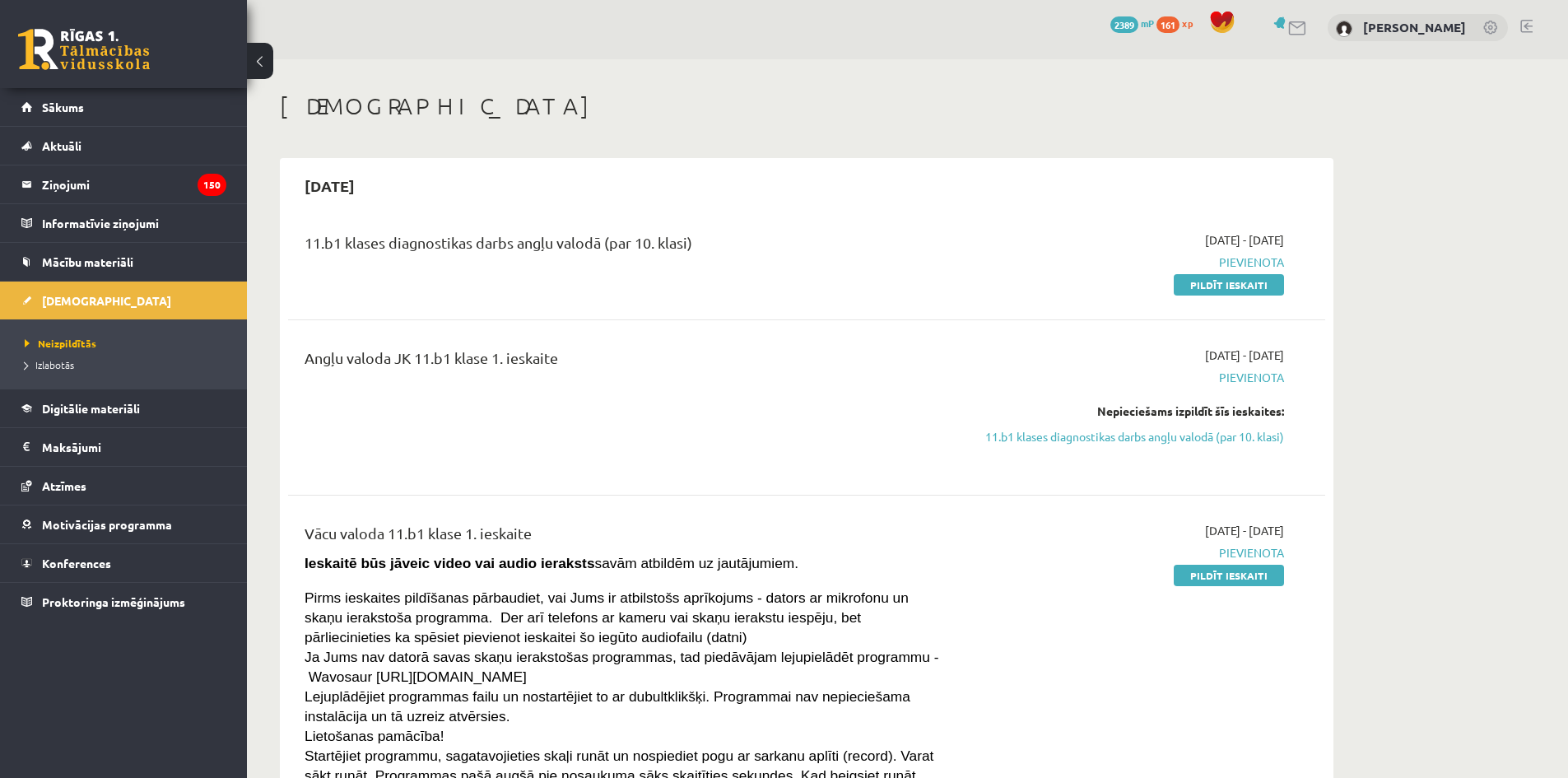
scroll to position [0, 0]
